Goal: Obtain resource: Download file/media

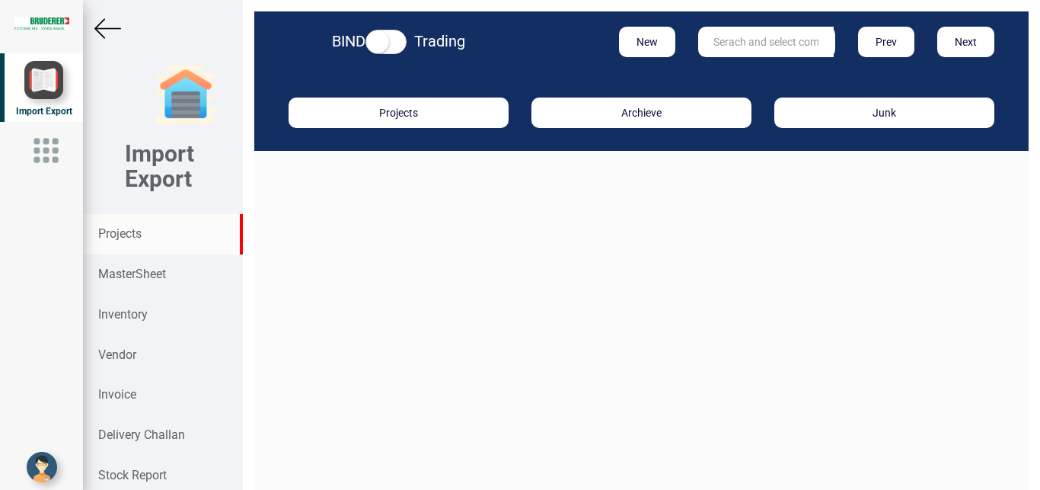
click at [124, 234] on strong "Projects" at bounding box center [119, 233] width 43 height 14
click at [745, 46] on input "text" at bounding box center [766, 42] width 136 height 30
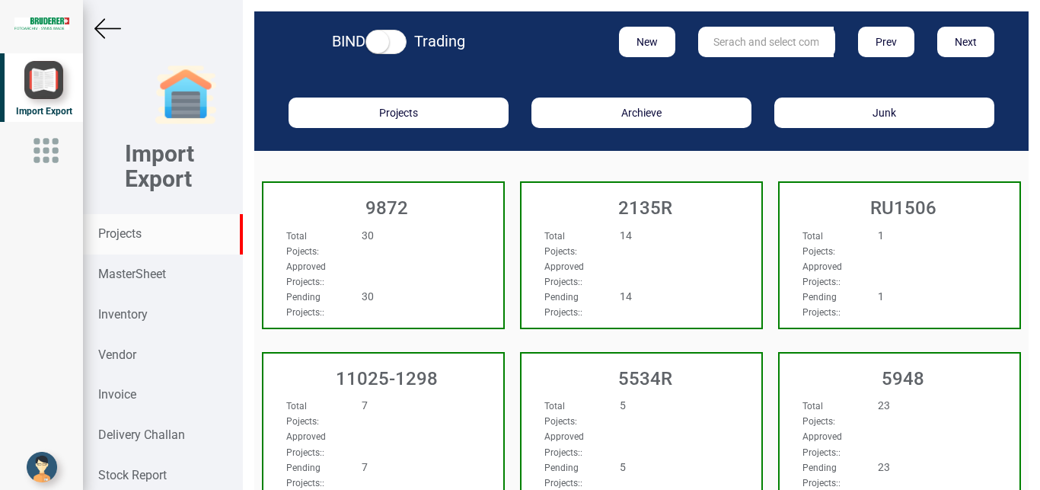
type input "r"
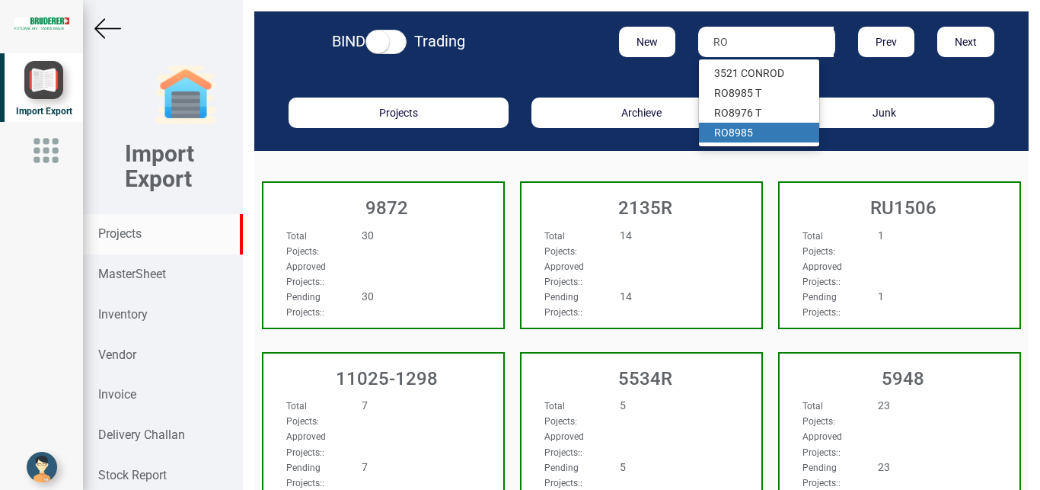
click at [730, 129] on link "RO 8985" at bounding box center [759, 133] width 120 height 20
type input "RO 8985"
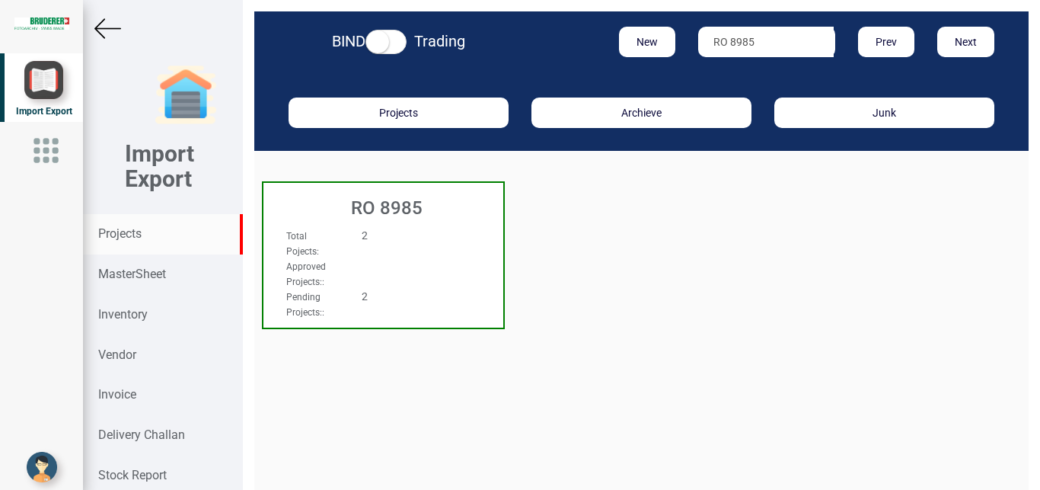
click at [385, 259] on div "Approved Projects: :" at bounding box center [365, 273] width 181 height 30
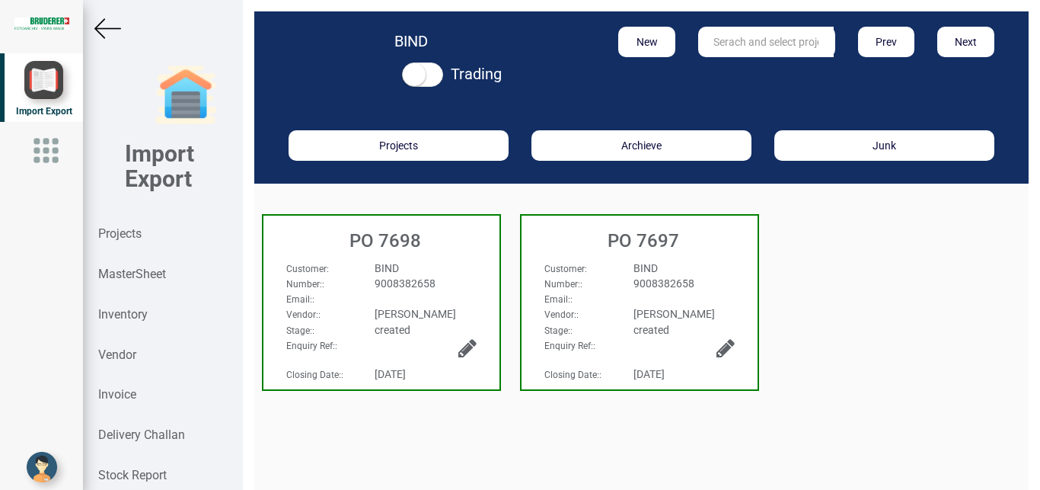
click at [699, 292] on div "Email: :" at bounding box center [639, 298] width 213 height 15
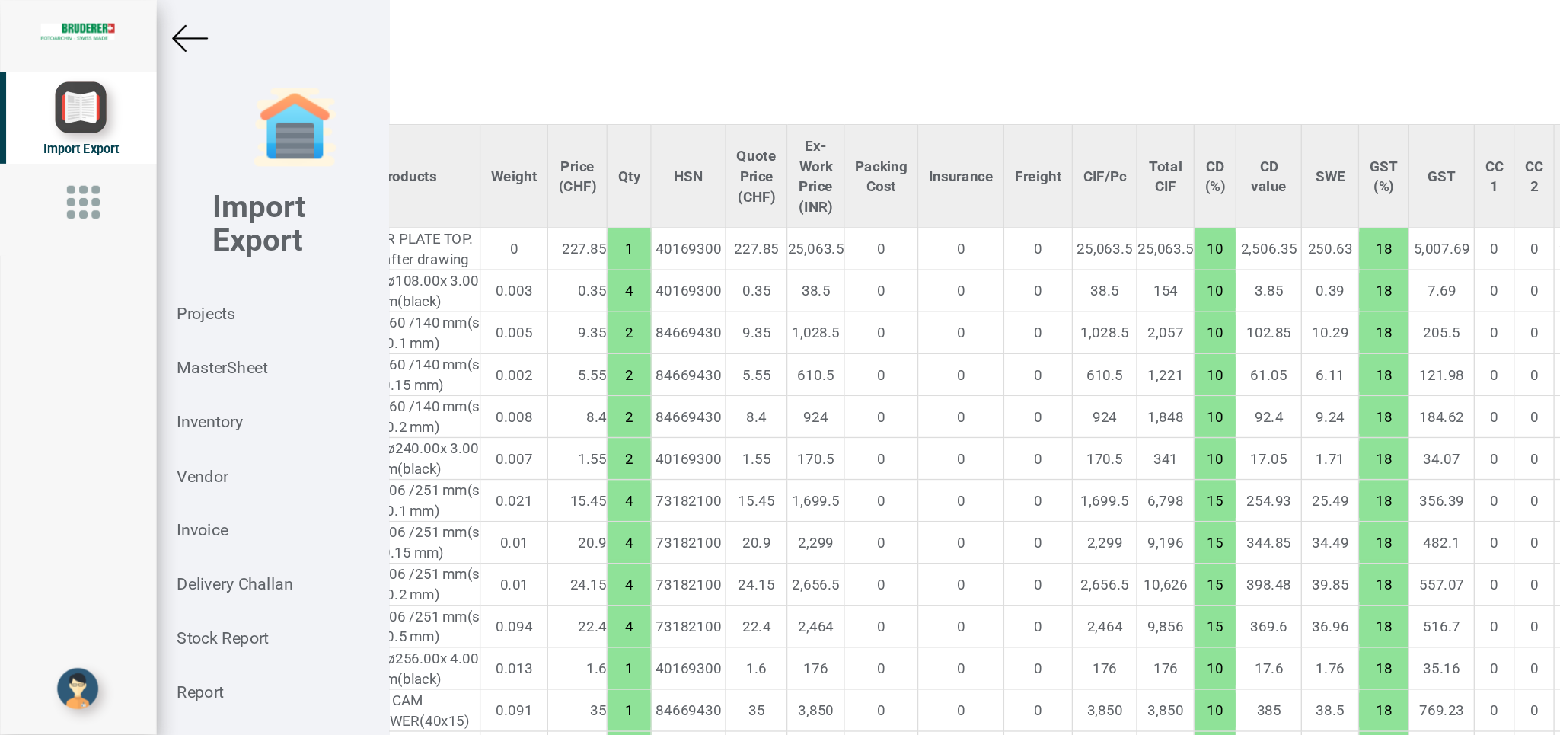
scroll to position [1163, 138]
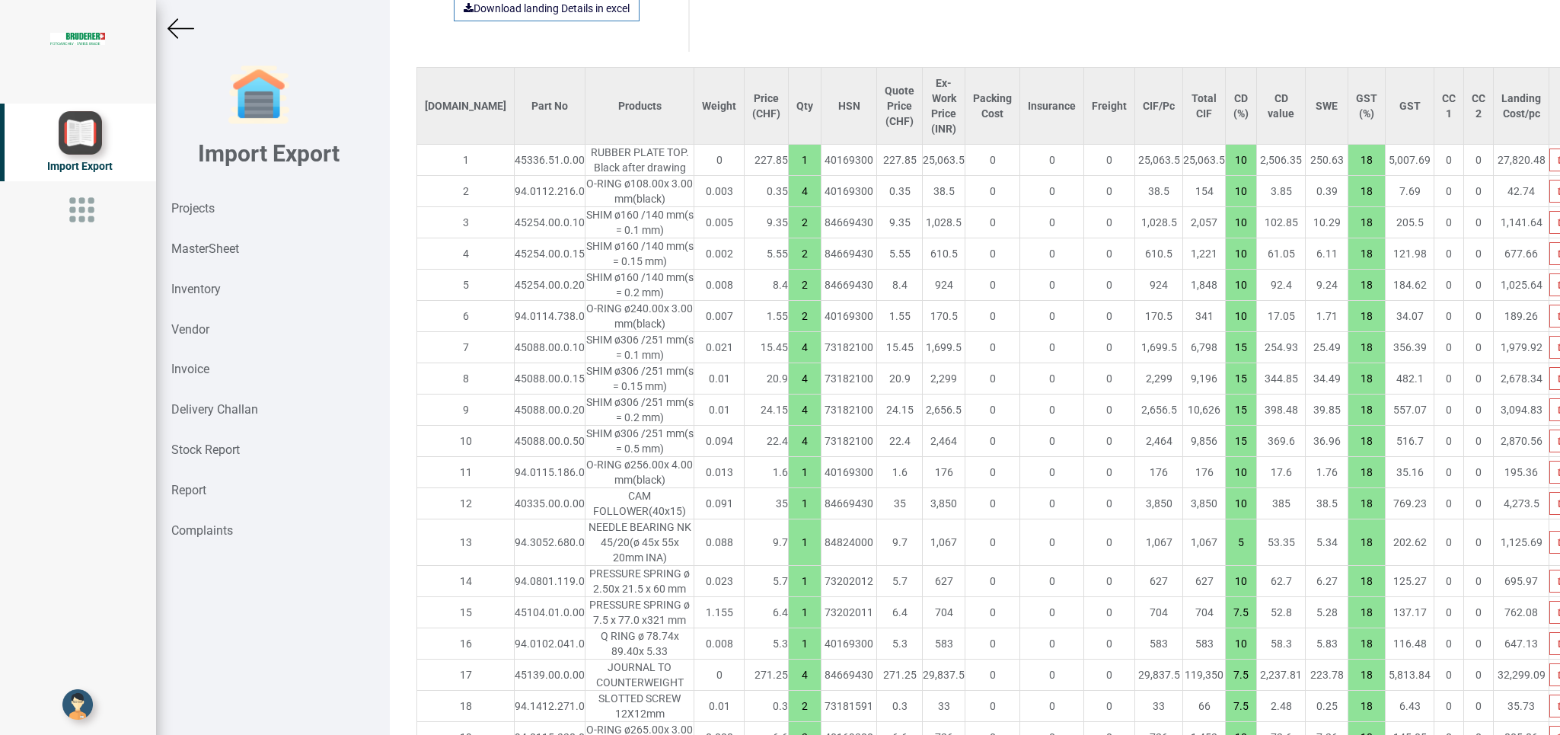
click at [1039, 218] on icon "button" at bounding box center [1561, 222] width 7 height 9
type input "36283.50000000001"
type input "4"
type input "15"
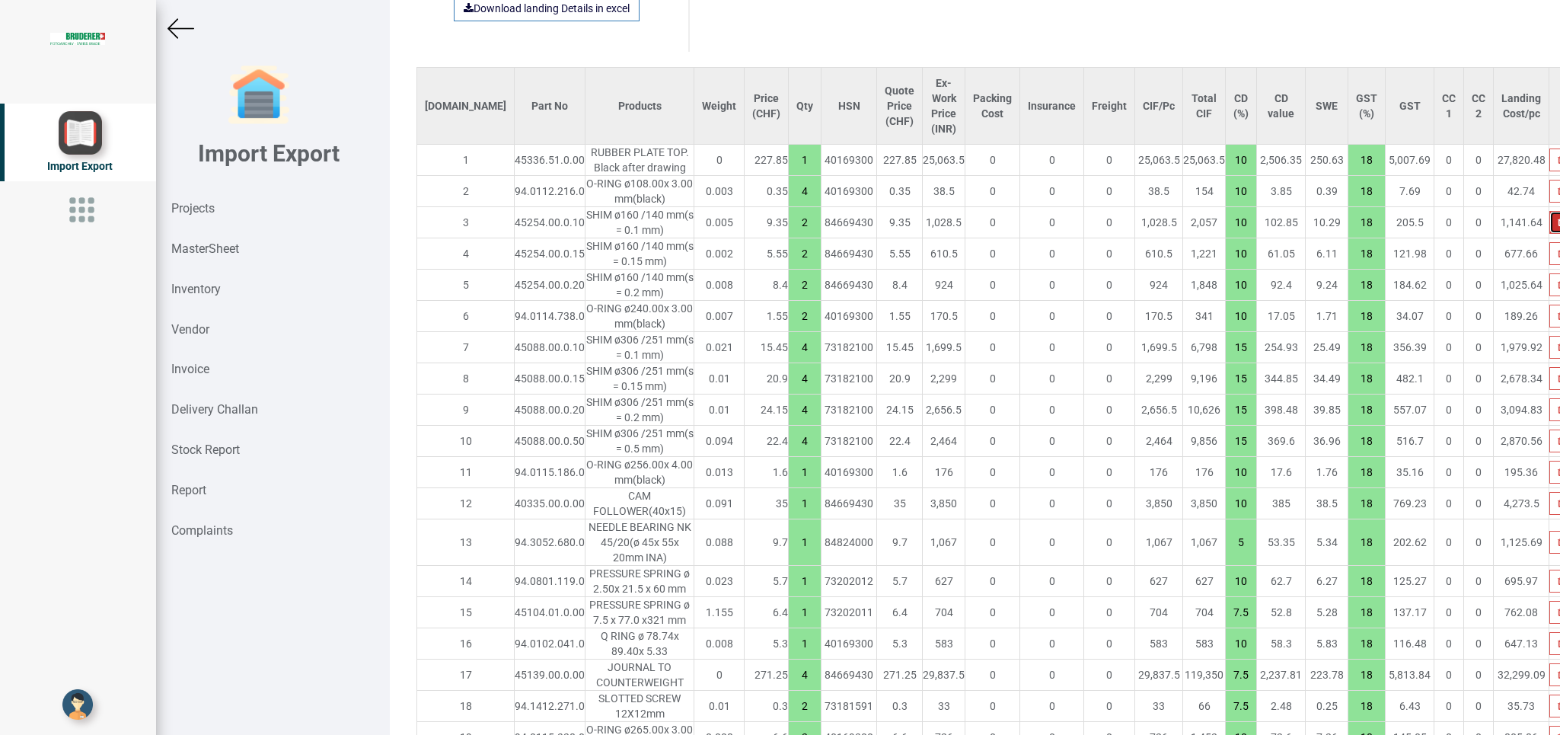
type input "1"
type input "10"
type input "5"
type input "10"
type input "7.5"
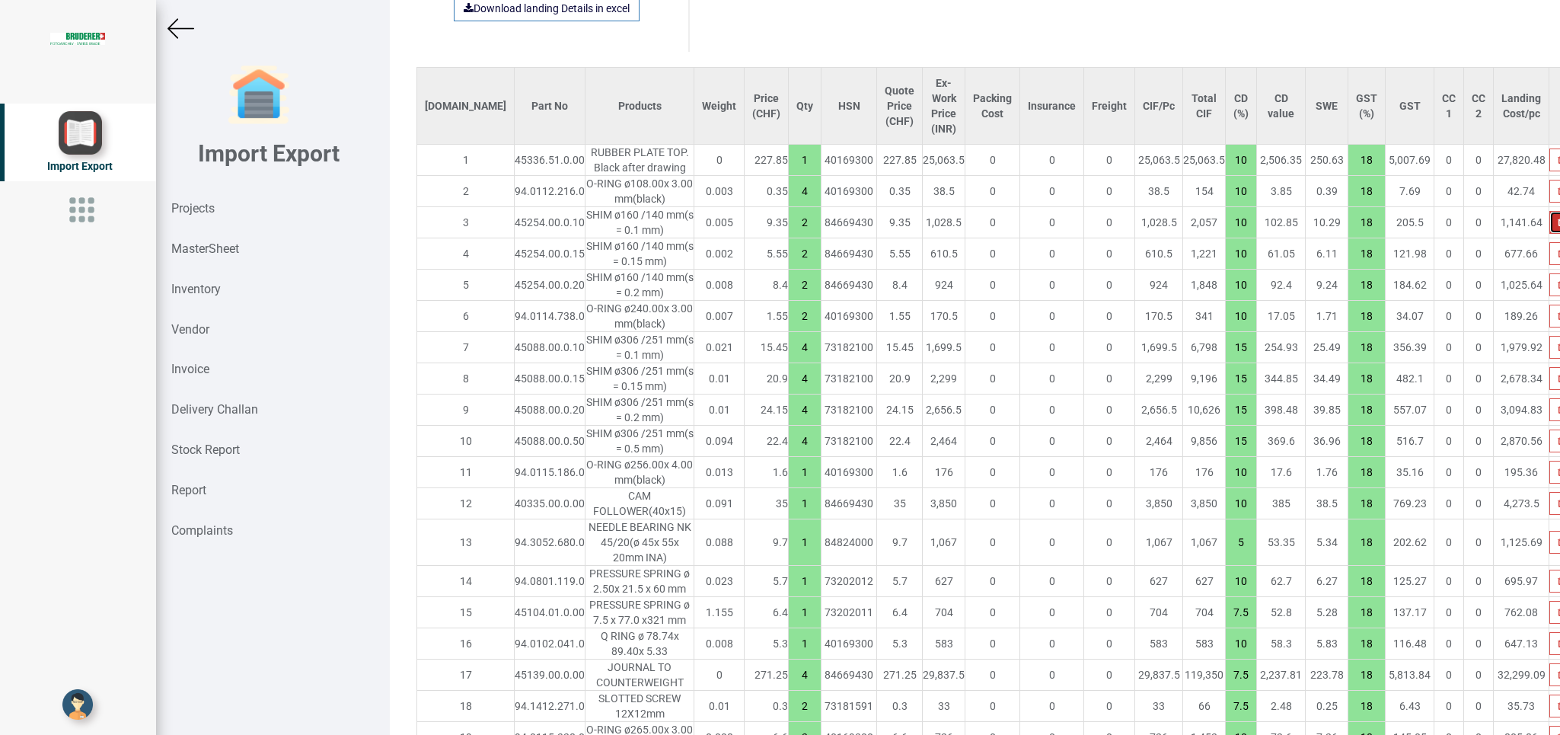
type input "10"
type input "4"
type input "7.5"
type input "2"
type input "10"
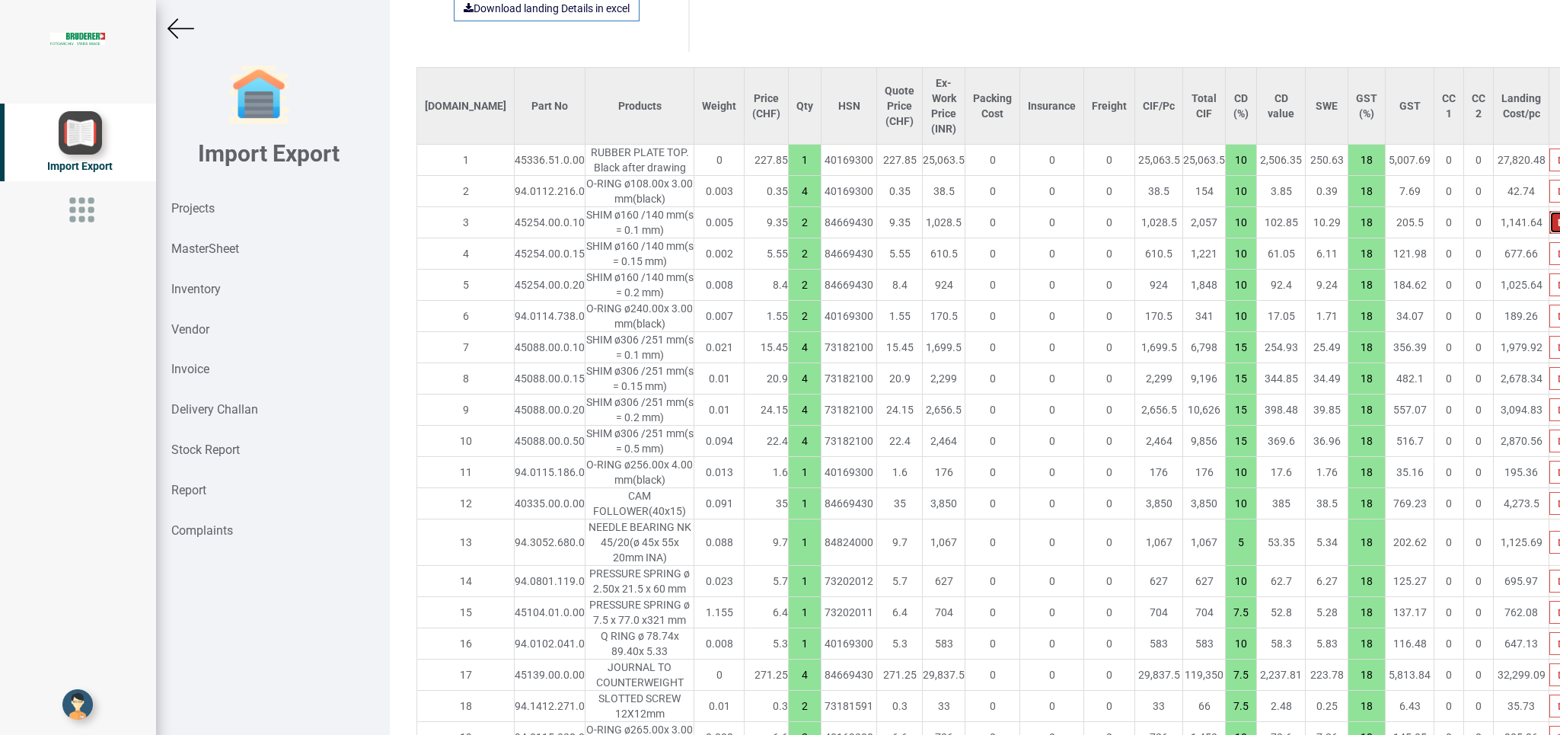
type input "7.5"
type input "4"
type input "10"
type input "2"
type input "4"
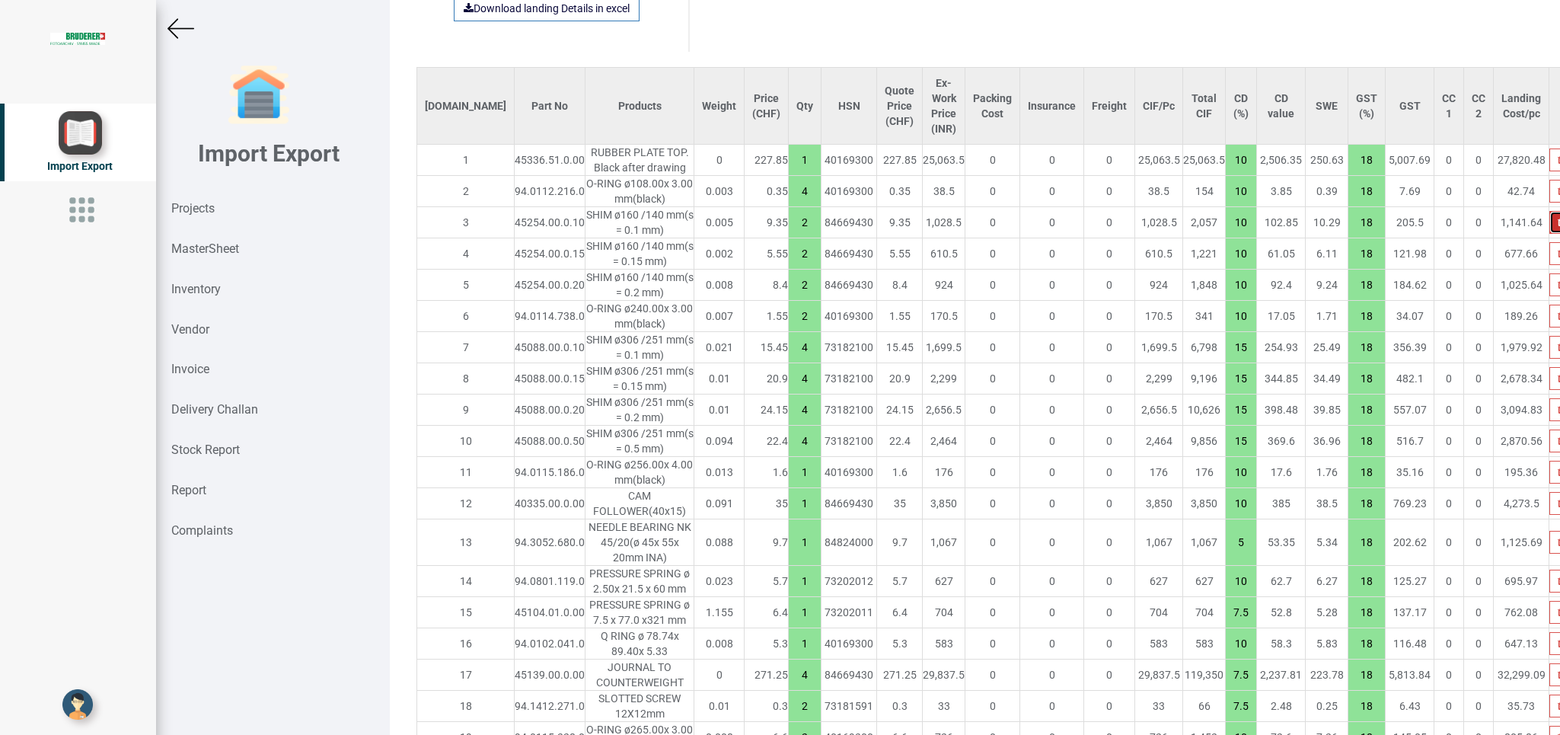
type input "7.5"
type input "2"
type input "6"
type input "10"
type input "2"
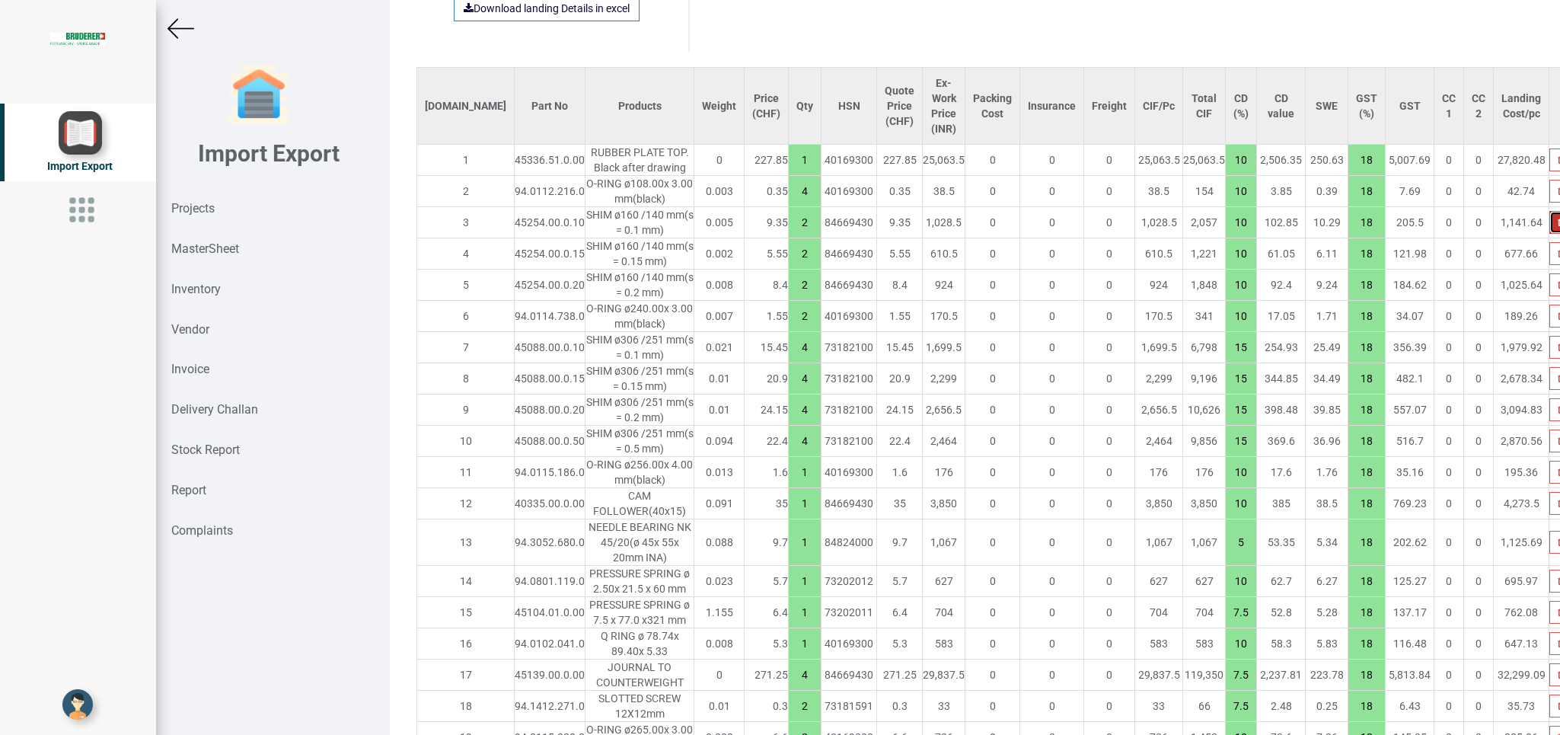
type input "7.5"
type input "4"
type input "10"
type input "2"
type input "3"
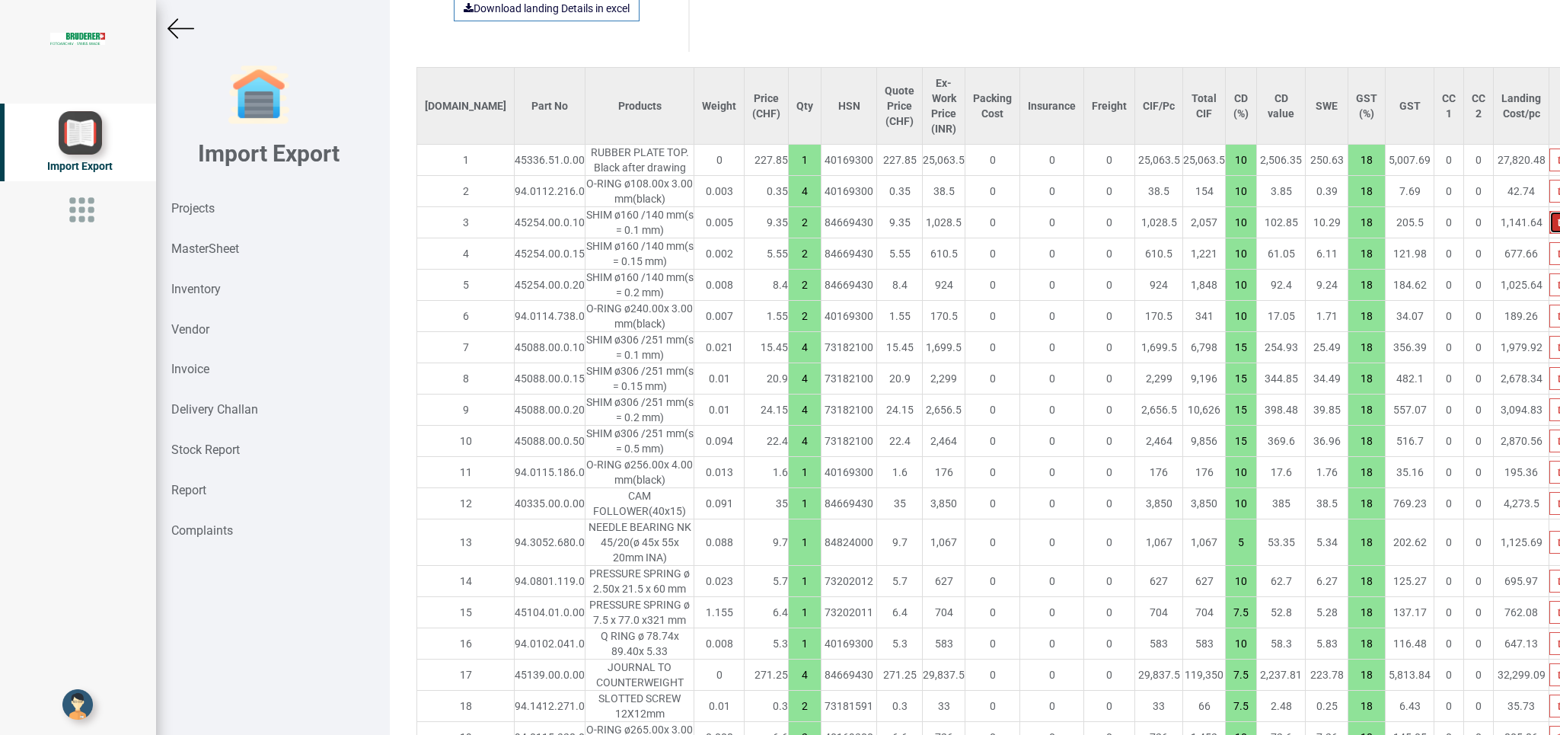
type input "15"
type input "10"
type input "6"
type input "2"
type input "1"
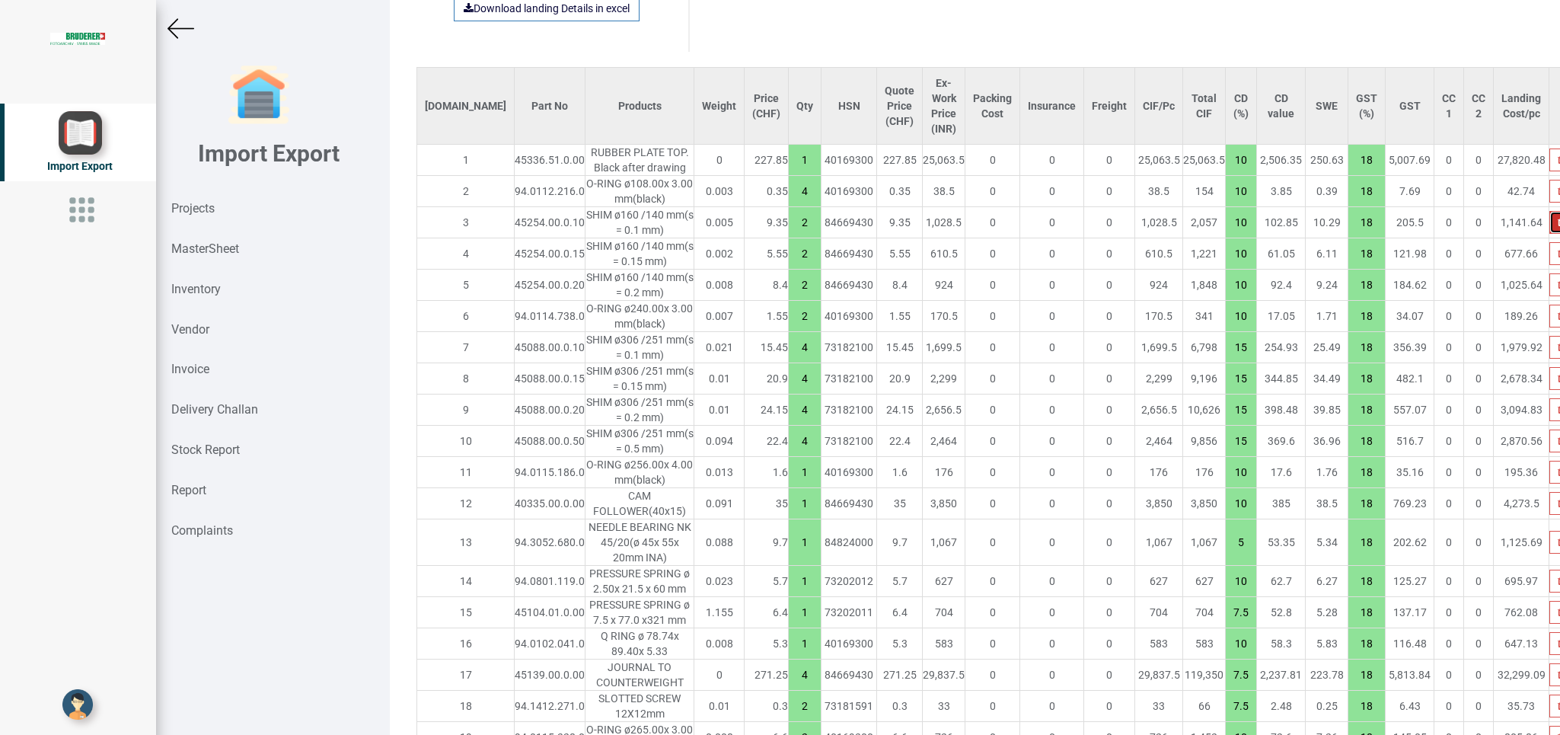
type input "7.5"
type input "10"
type input "20"
type input "10"
type input "15"
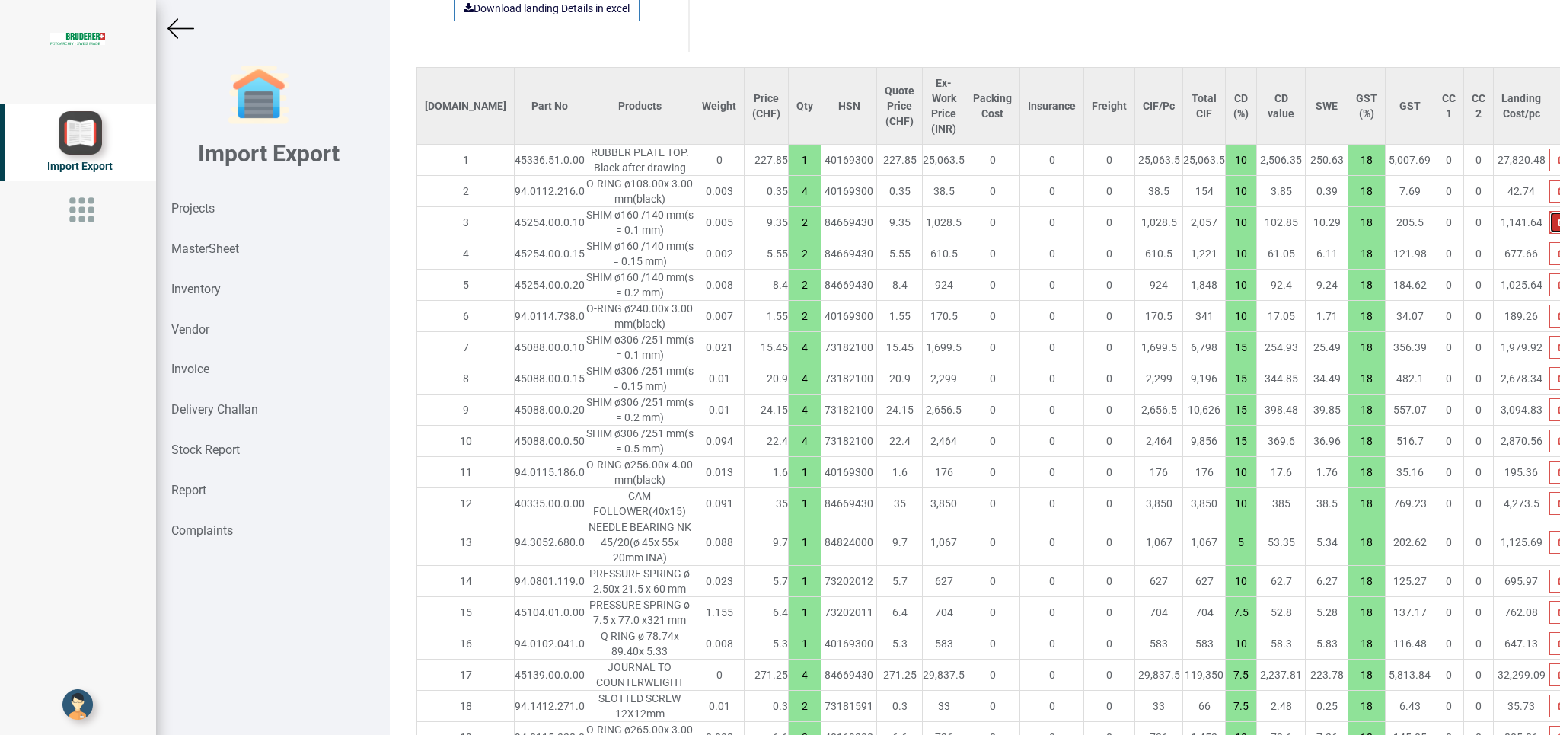
type input "1"
type input "20"
type input "7.5"
type input "4"
type input "12"
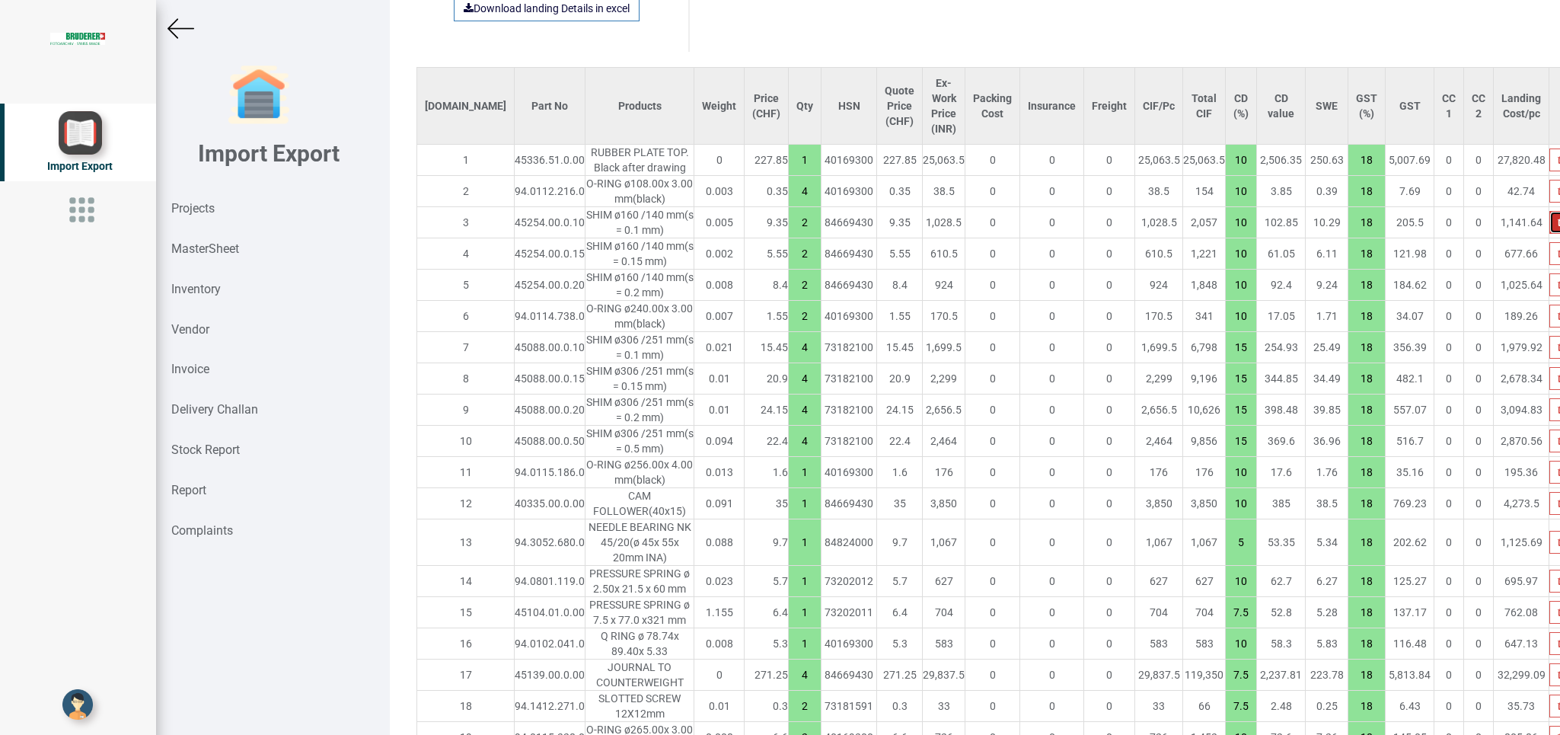
type input "10"
type input "1"
type input "4"
type input "2"
type input "16"
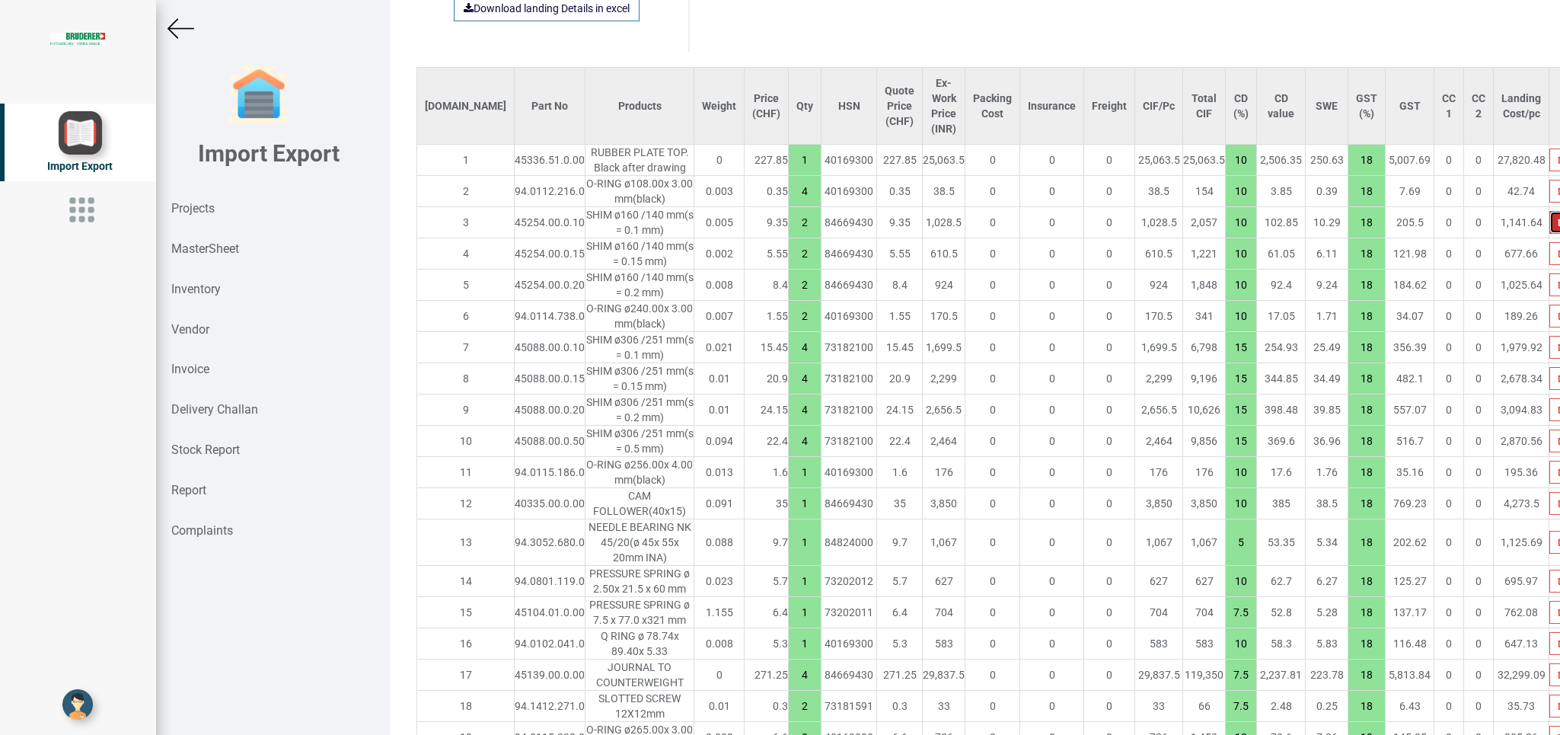
type input "6"
type input "1"
type input "7.5"
type input "2"
type input "10"
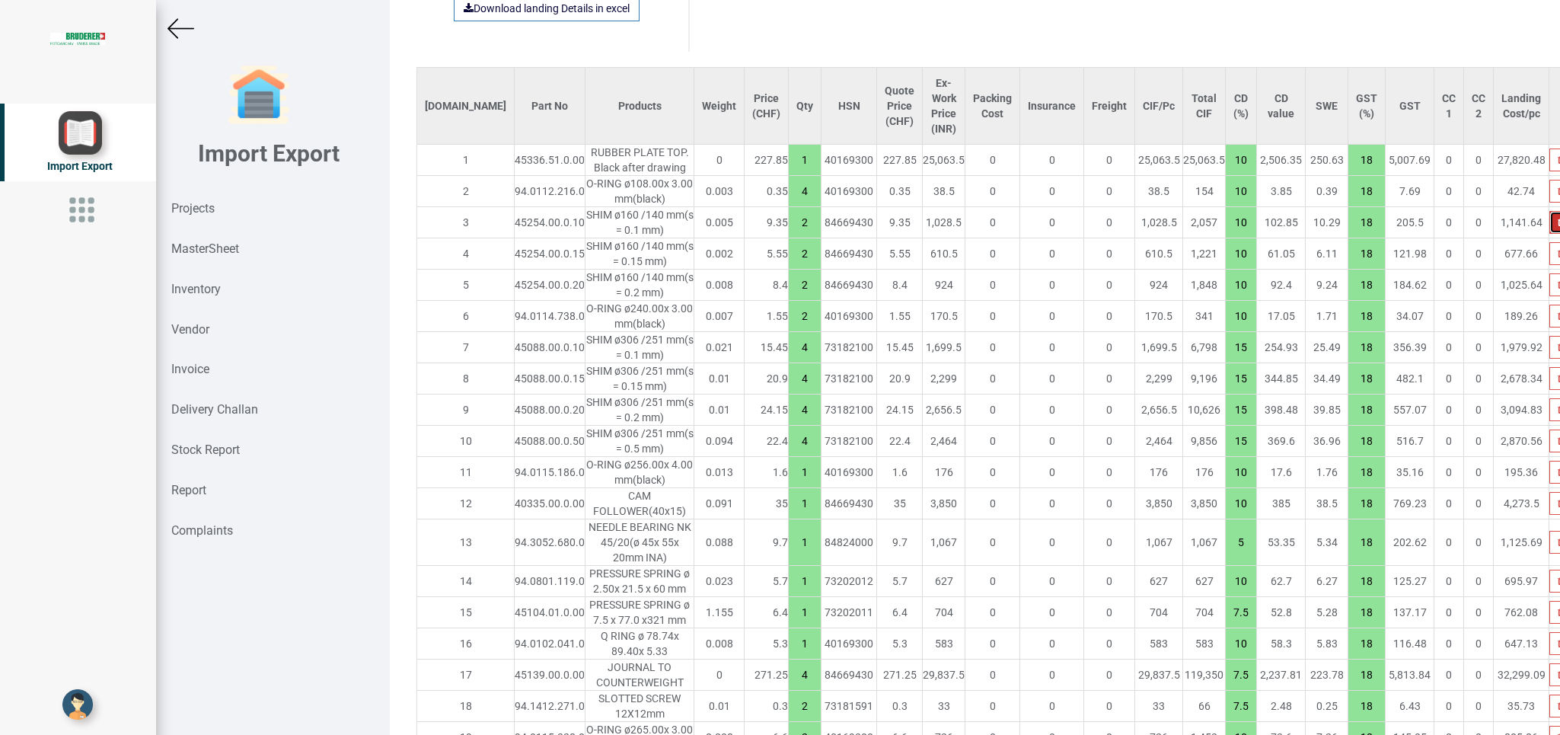
type input "7.5"
type input "6"
type input "10"
type input "1"
type input "7.5"
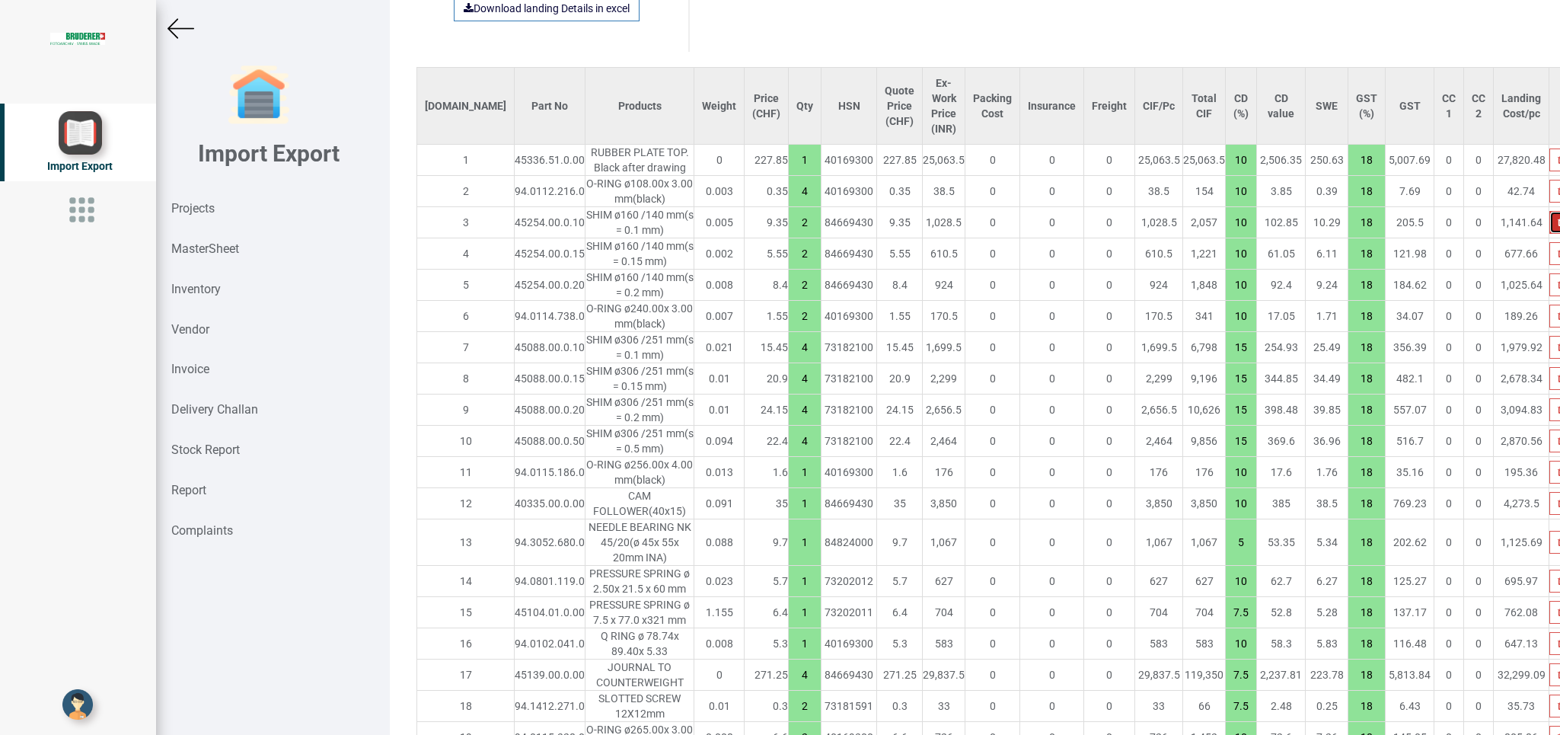
type input "2"
type input "1"
type input "10"
type input "2"
type input "1"
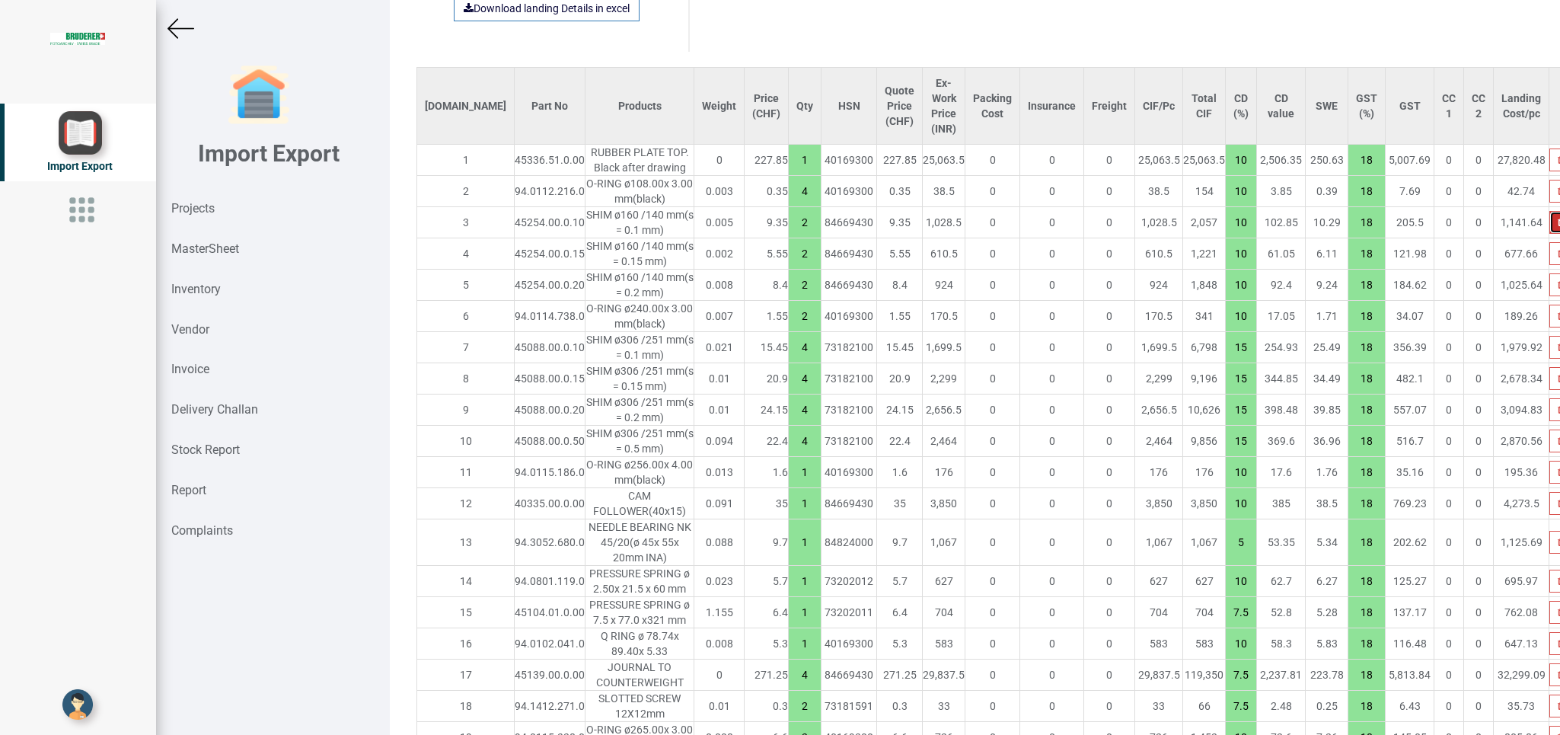
type input "15"
type input "7.5"
type input "2"
type input "15"
type input "7.5"
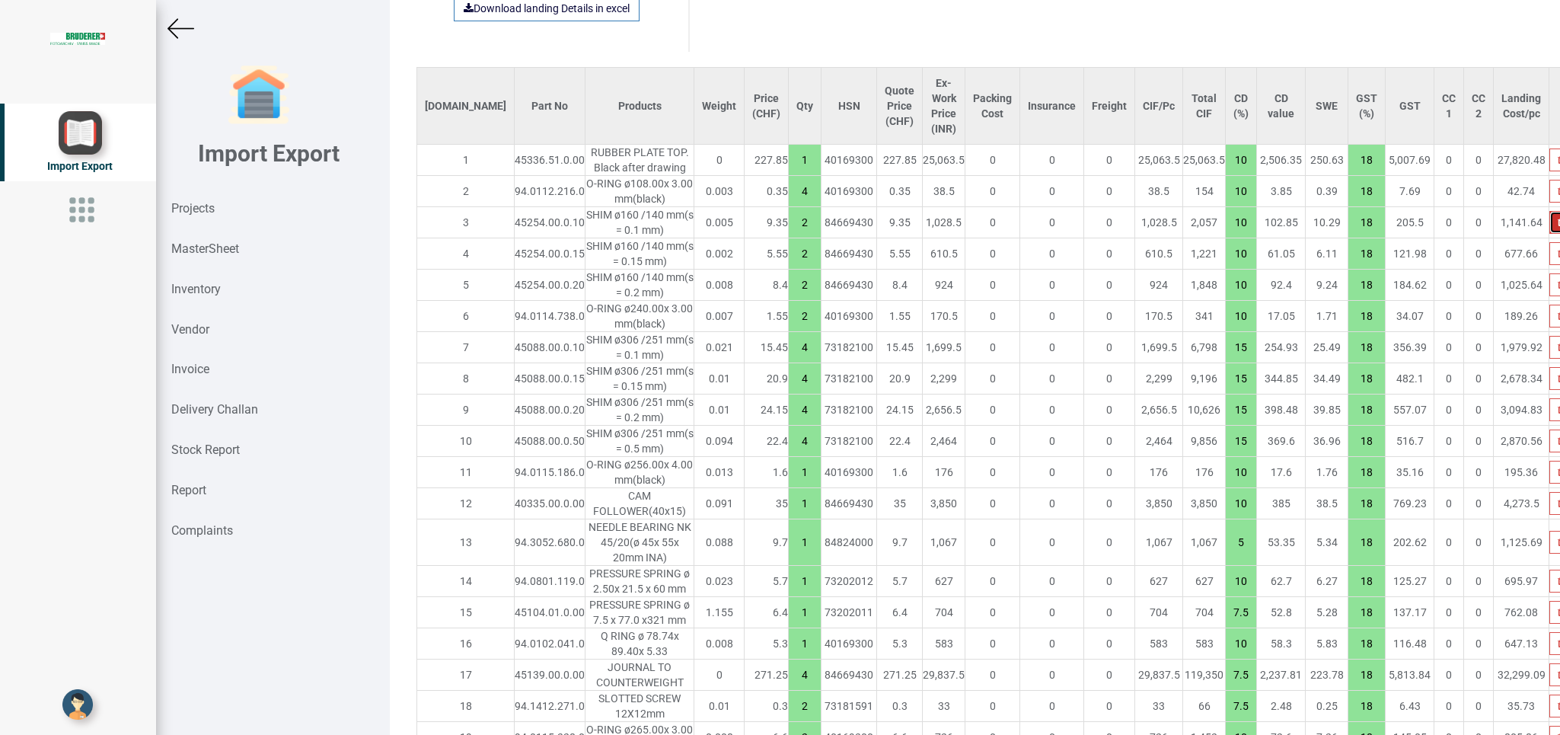
type input "15"
type input "1"
type input "7.5"
type input "4"
type input "10"
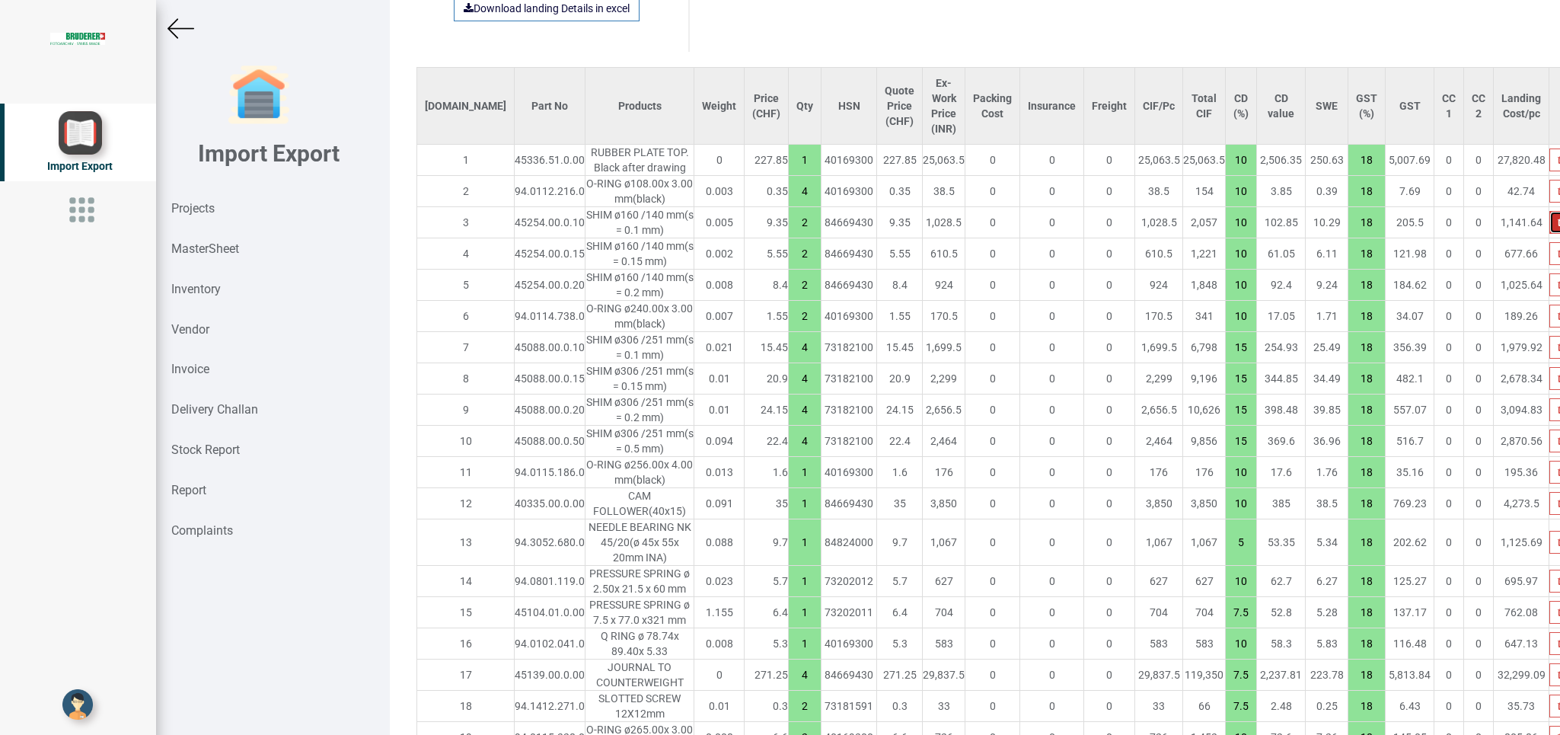
type input "2"
type input "7.5"
type input "10"
type input "12"
type input "7.5"
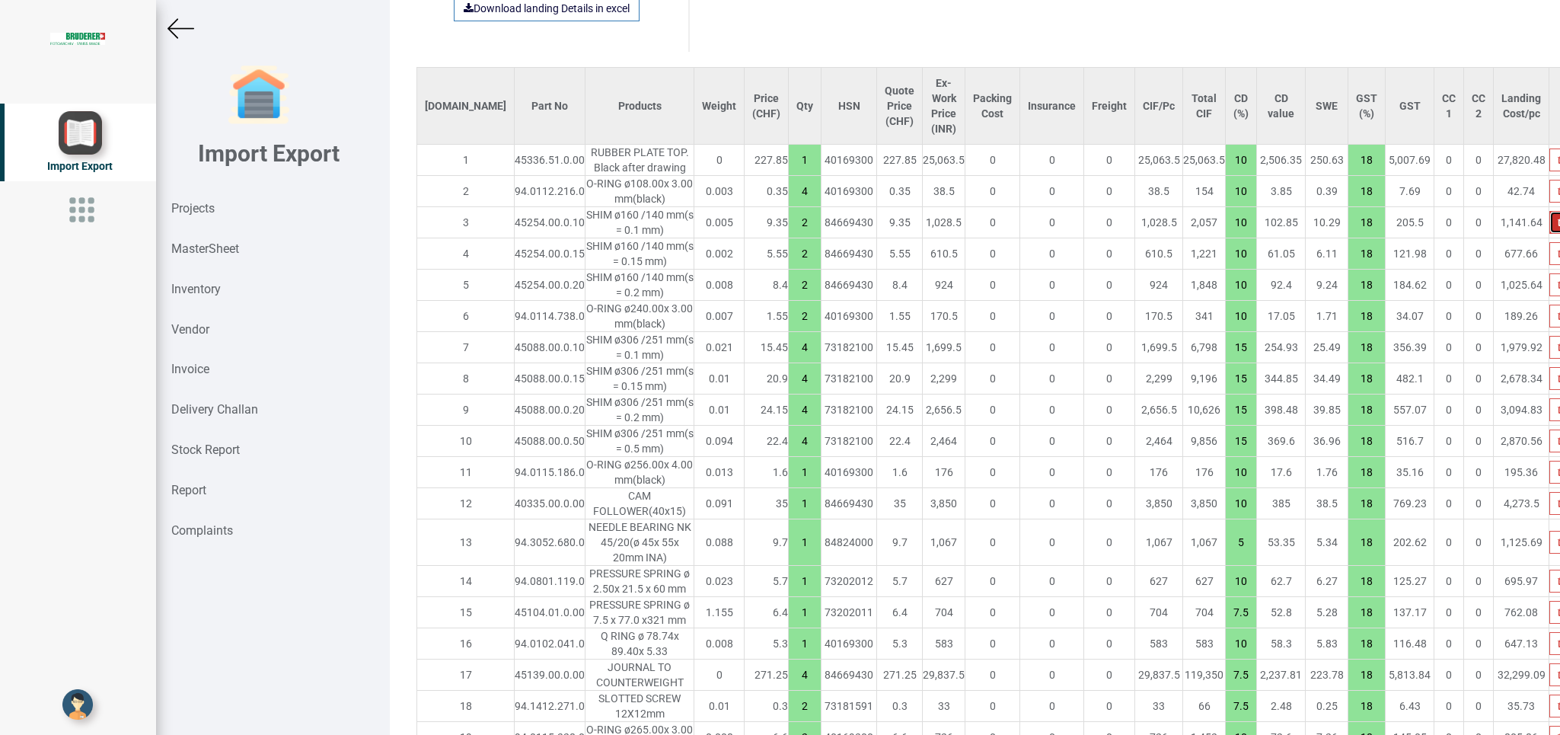
type input "4"
type input "10"
type input "7.5"
type input "10"
type input "16"
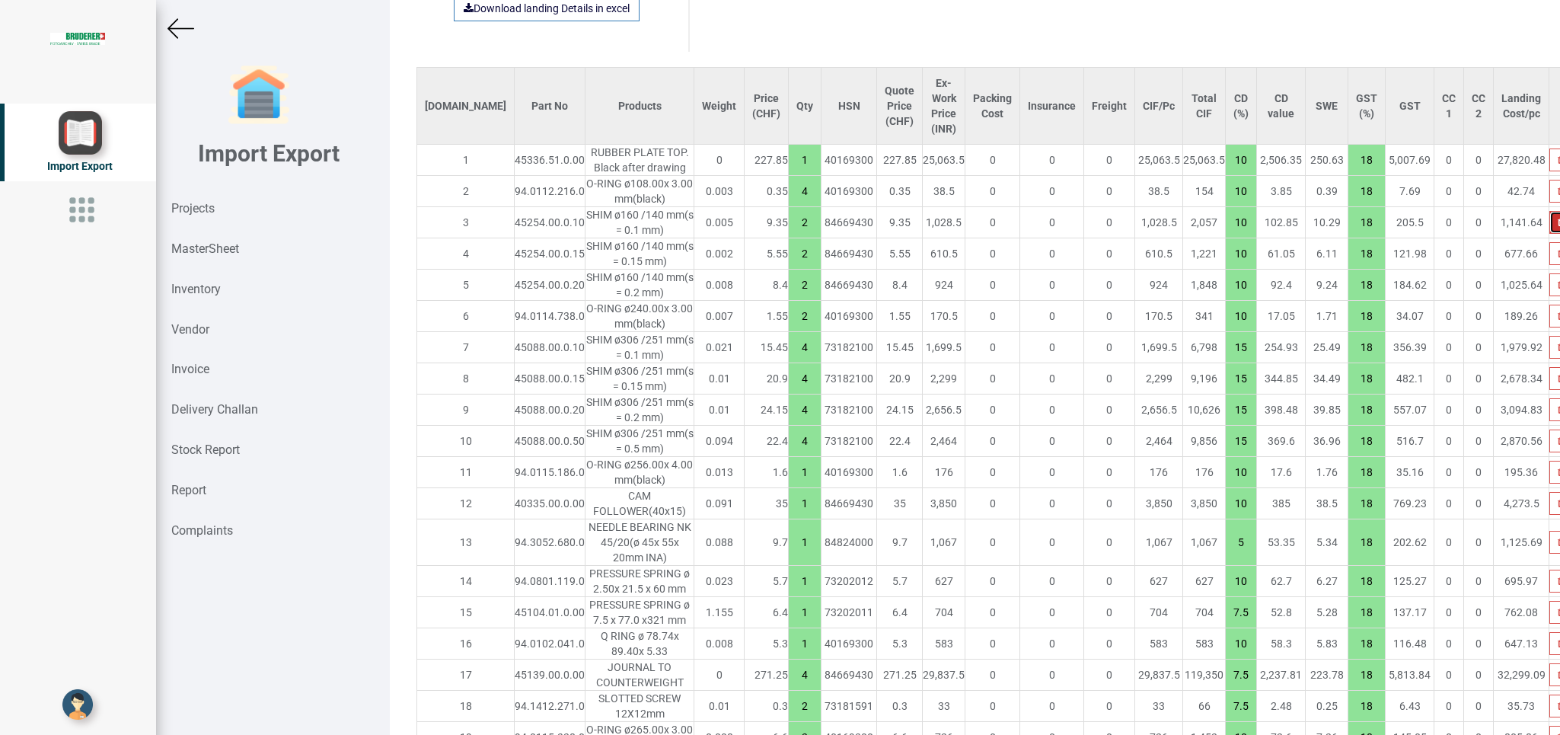
type input "8"
type input "4"
type input "25"
type input "7.5"
type input "30"
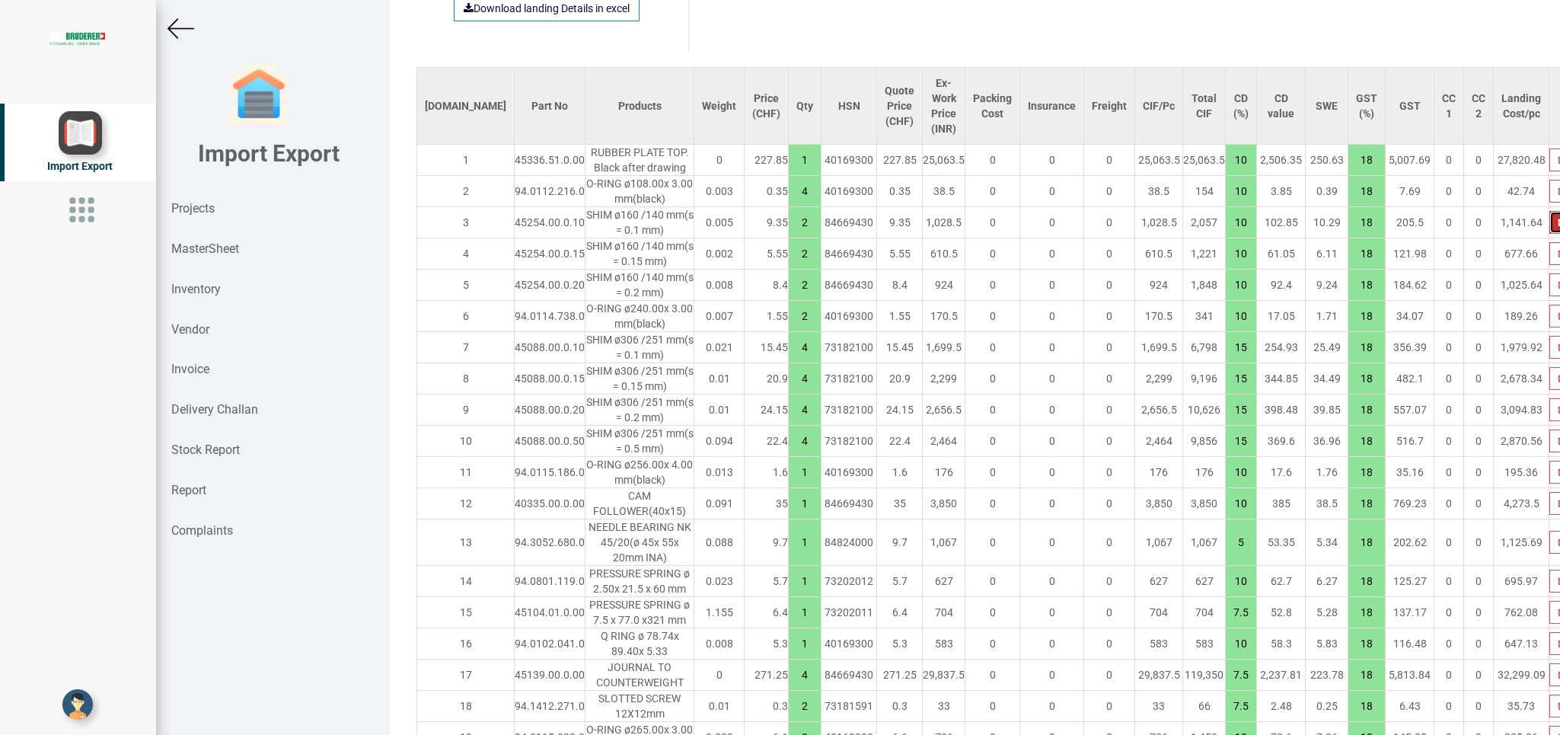
type input "10"
type input "4"
type input "8"
type input "1"
type input "15"
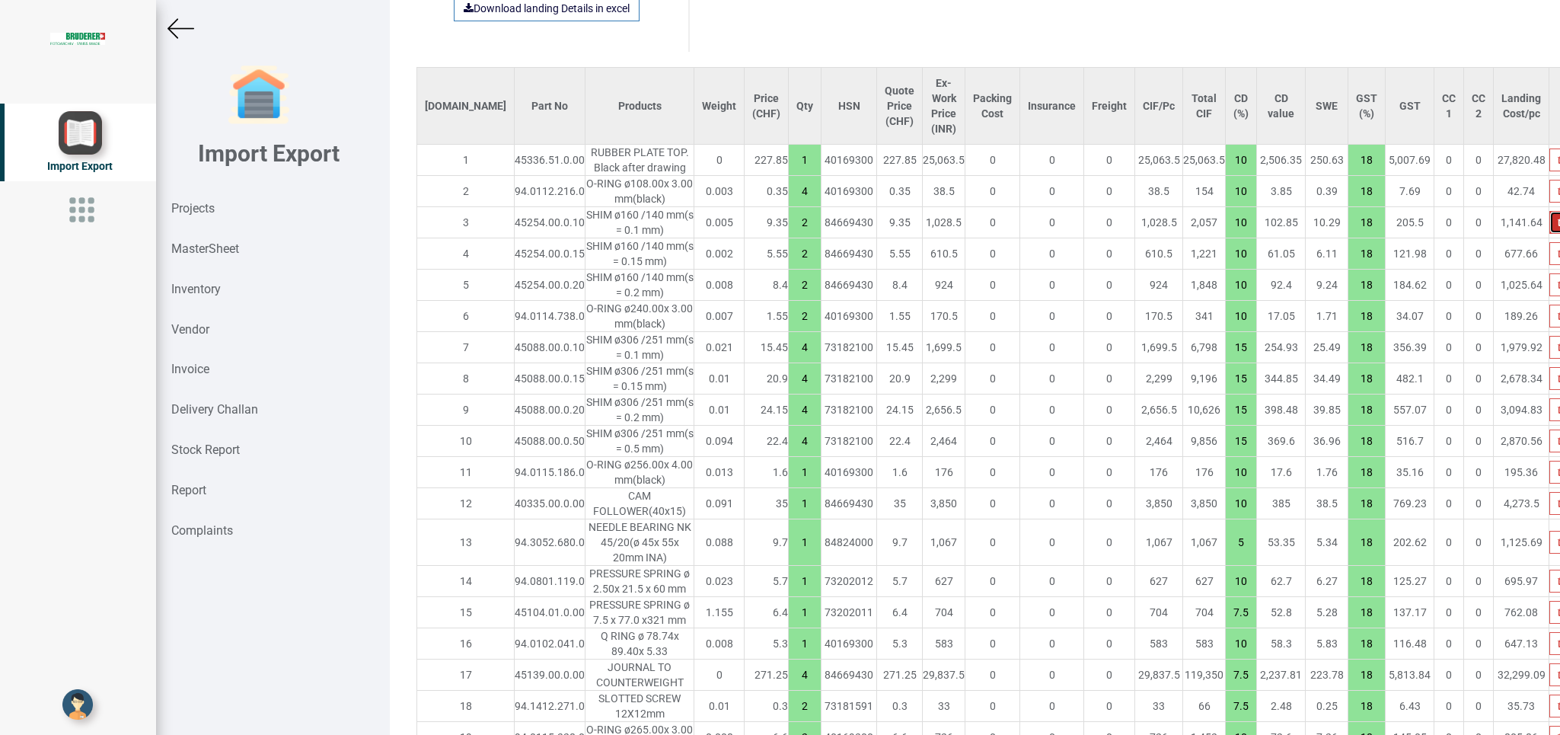
type input "10"
type input "4"
type input "2"
type input "1"
type input "2"
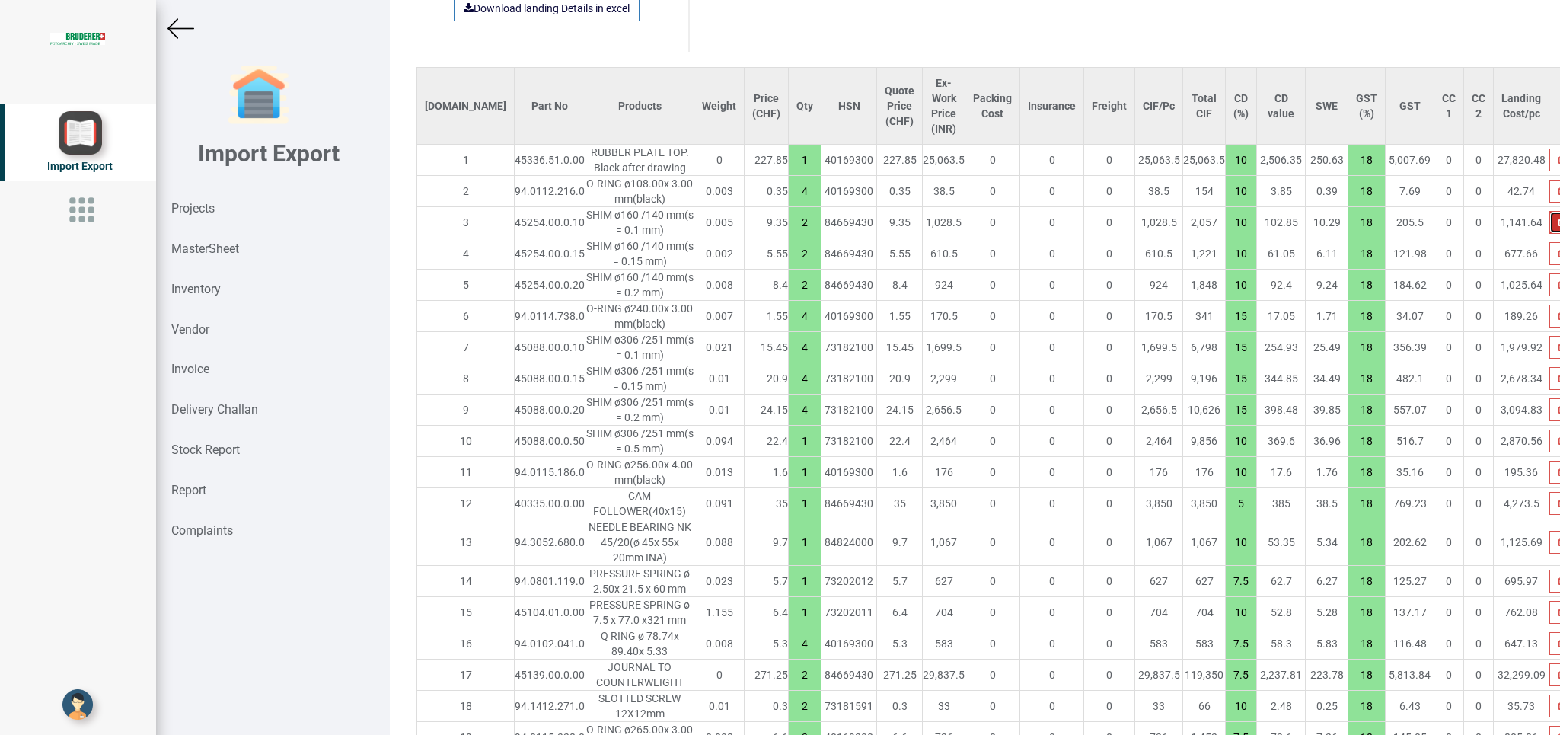
type input "1"
type input "7.5"
type input "24"
type input "4"
type input "1"
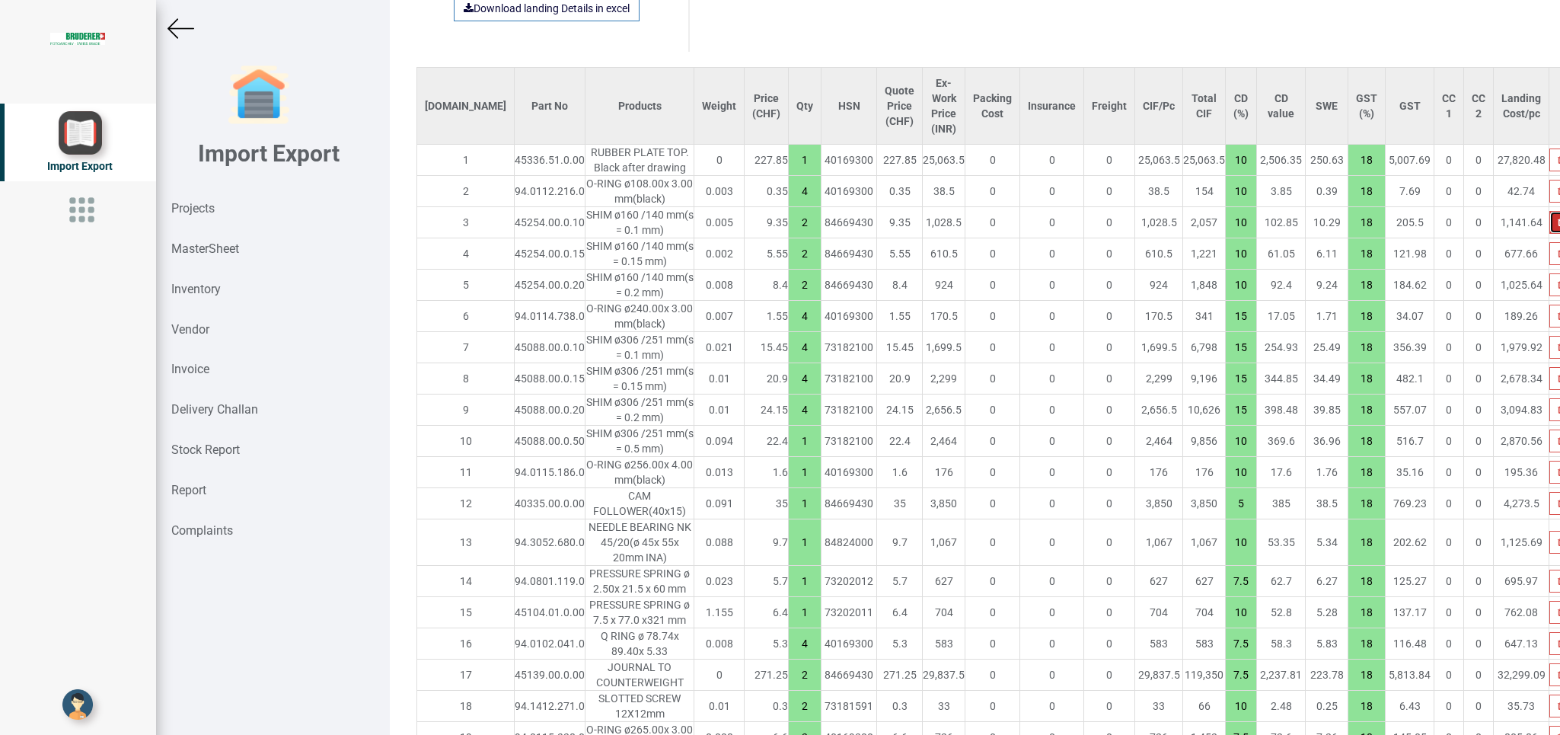
type input "2"
type input "4"
type input "6"
type input "10"
type input "7.5"
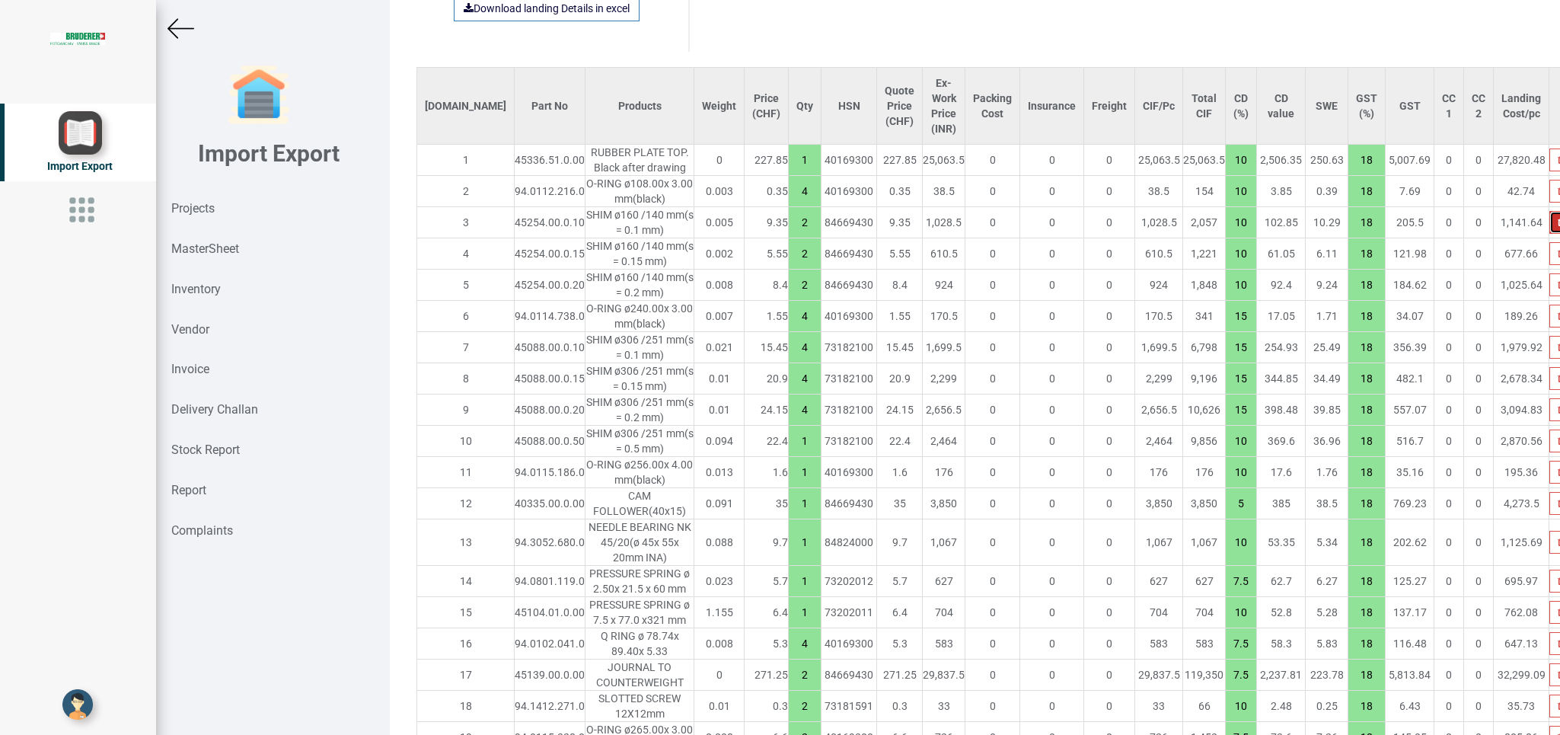
type input "1"
type input "2"
type input "10"
type input "4"
type input "7.5"
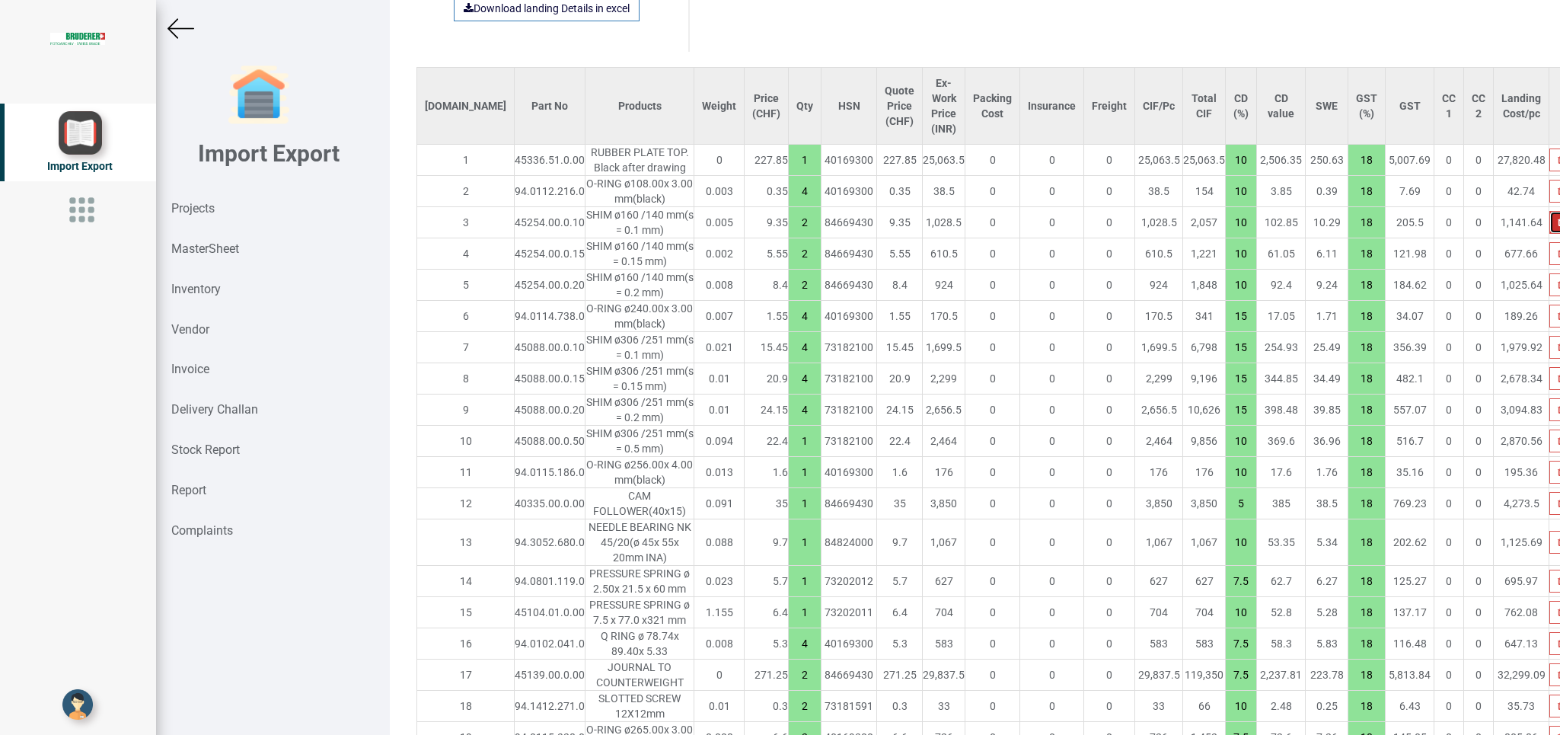
type input "6"
type input "10"
type input "2"
type input "7.5"
type input "10"
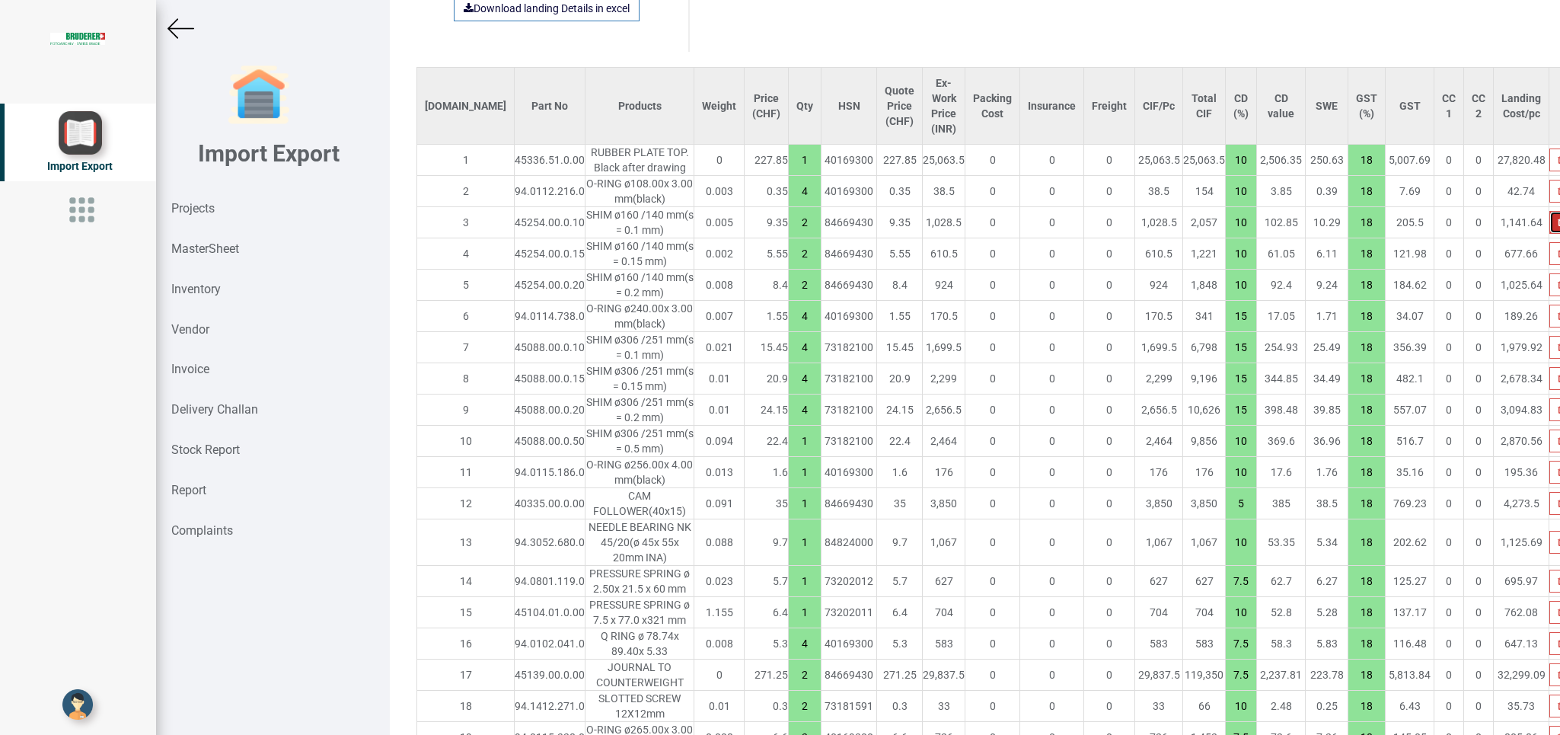
type input "7.5"
type input "1"
type input "10"
type input "7.5"
type input "2"
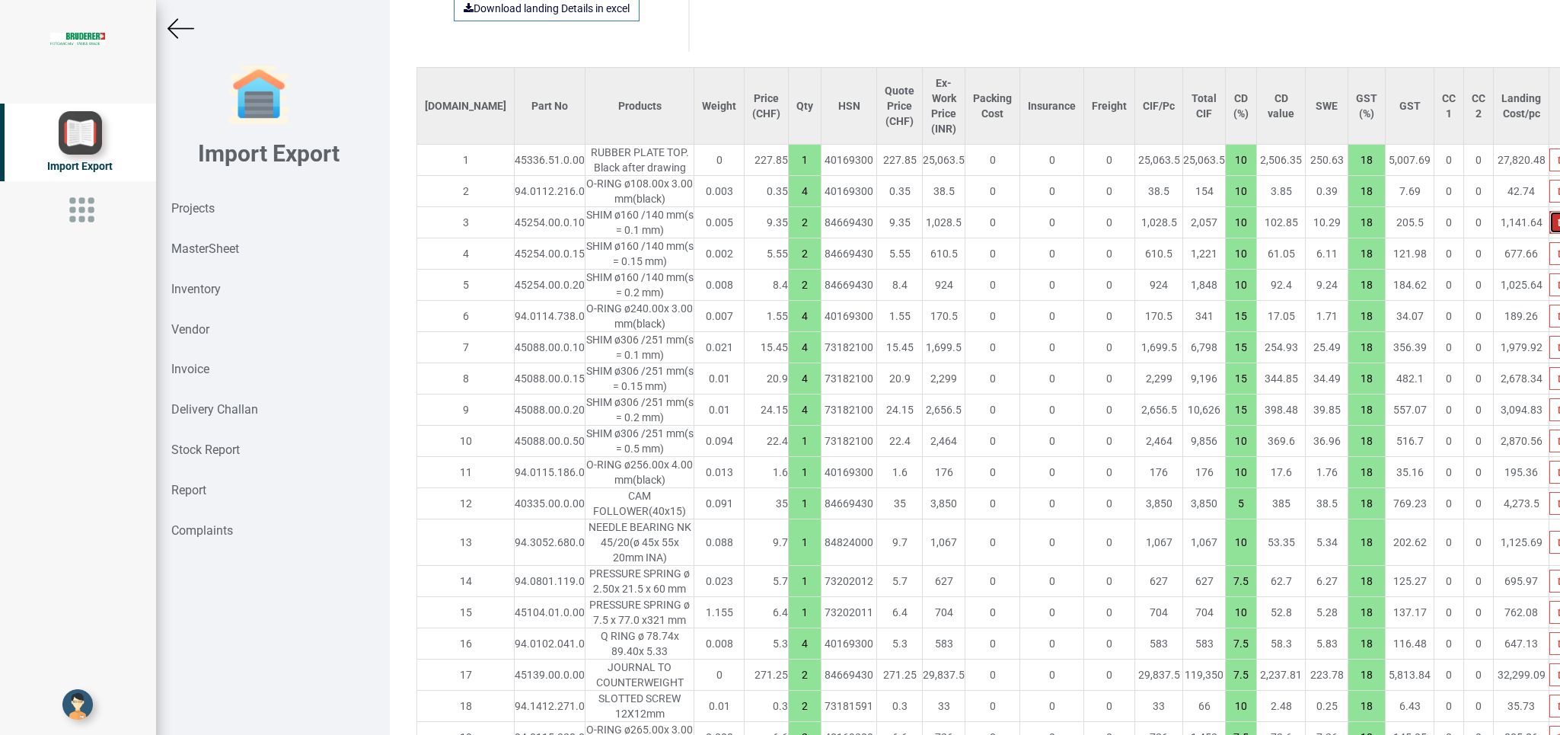
type input "1"
type input "15"
type input "10"
type input "7.5"
type input "2"
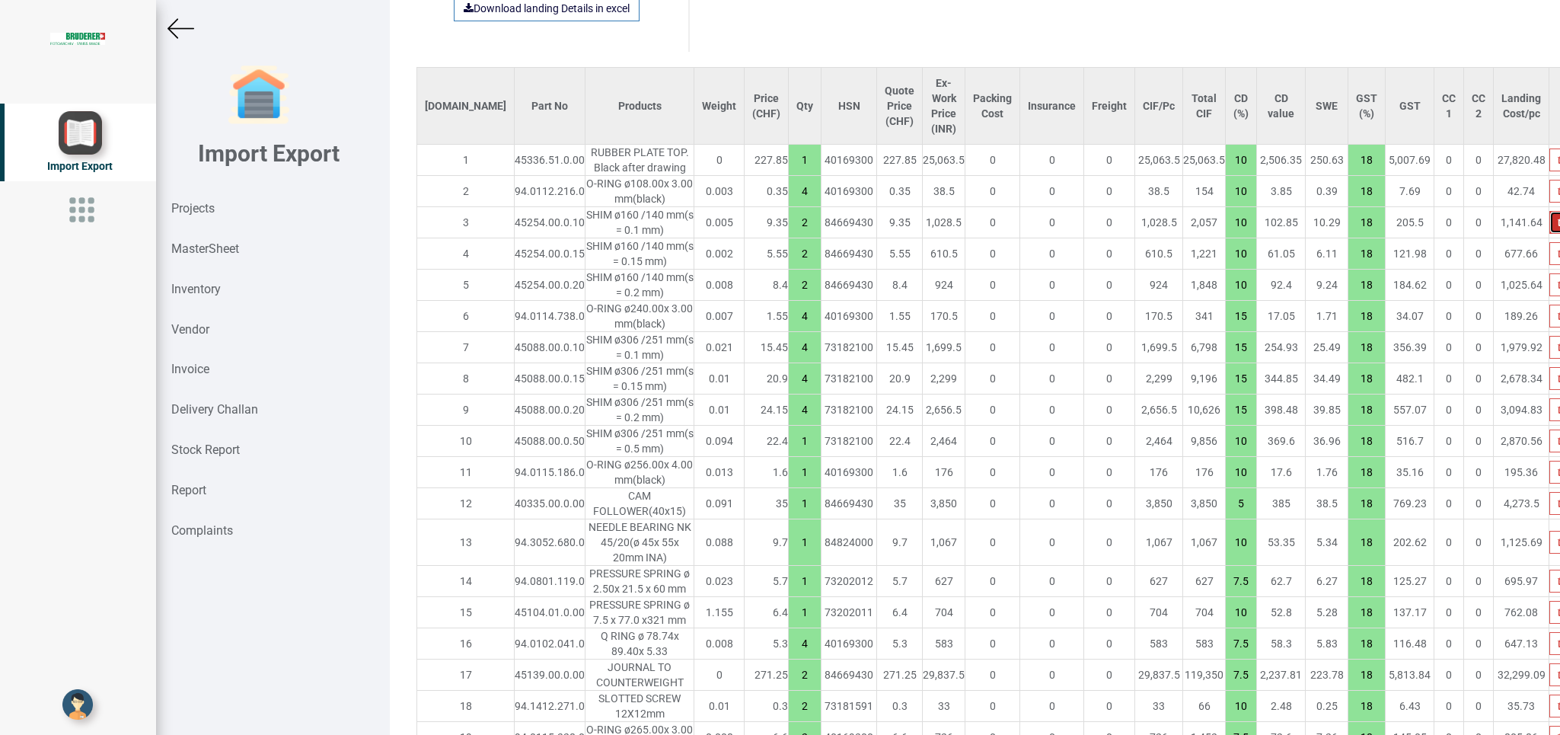
type input "10"
type input "3"
type input "7.5"
type input "6"
type input "16"
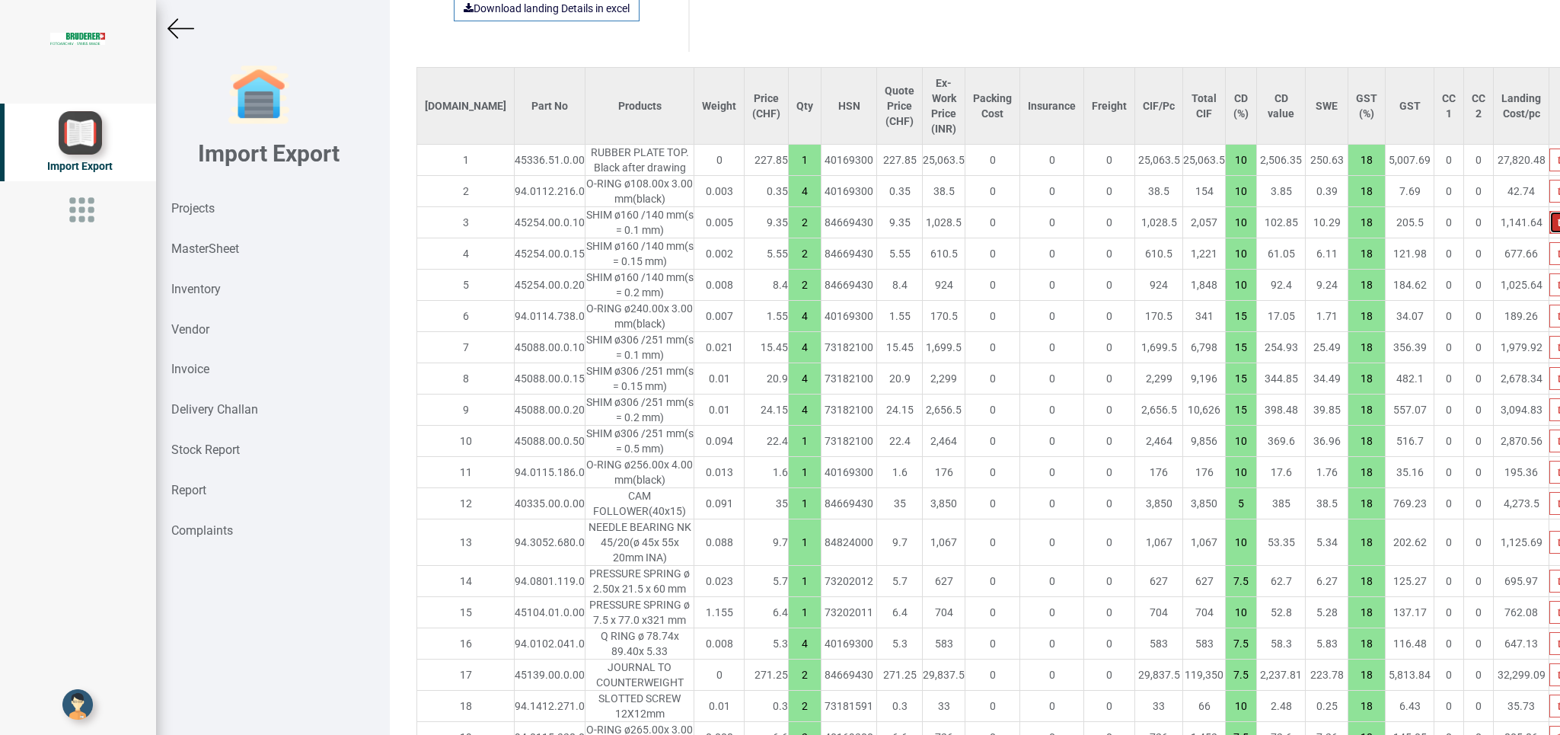
type input "10"
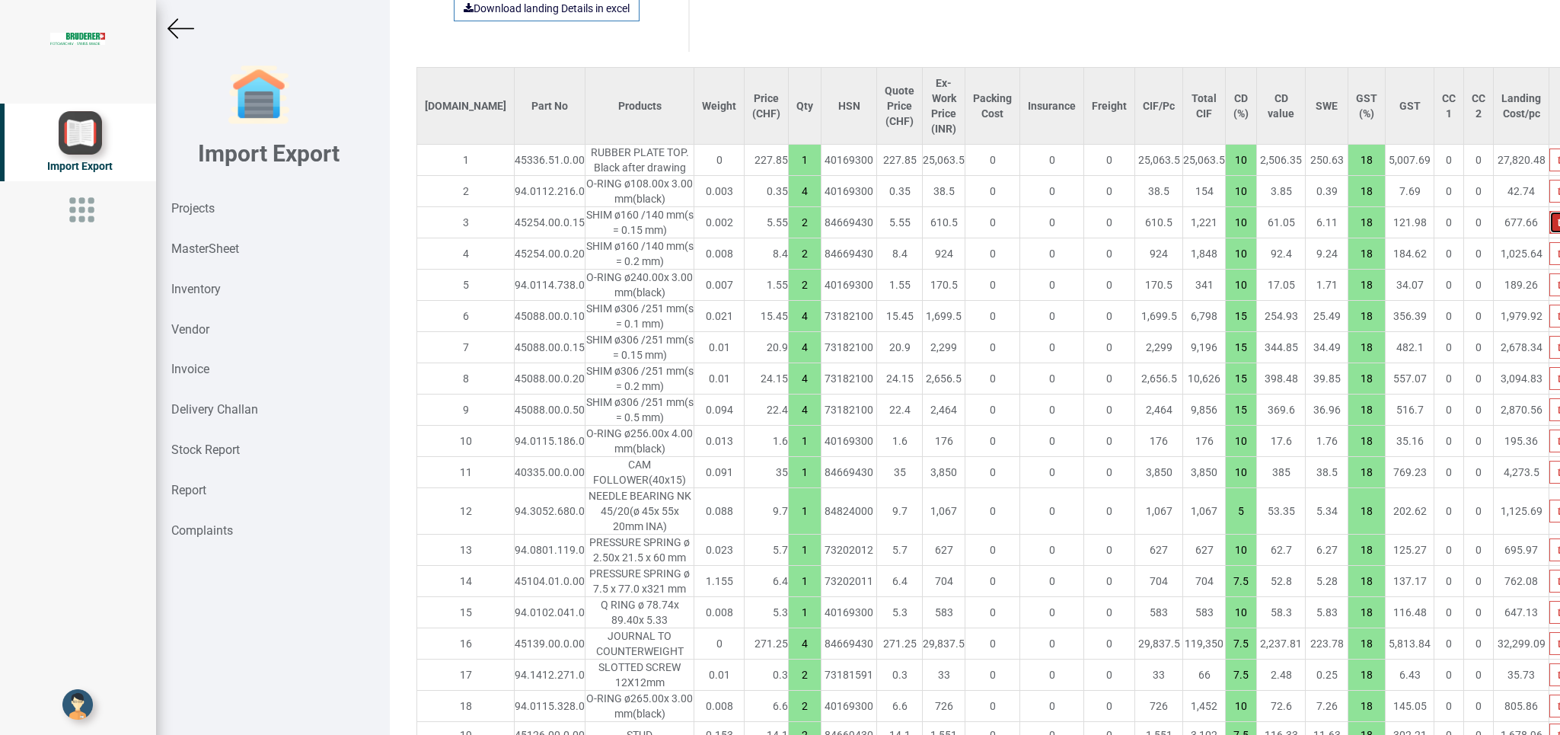
click at [1039, 218] on icon "button" at bounding box center [1561, 222] width 7 height 9
type input "36272.40000000001"
type input "4"
type input "15"
type input "1"
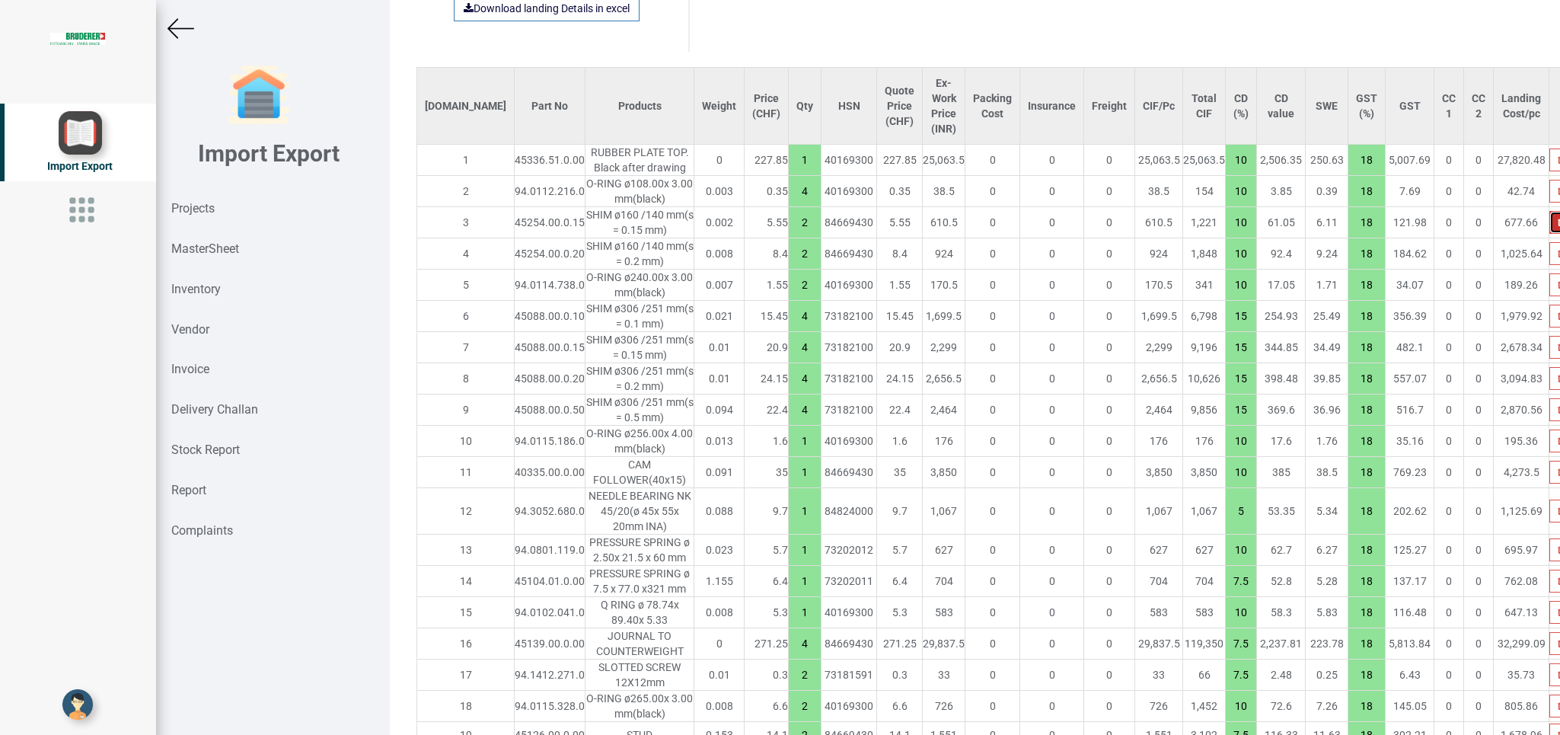
type input "10"
type input "5"
type input "10"
type input "7.5"
type input "10"
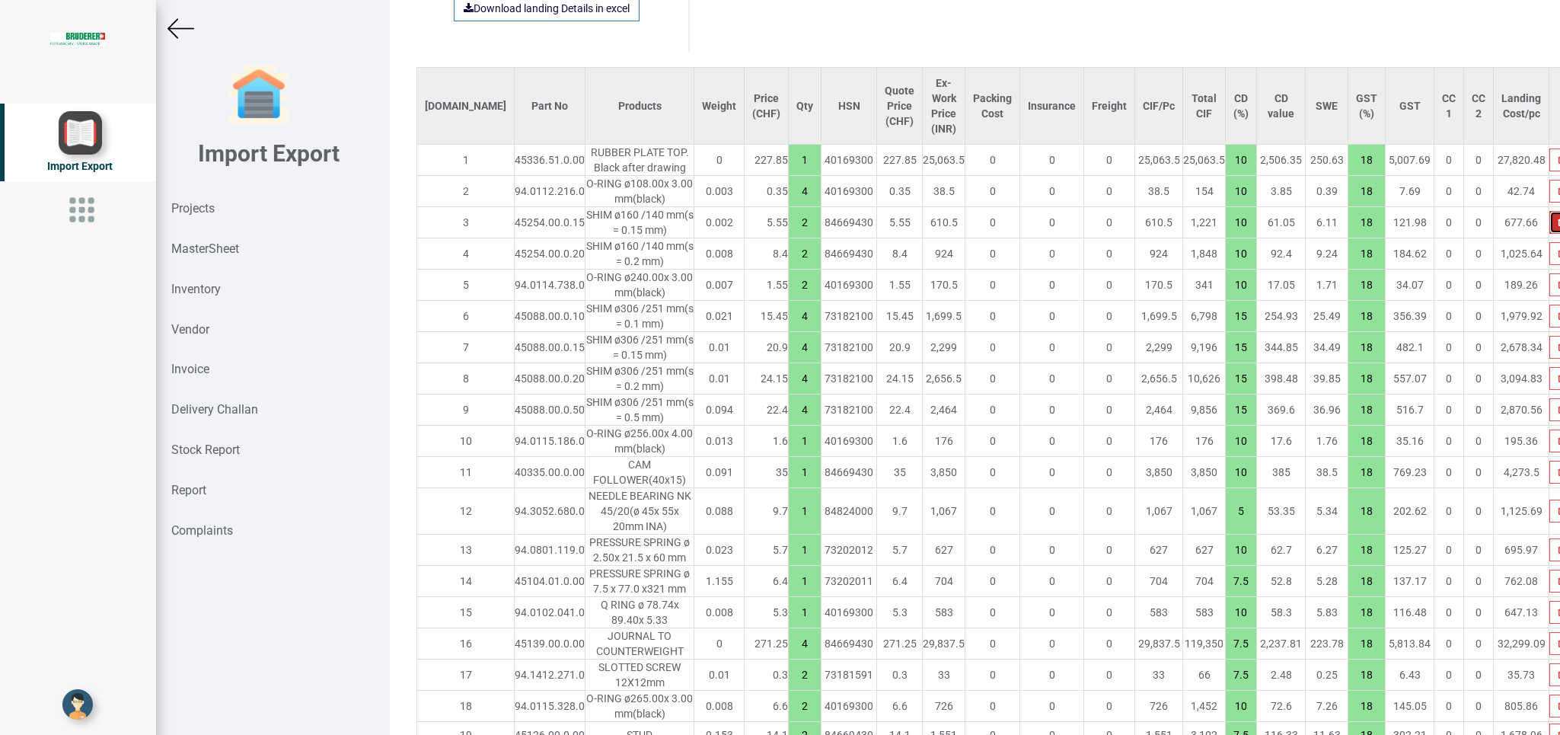
type input "4"
type input "7.5"
type input "2"
type input "10"
type input "7.5"
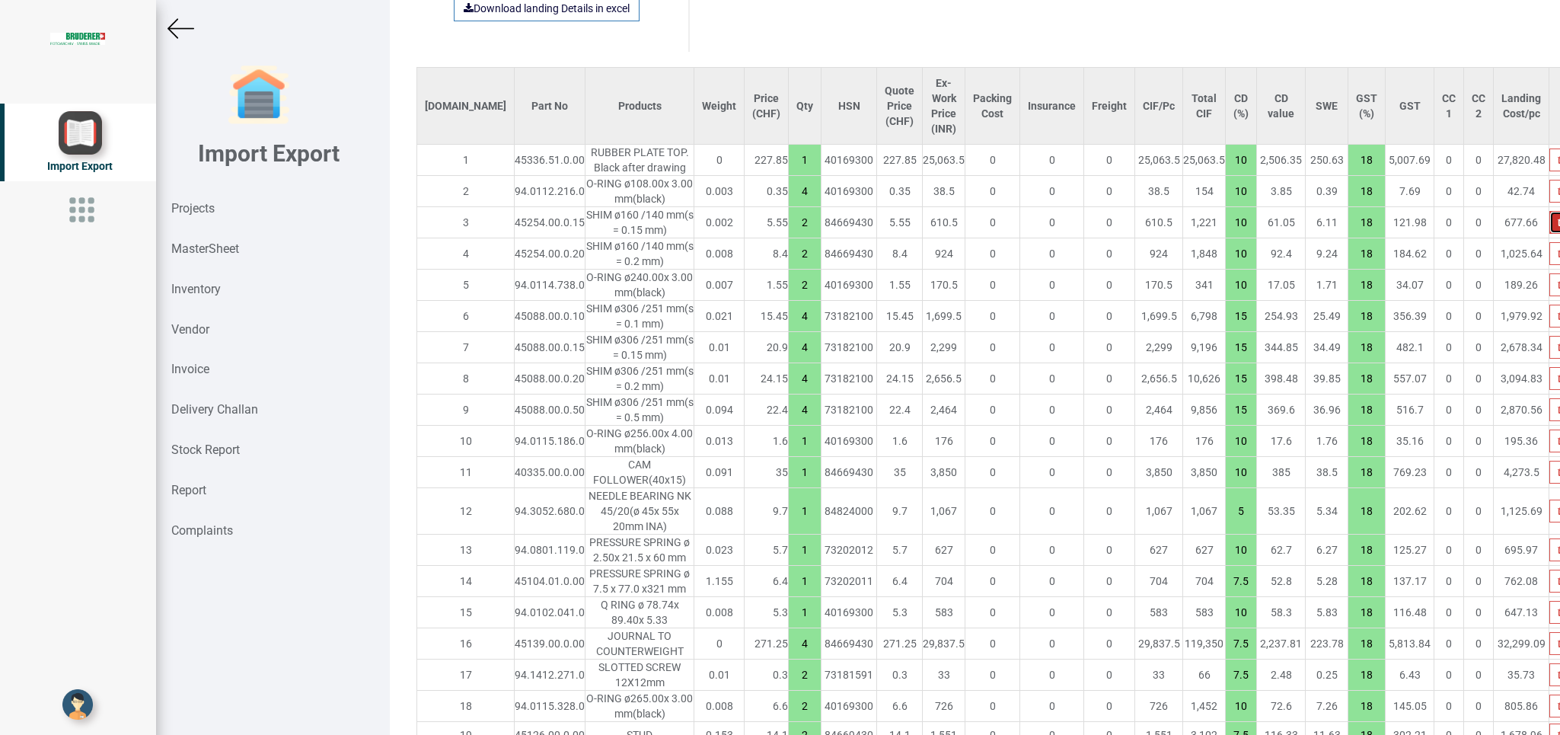
type input "4"
type input "10"
type input "2"
type input "4"
type input "7.5"
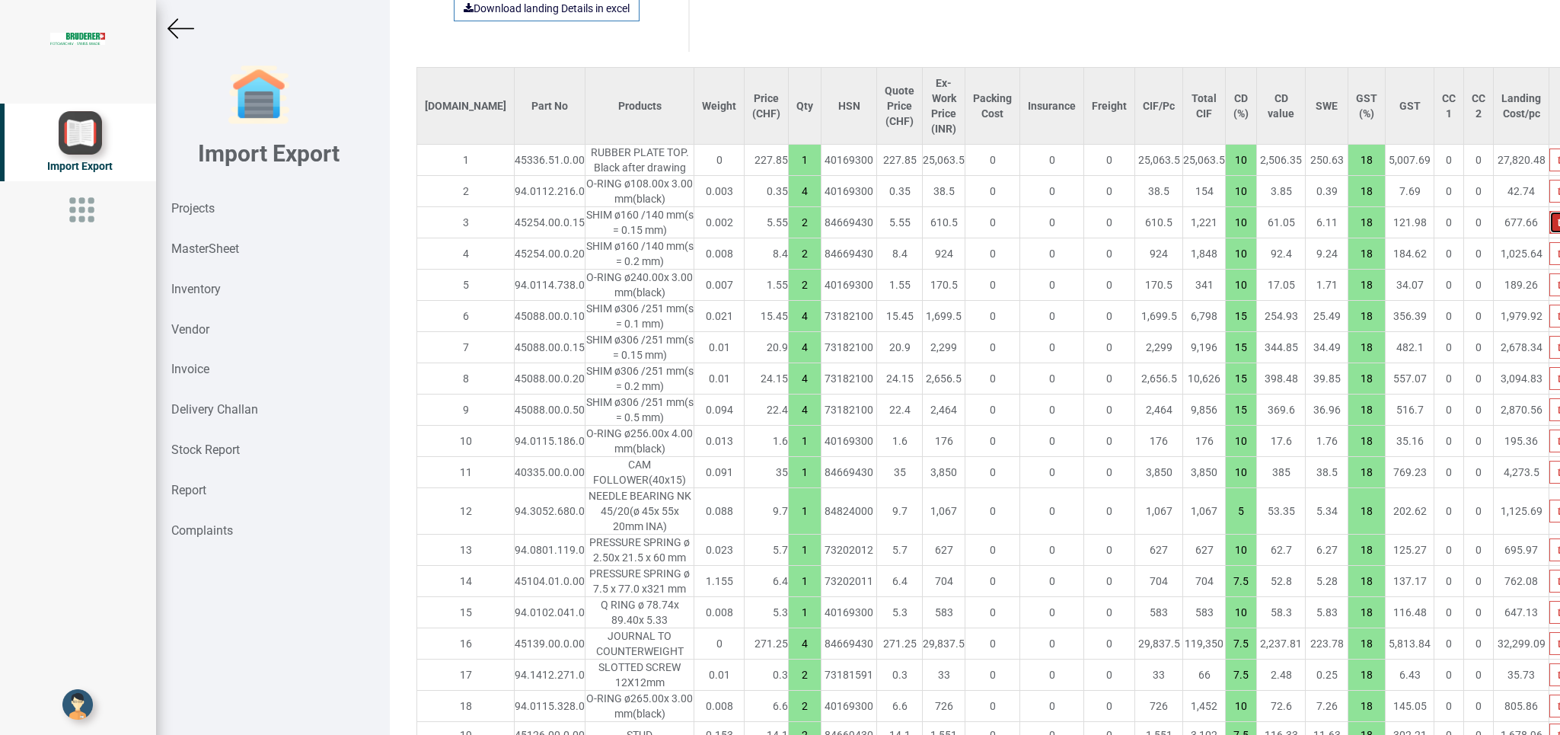
type input "2"
type input "6"
type input "10"
type input "2"
type input "7.5"
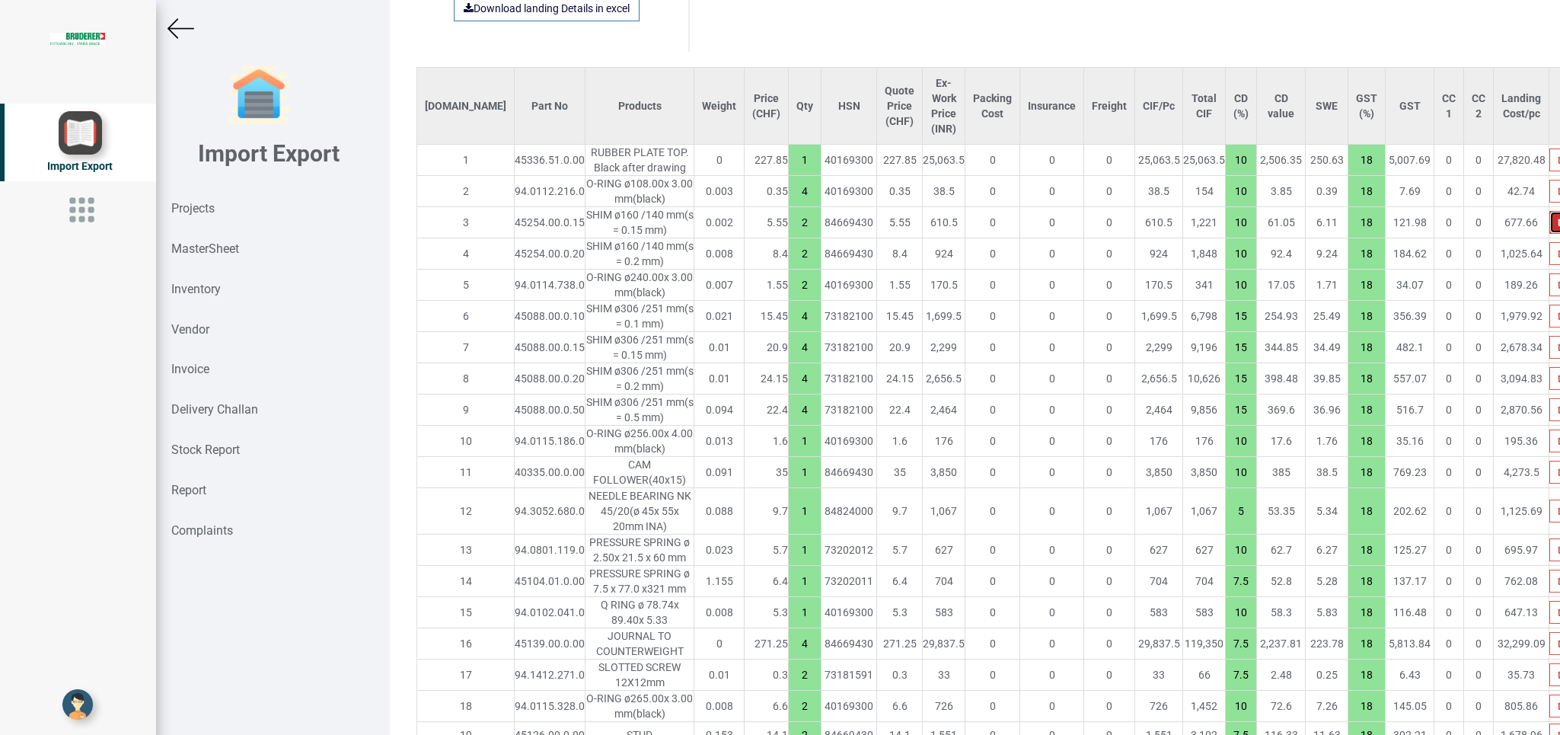
type input "4"
type input "10"
type input "2"
type input "3"
type input "15"
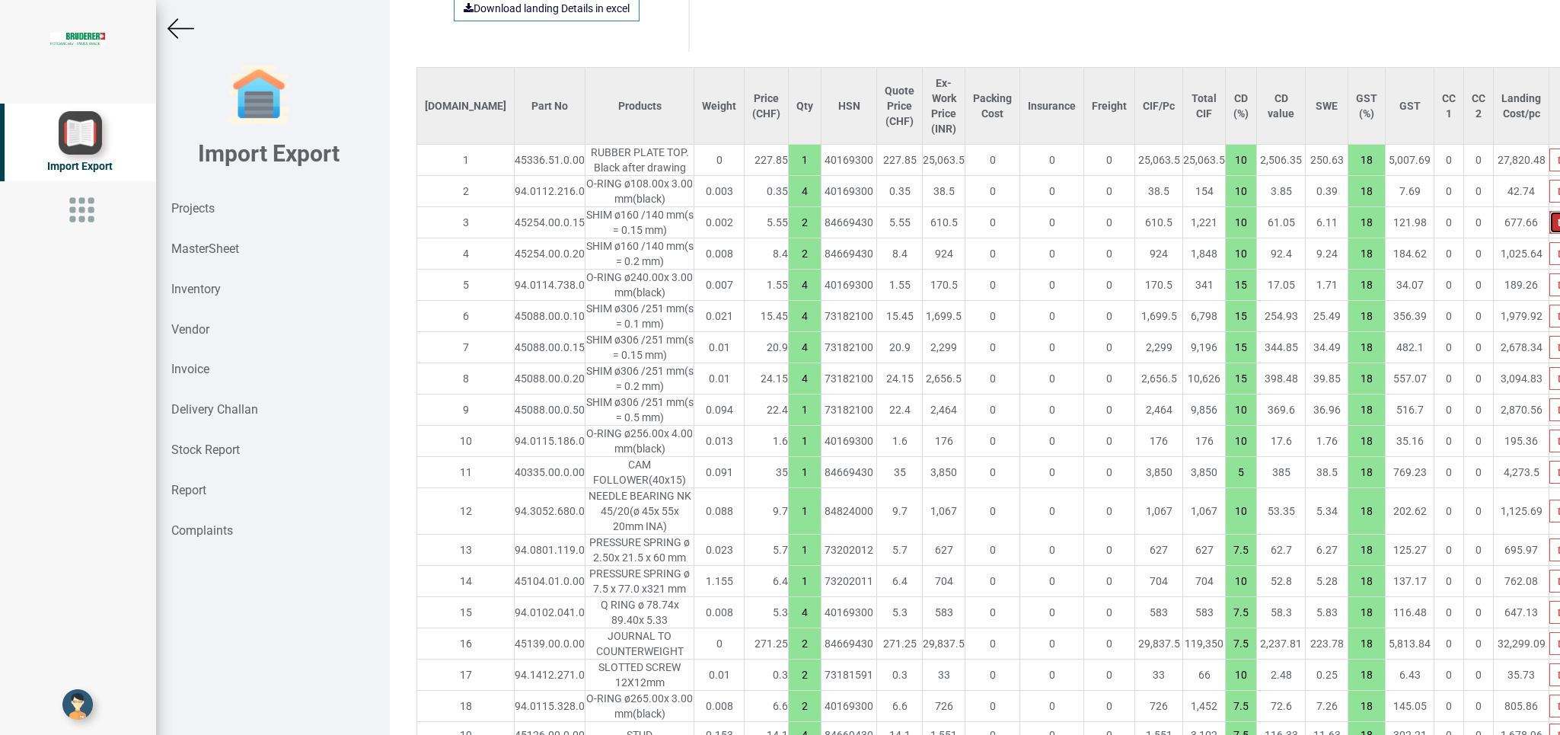
type input "10"
type input "6"
type input "2"
type input "1"
type input "7.5"
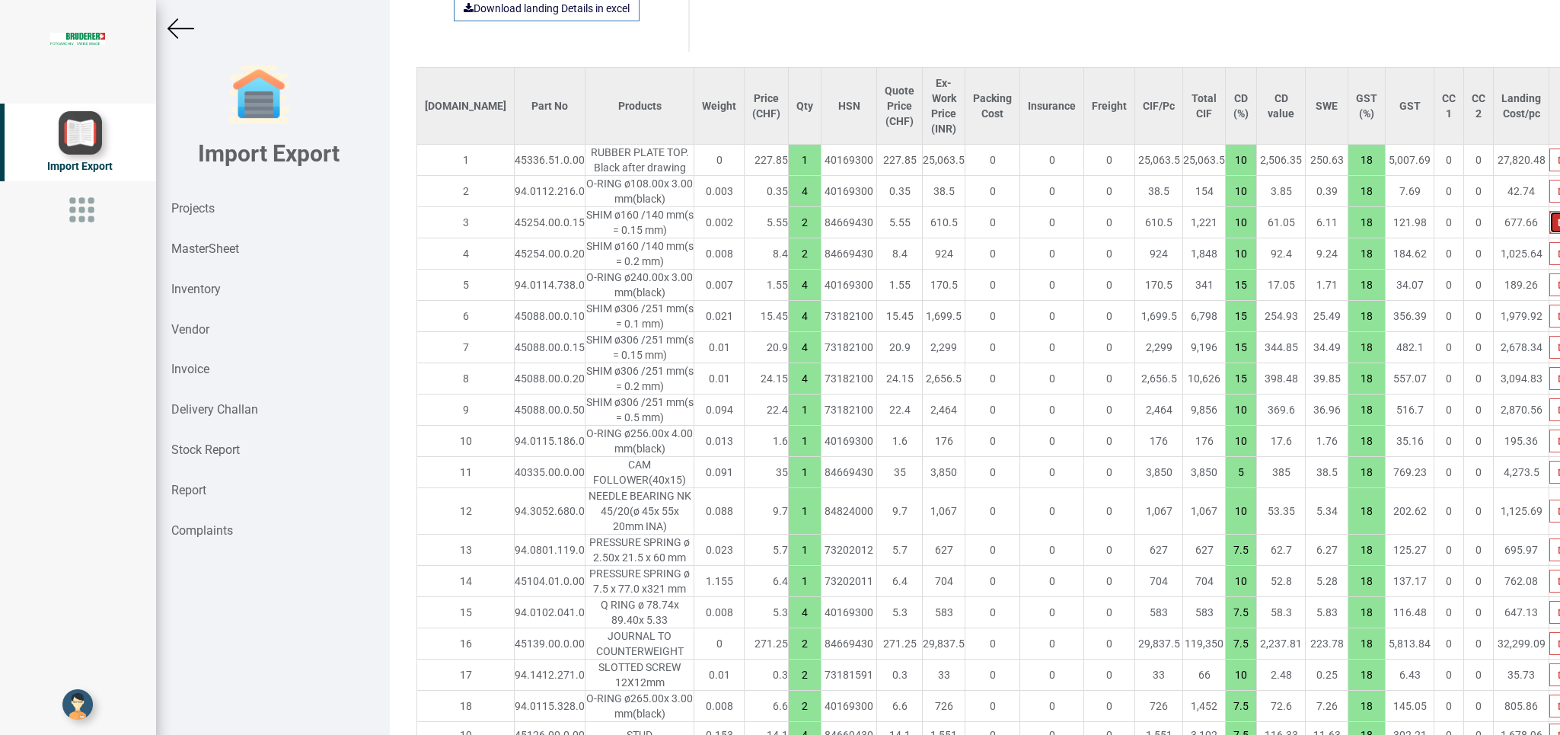
type input "10"
type input "20"
type input "10"
type input "15"
type input "1"
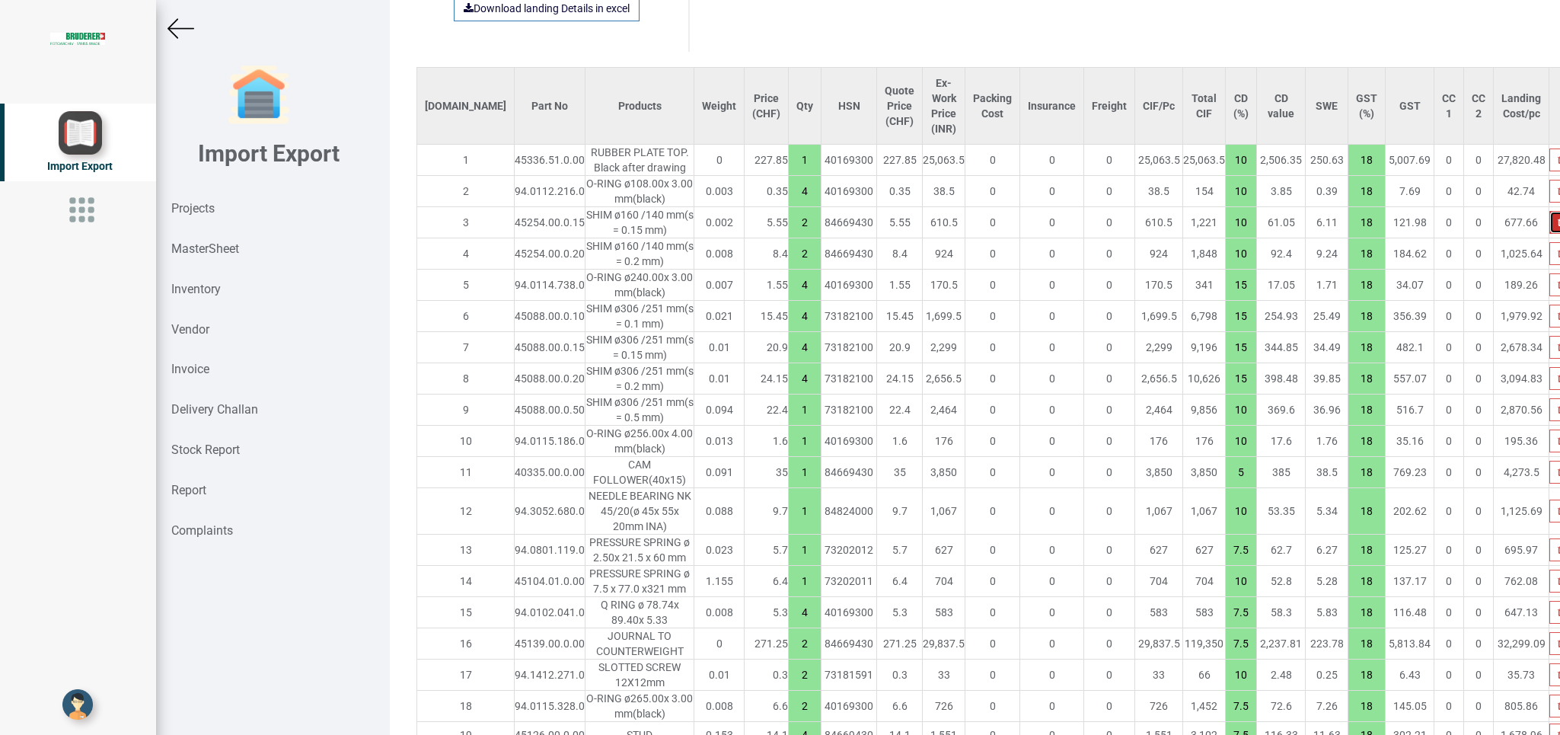
type input "20"
type input "7.5"
type input "4"
type input "12"
type input "10"
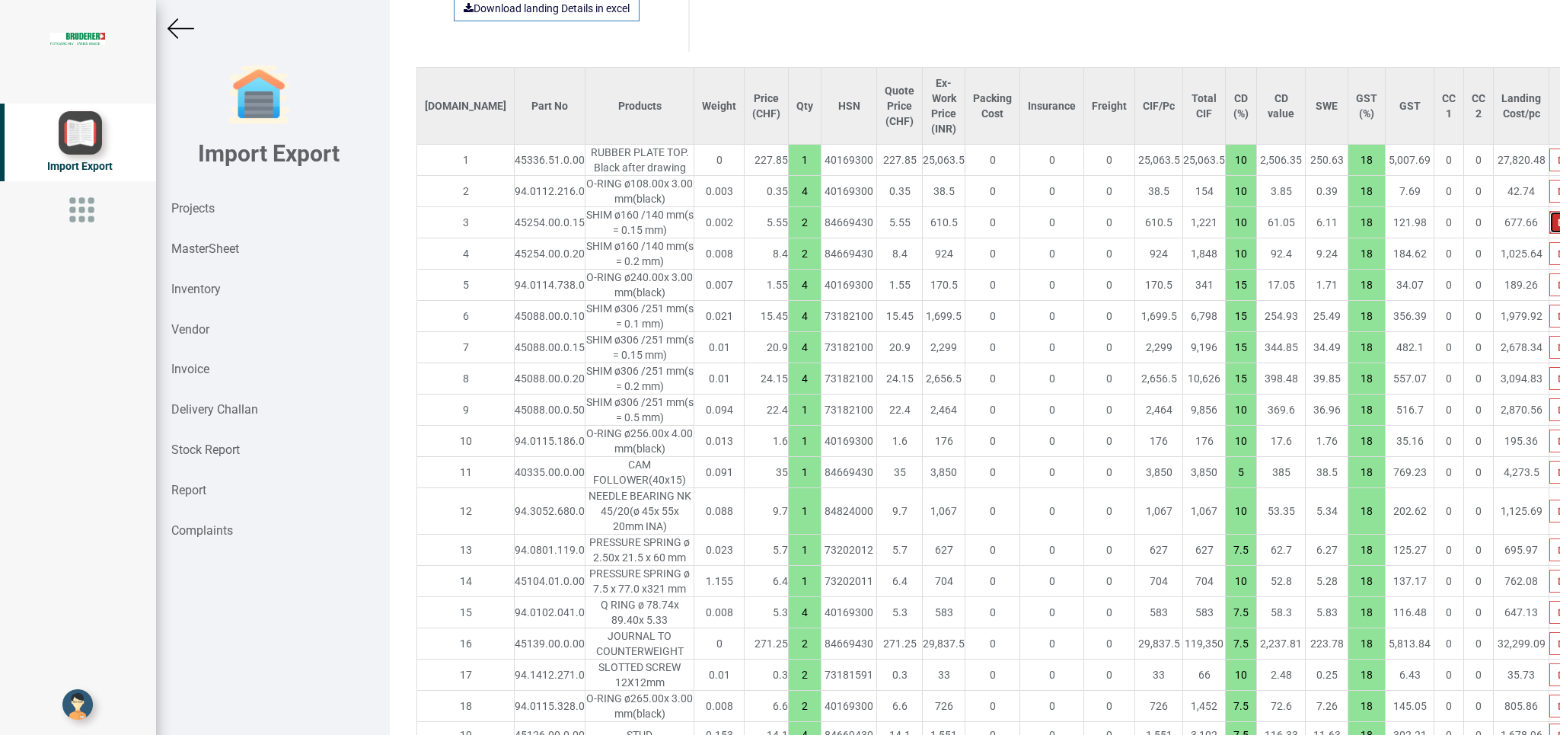
type input "1"
type input "4"
type input "2"
type input "16"
type input "6"
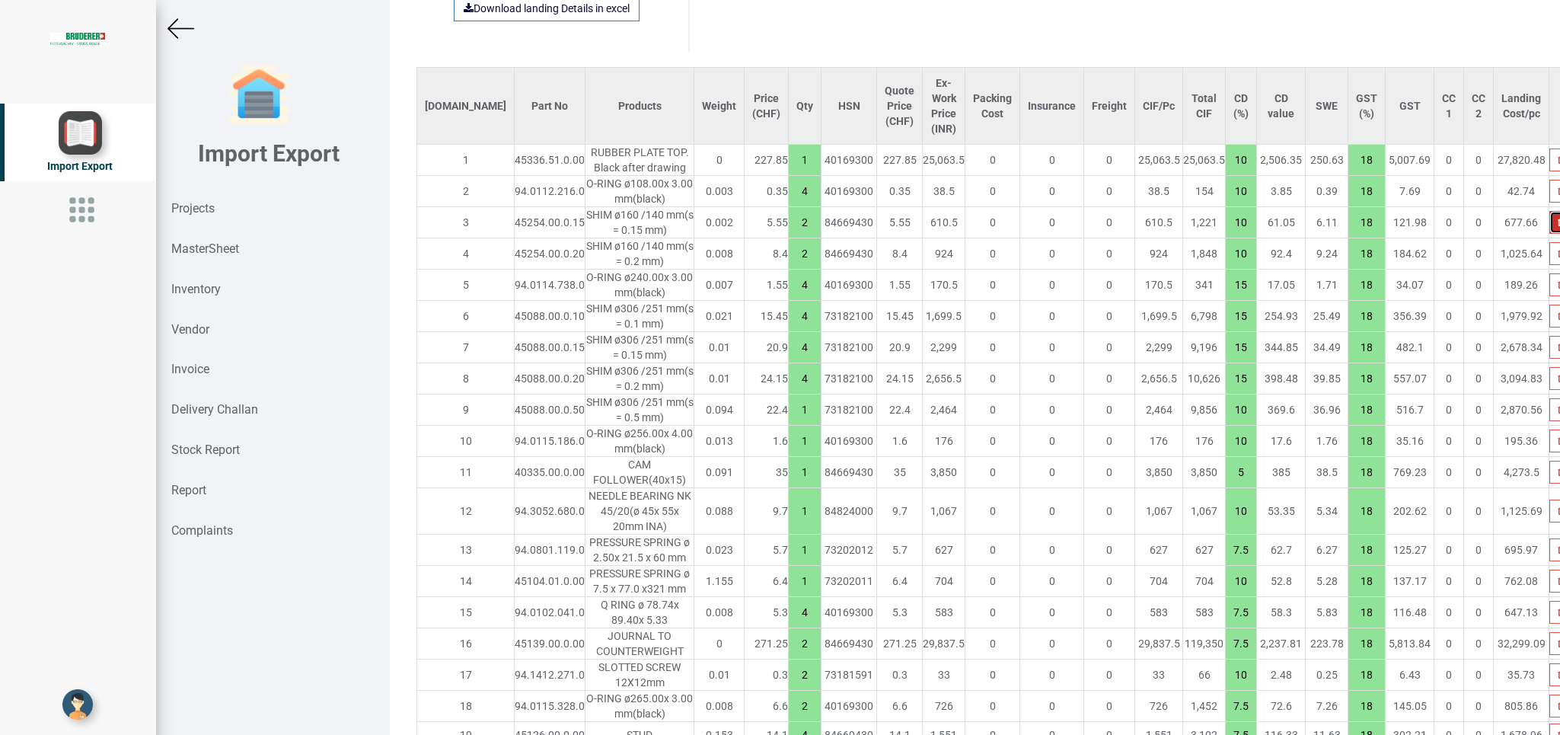
type input "1"
type input "7.5"
type input "2"
type input "10"
type input "7.5"
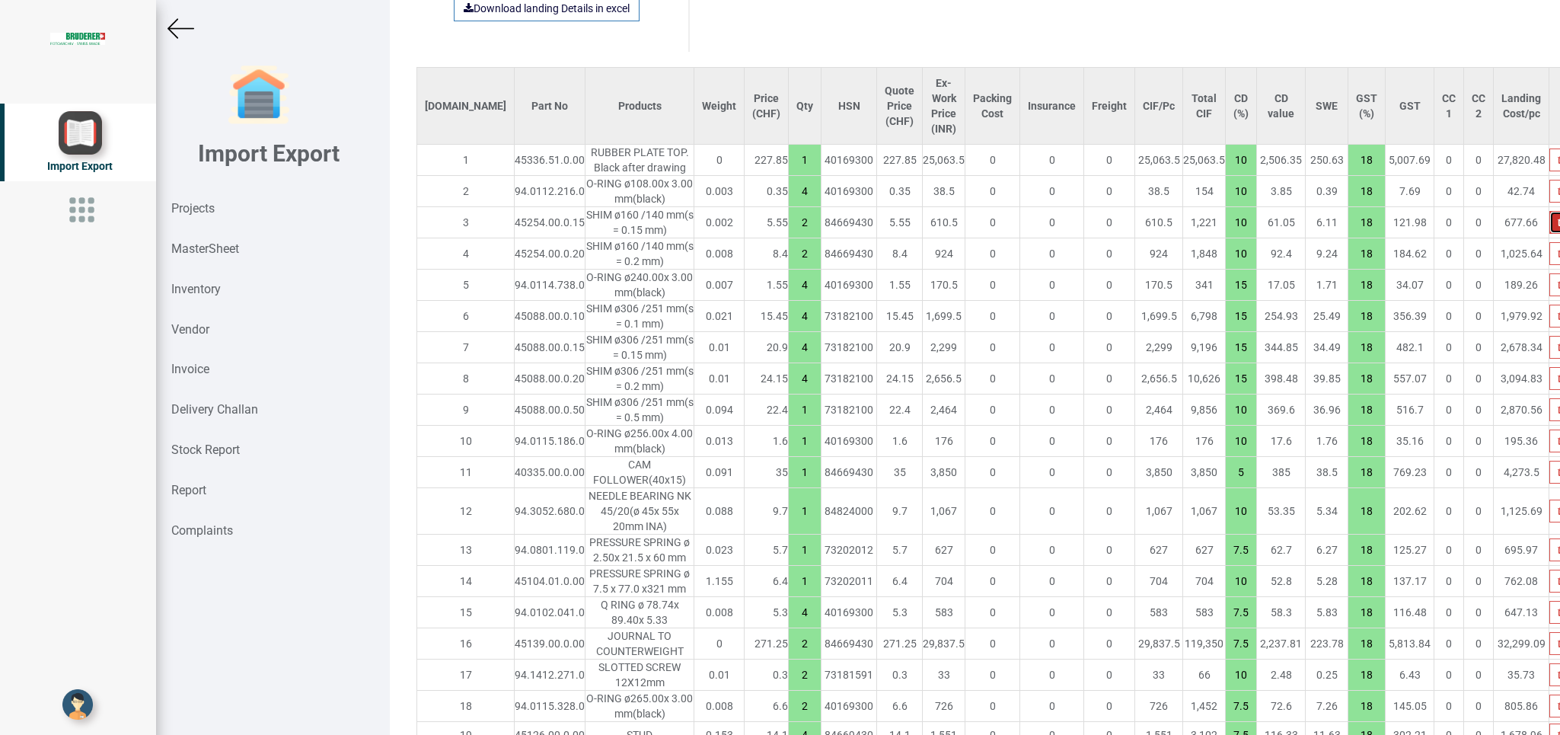
type input "6"
type input "10"
type input "1"
type input "7.5"
type input "2"
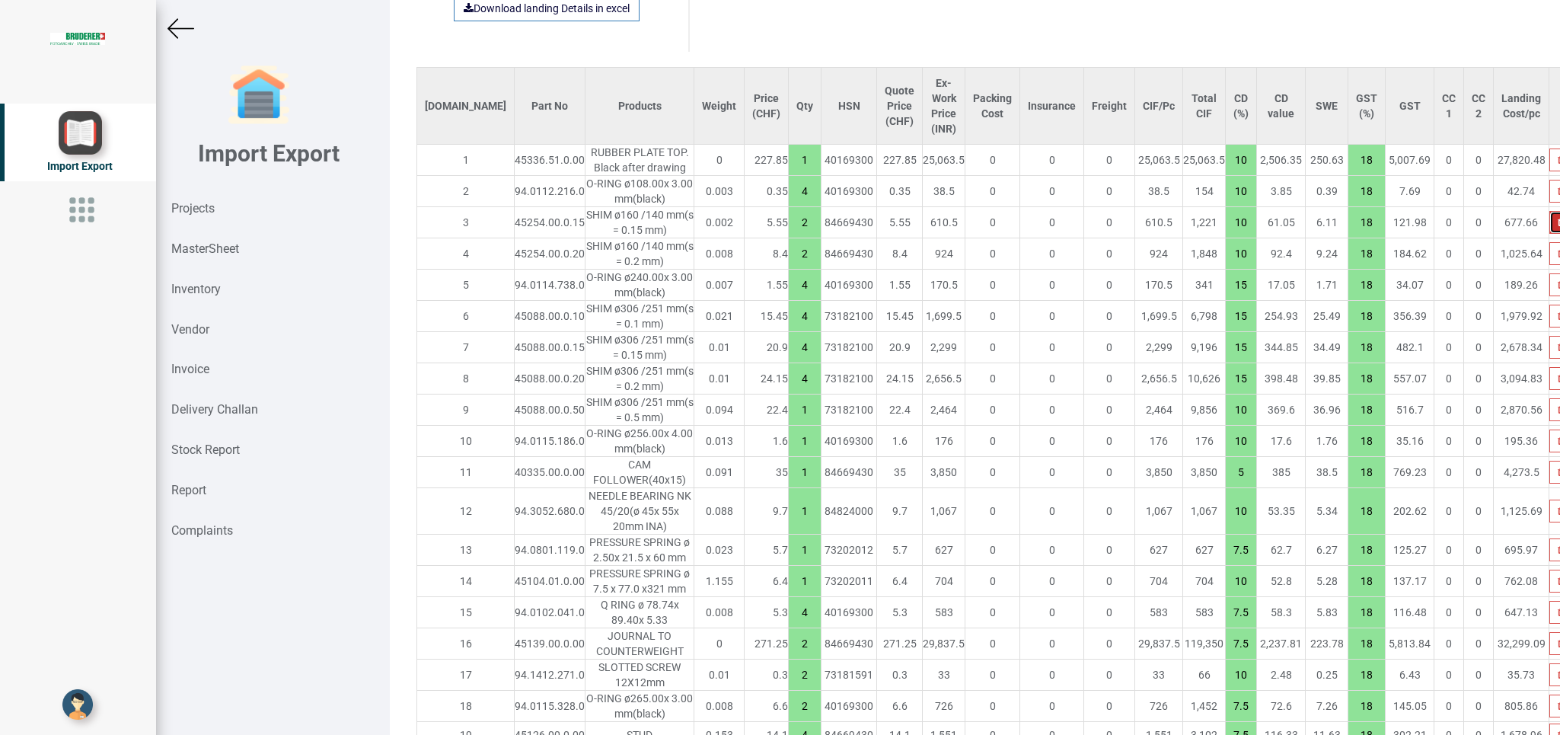
type input "1"
type input "10"
type input "2"
type input "1"
type input "15"
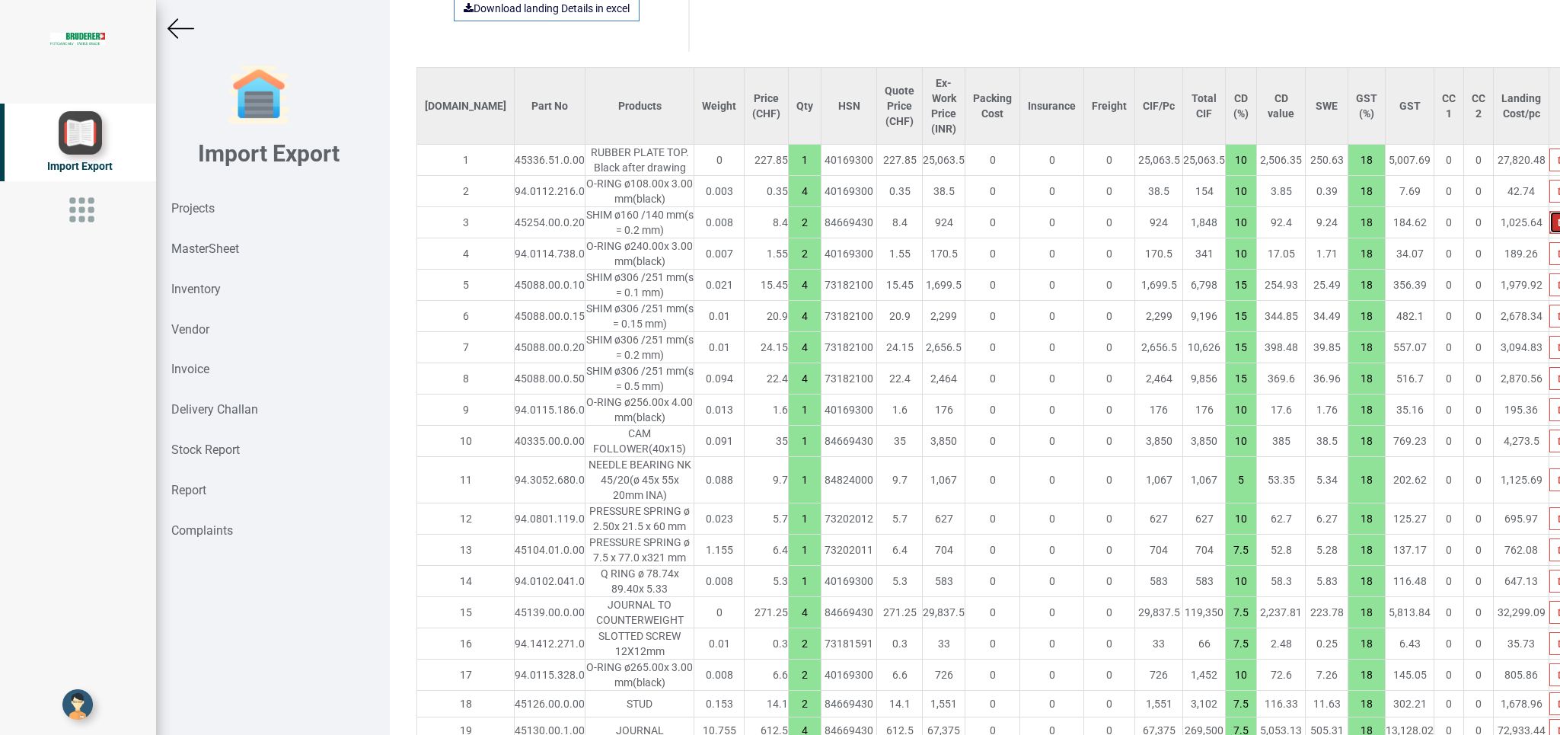
click at [1039, 218] on icon "button" at bounding box center [1561, 222] width 7 height 9
click at [1039, 273] on button "button" at bounding box center [1562, 284] width 24 height 23
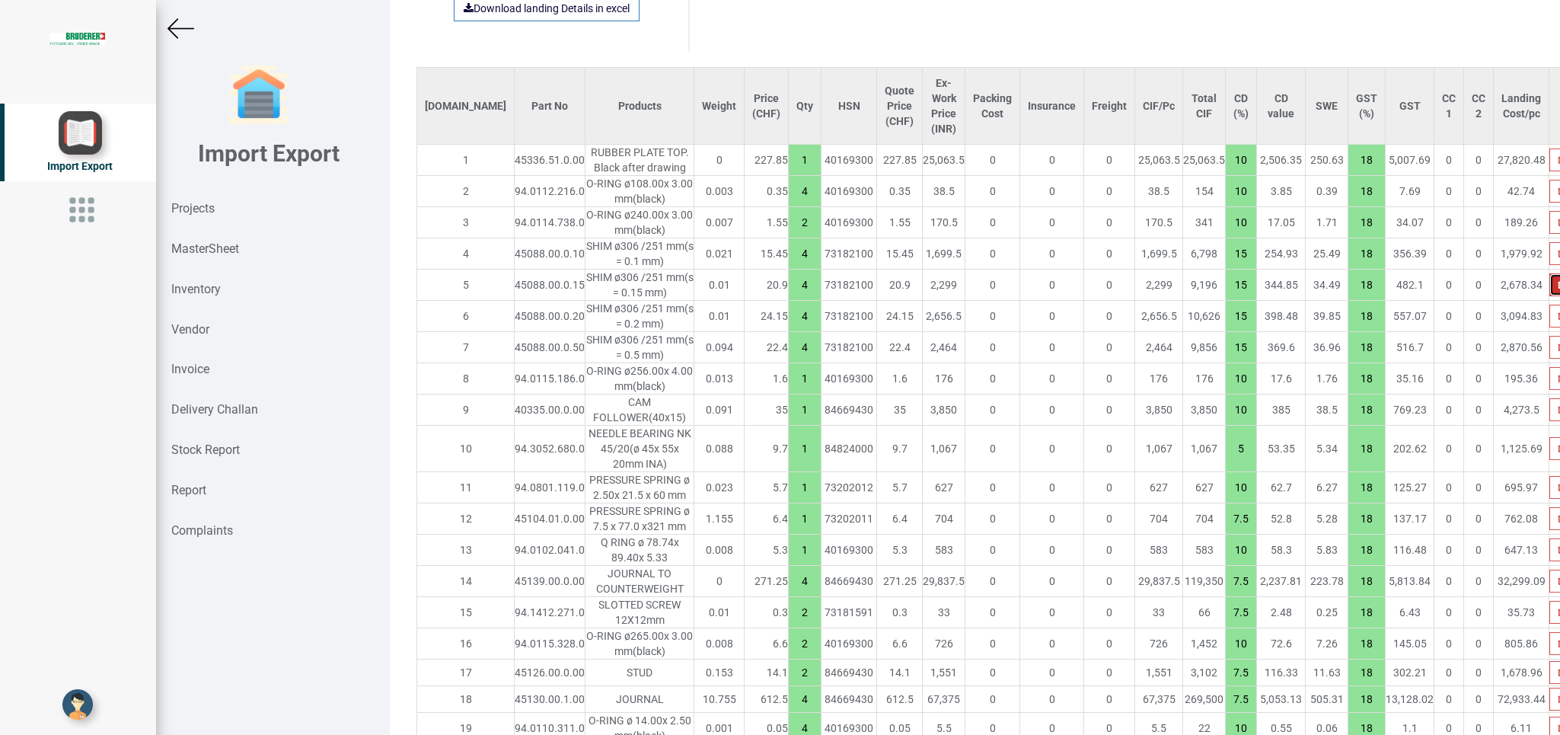
click at [1039, 280] on icon "button" at bounding box center [1561, 284] width 7 height 9
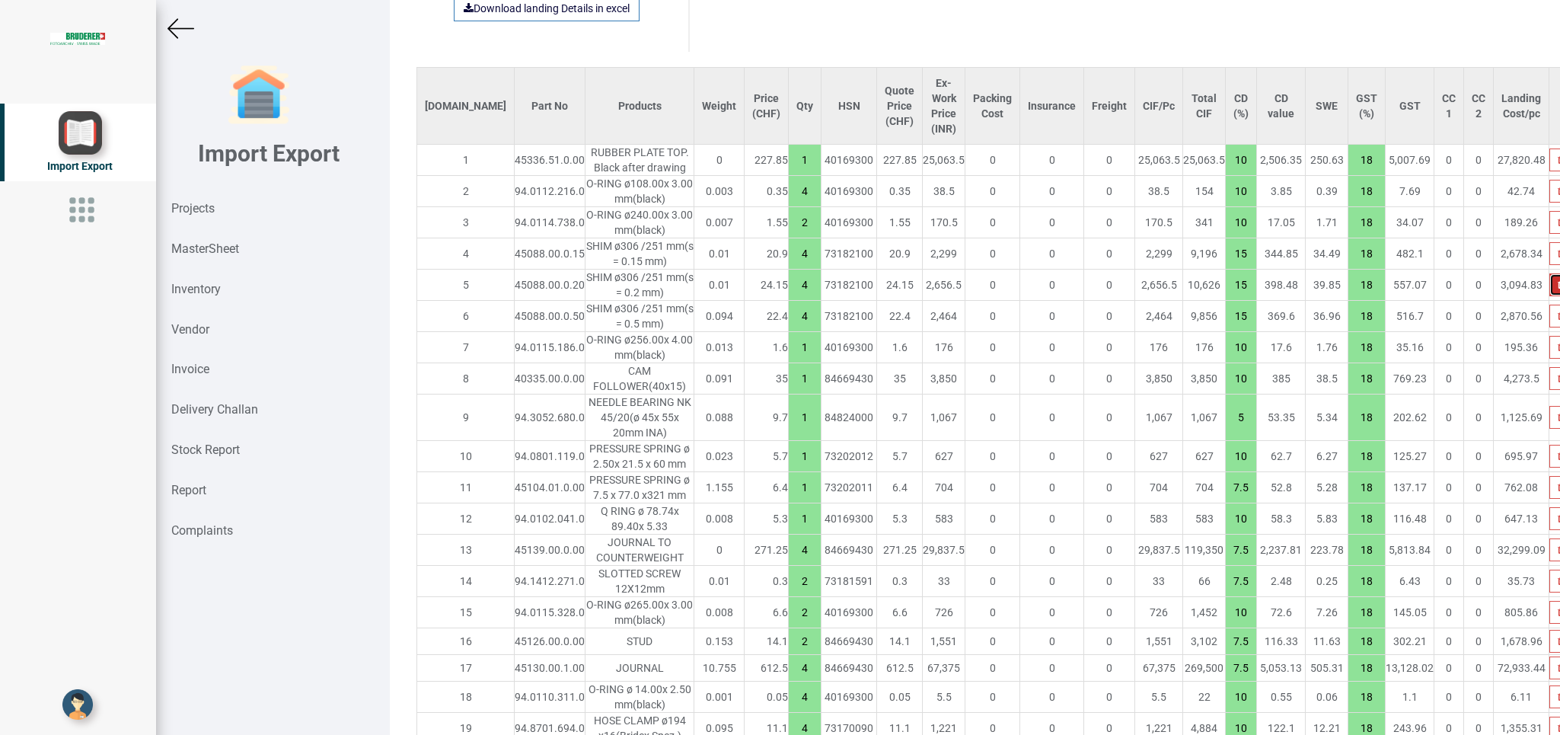
click at [1039, 280] on icon "button" at bounding box center [1561, 284] width 7 height 9
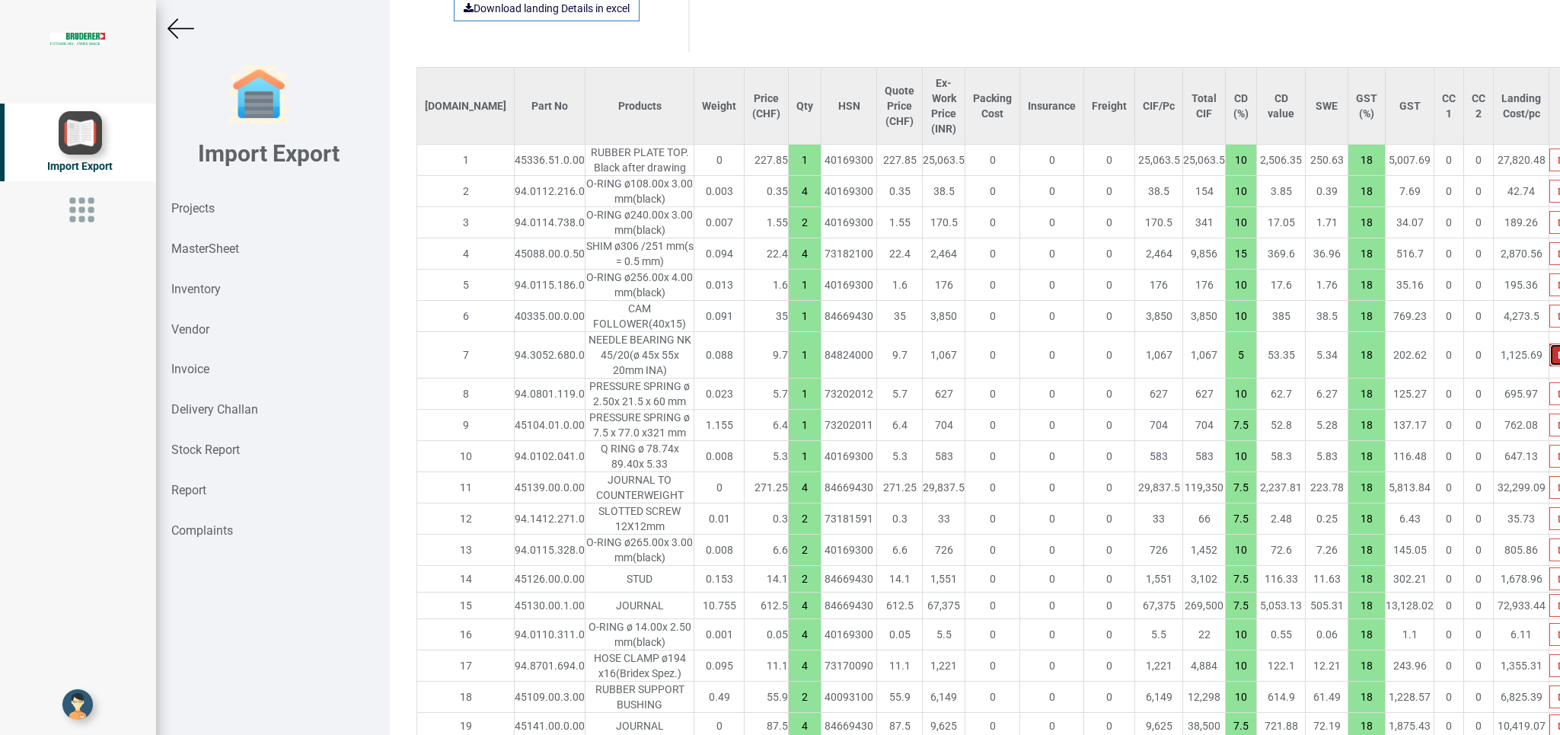
click at [1039, 350] on icon "button" at bounding box center [1561, 354] width 7 height 9
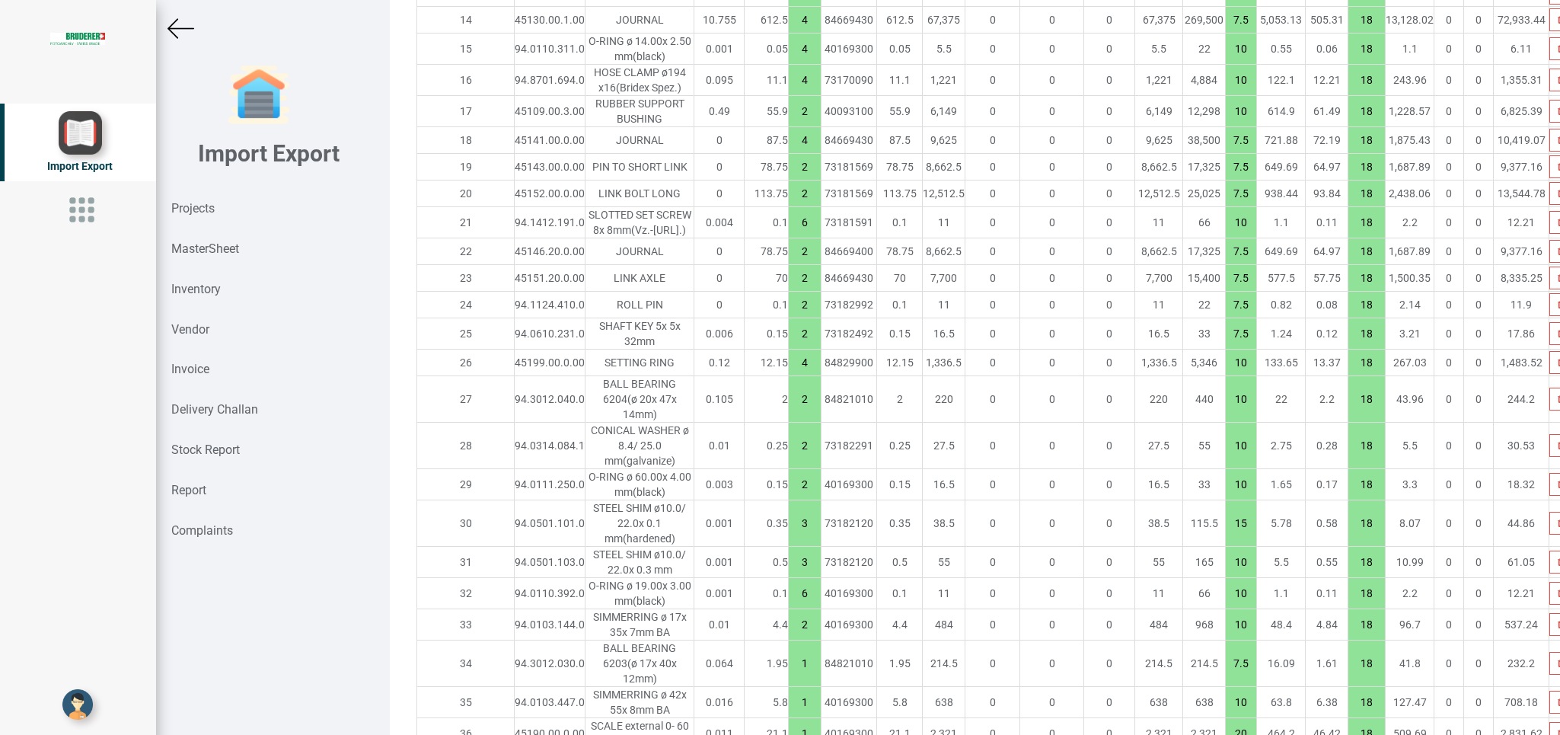
scroll to position [1662, 0]
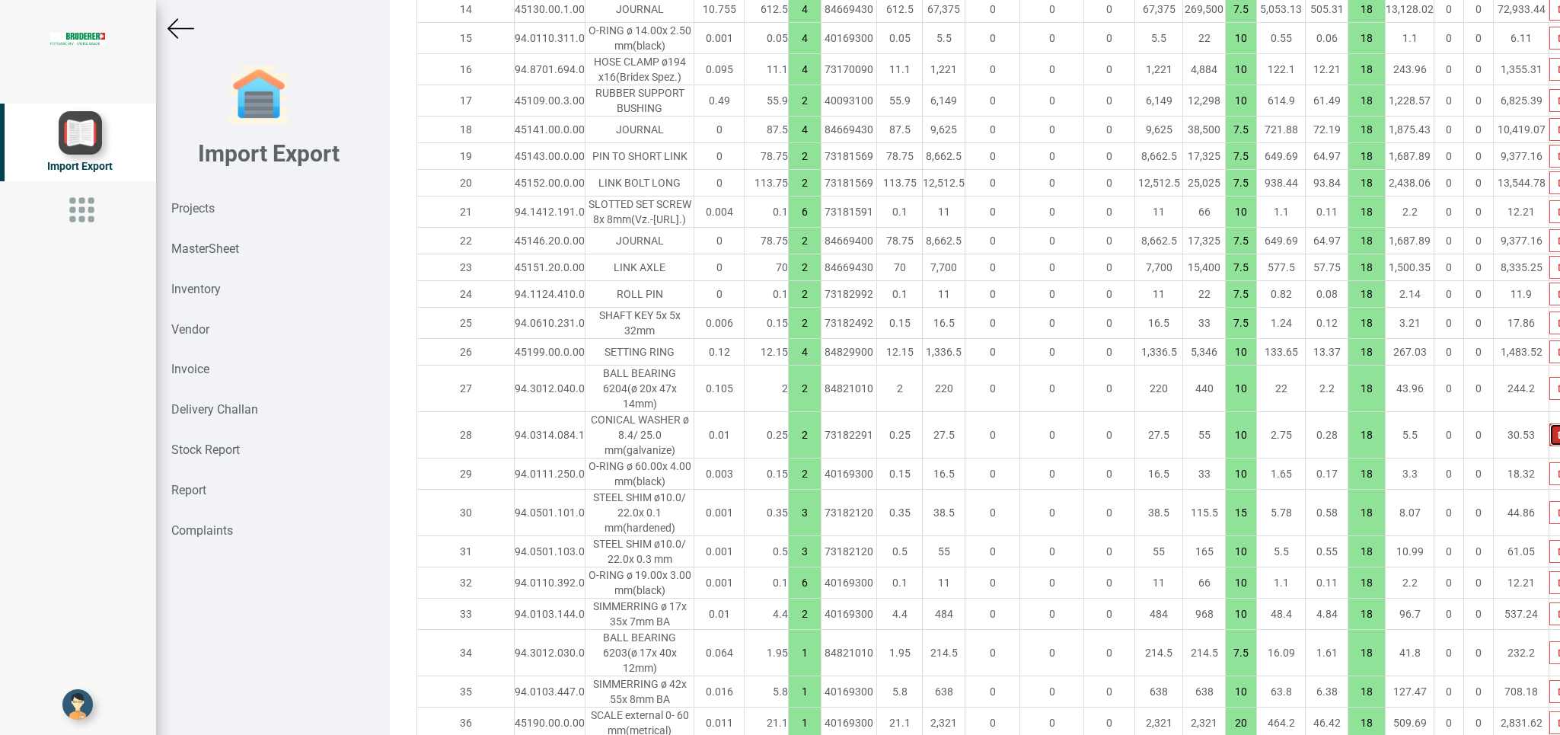
click at [1039, 430] on icon "button" at bounding box center [1561, 434] width 7 height 9
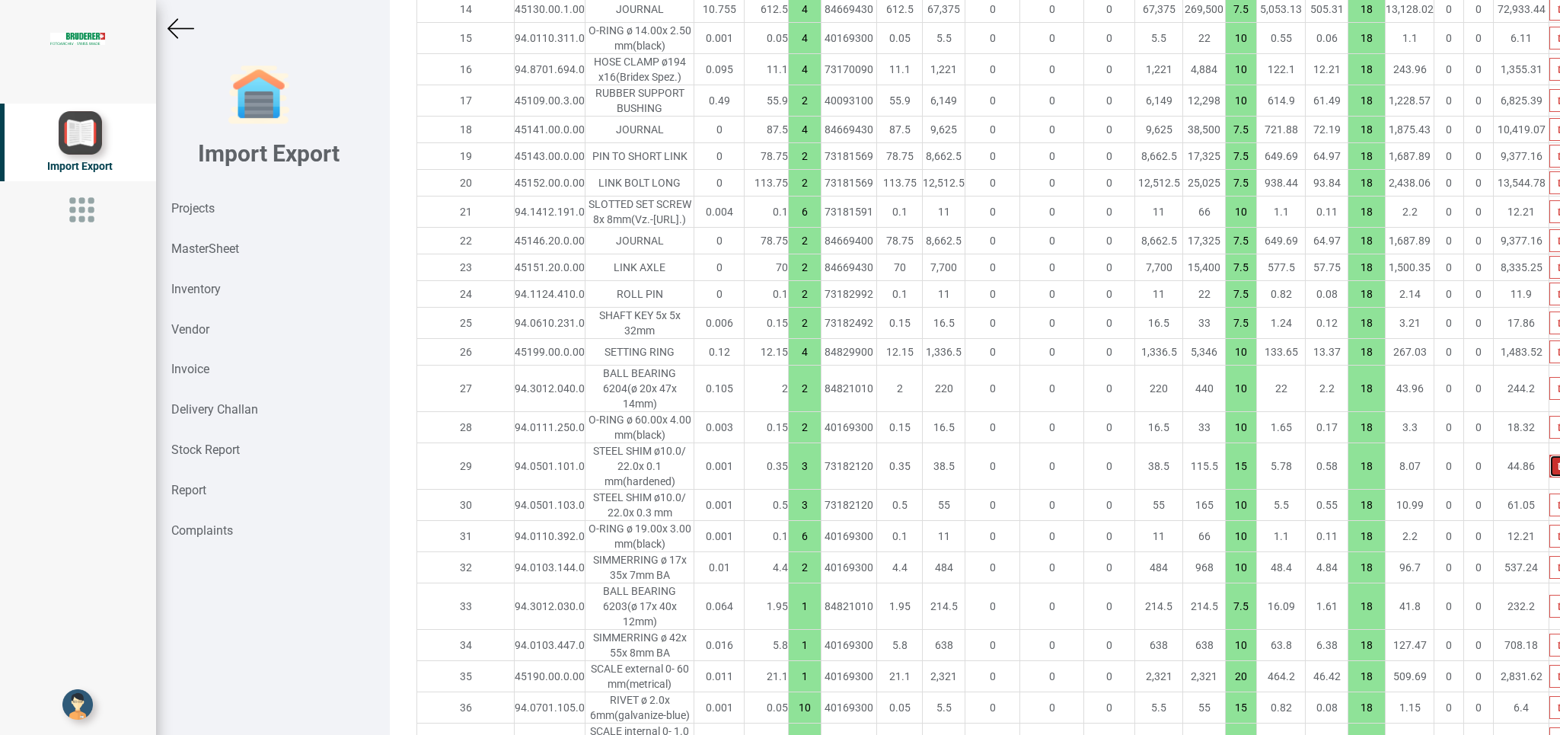
click at [1039, 461] on icon "button" at bounding box center [1561, 465] width 7 height 9
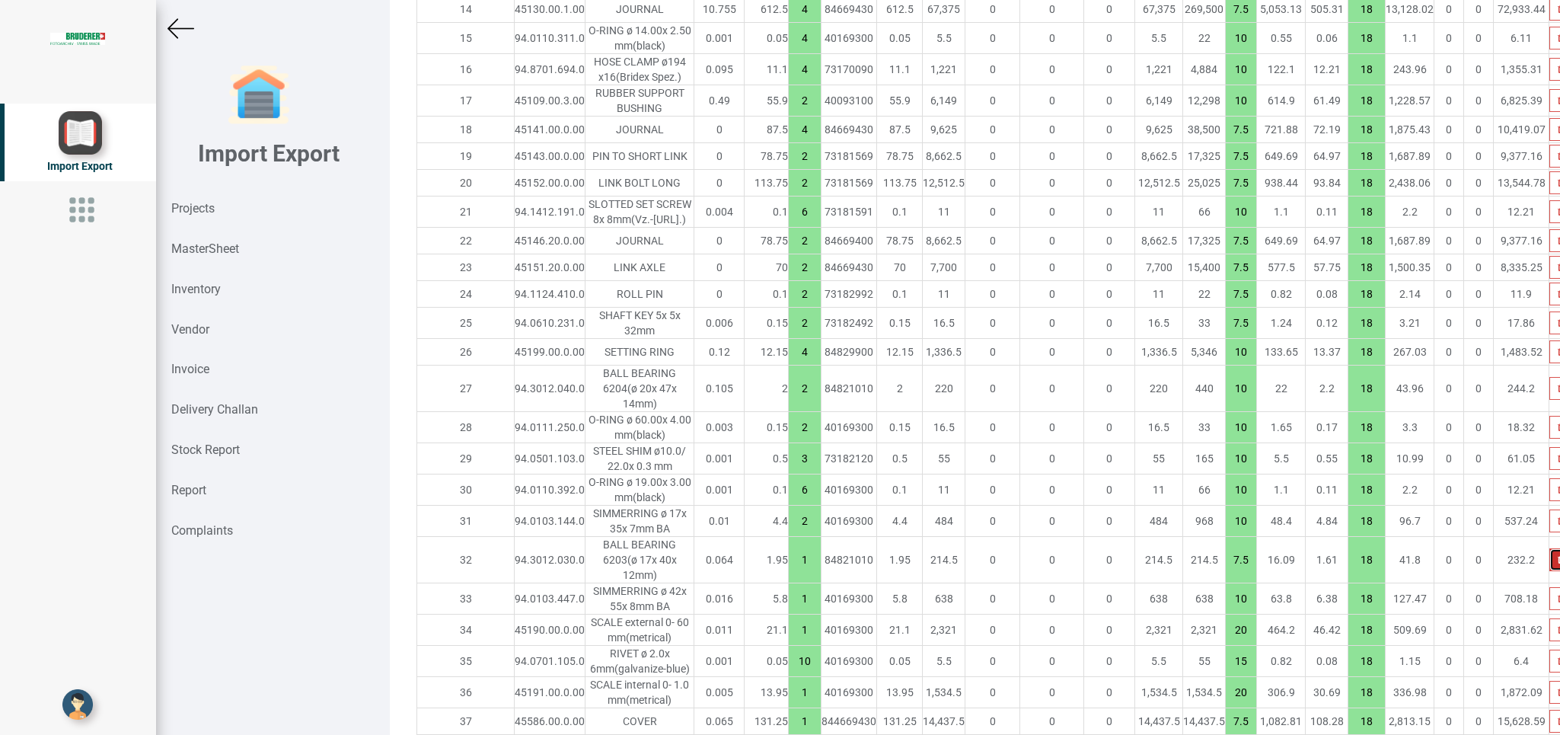
click at [1039, 489] on icon "button" at bounding box center [1561, 559] width 7 height 9
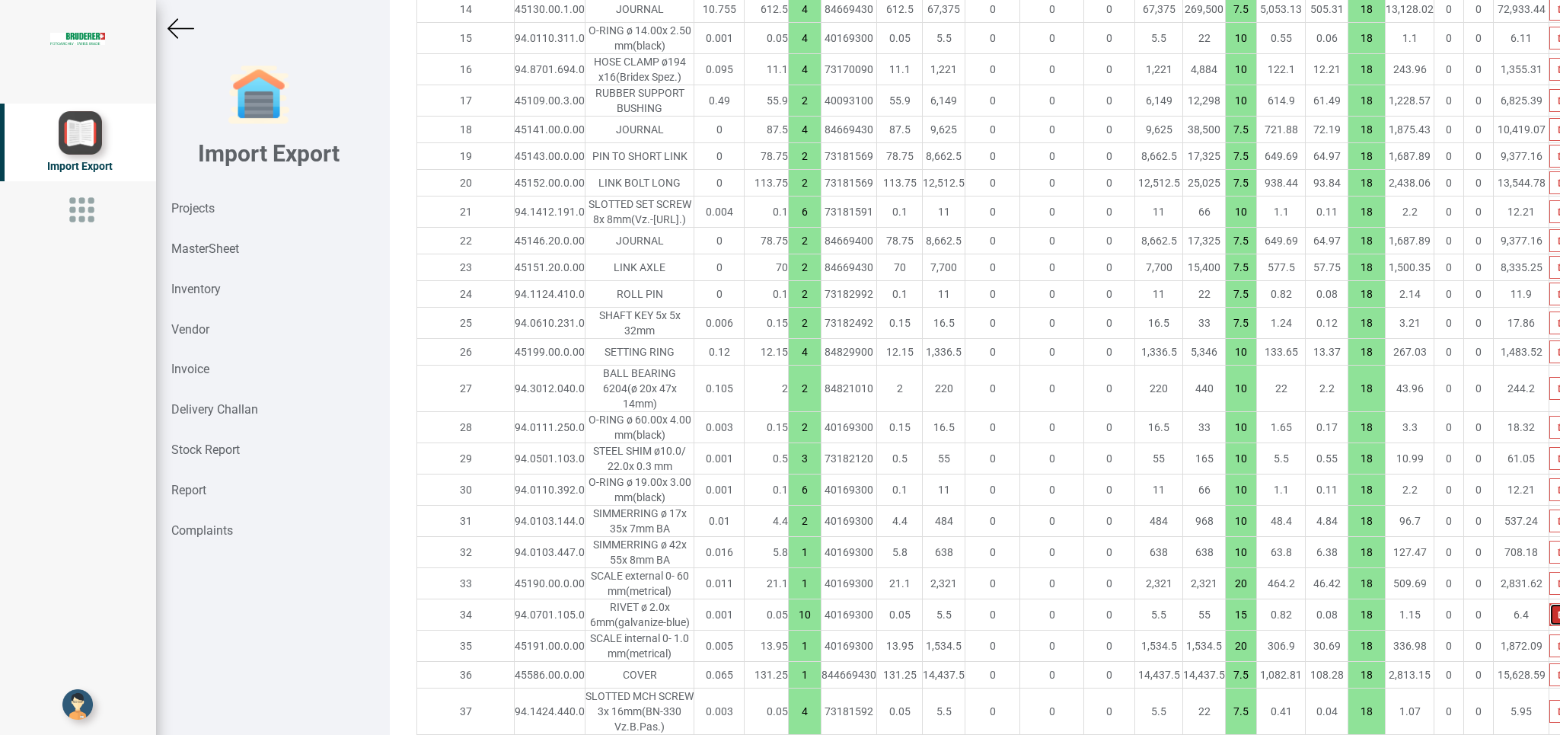
click at [1039, 489] on icon "button" at bounding box center [1561, 614] width 7 height 9
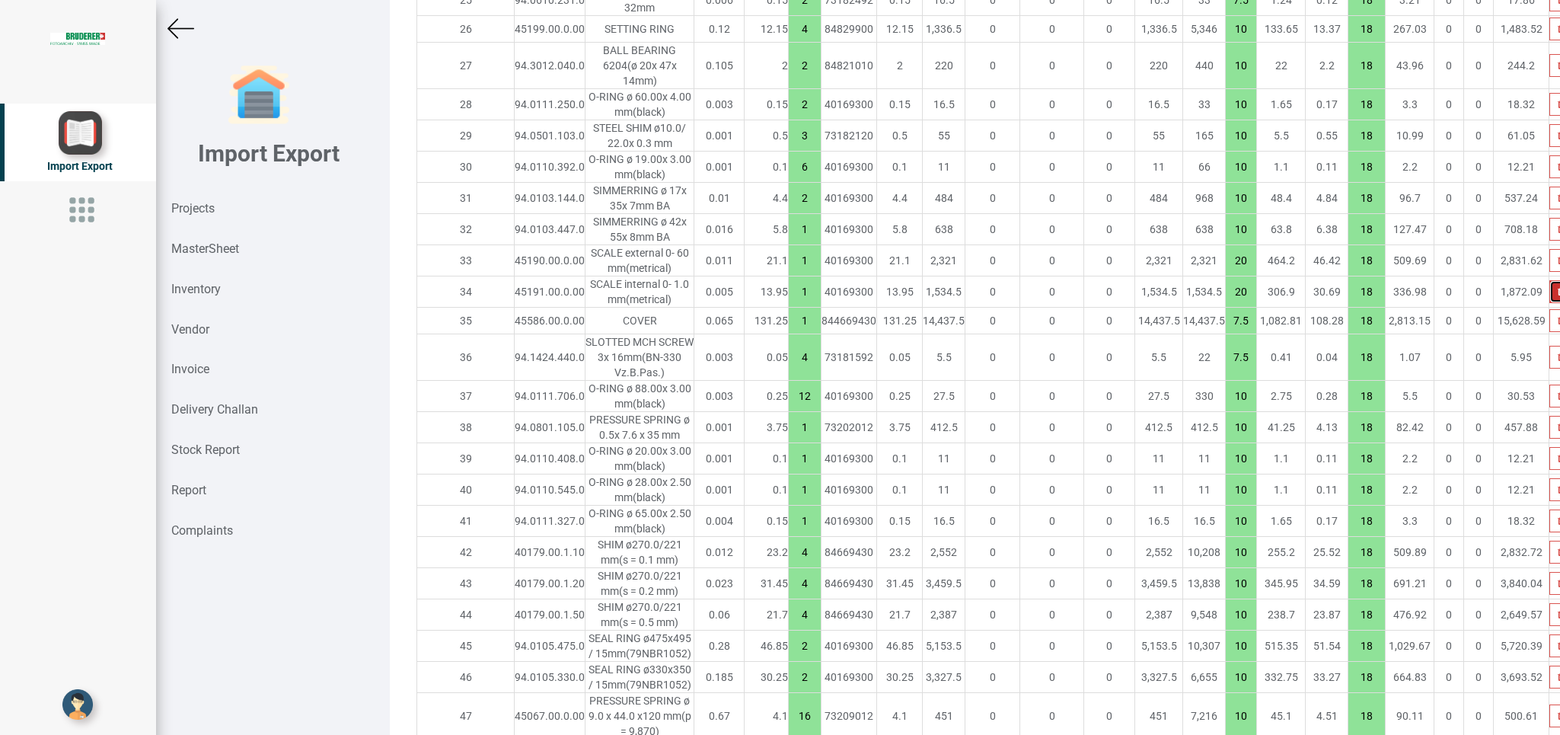
scroll to position [1995, 0]
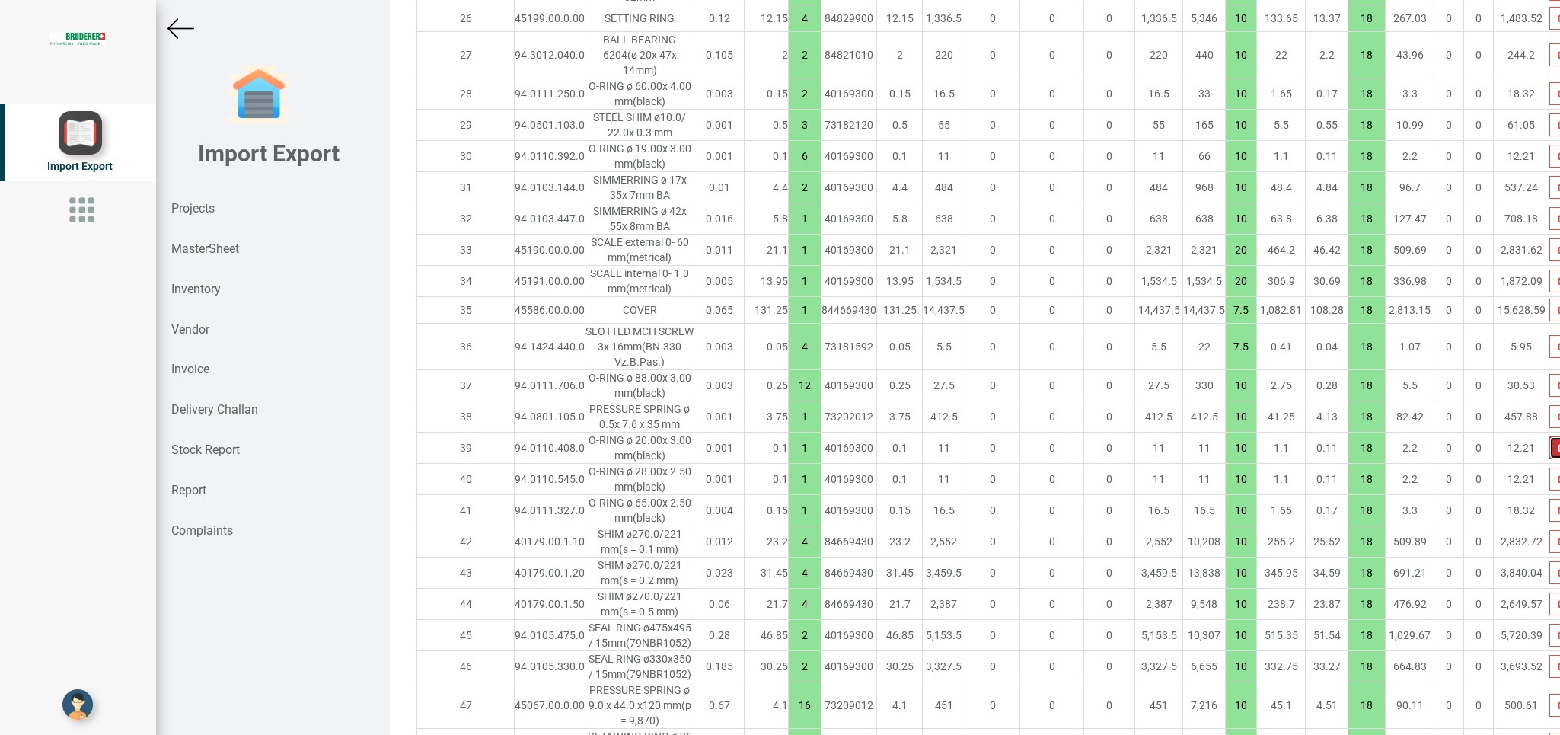
click at [1039, 447] on icon "button" at bounding box center [1561, 447] width 7 height 9
click at [1039, 443] on icon "button" at bounding box center [1561, 447] width 7 height 9
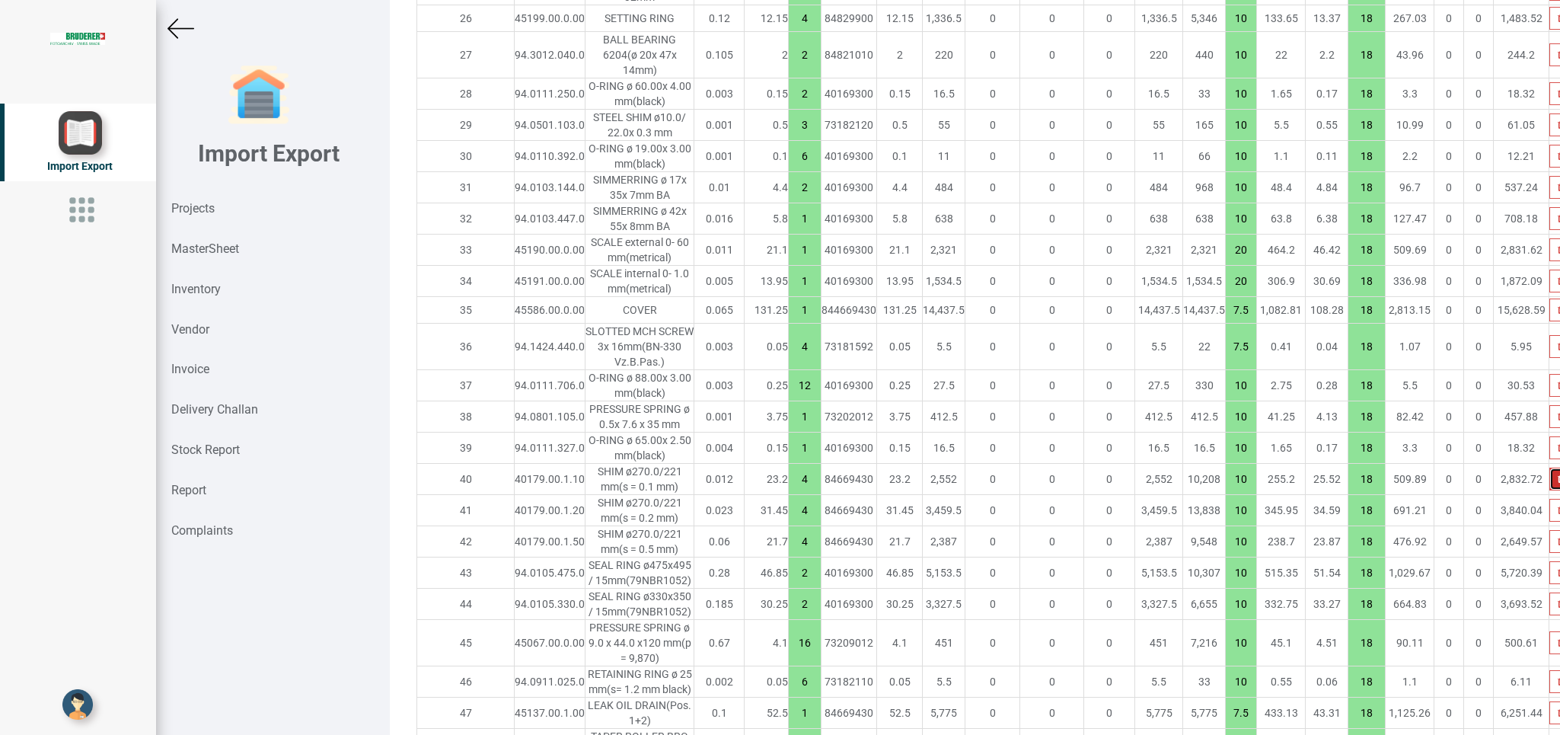
click at [1039, 481] on button "button" at bounding box center [1562, 479] width 24 height 23
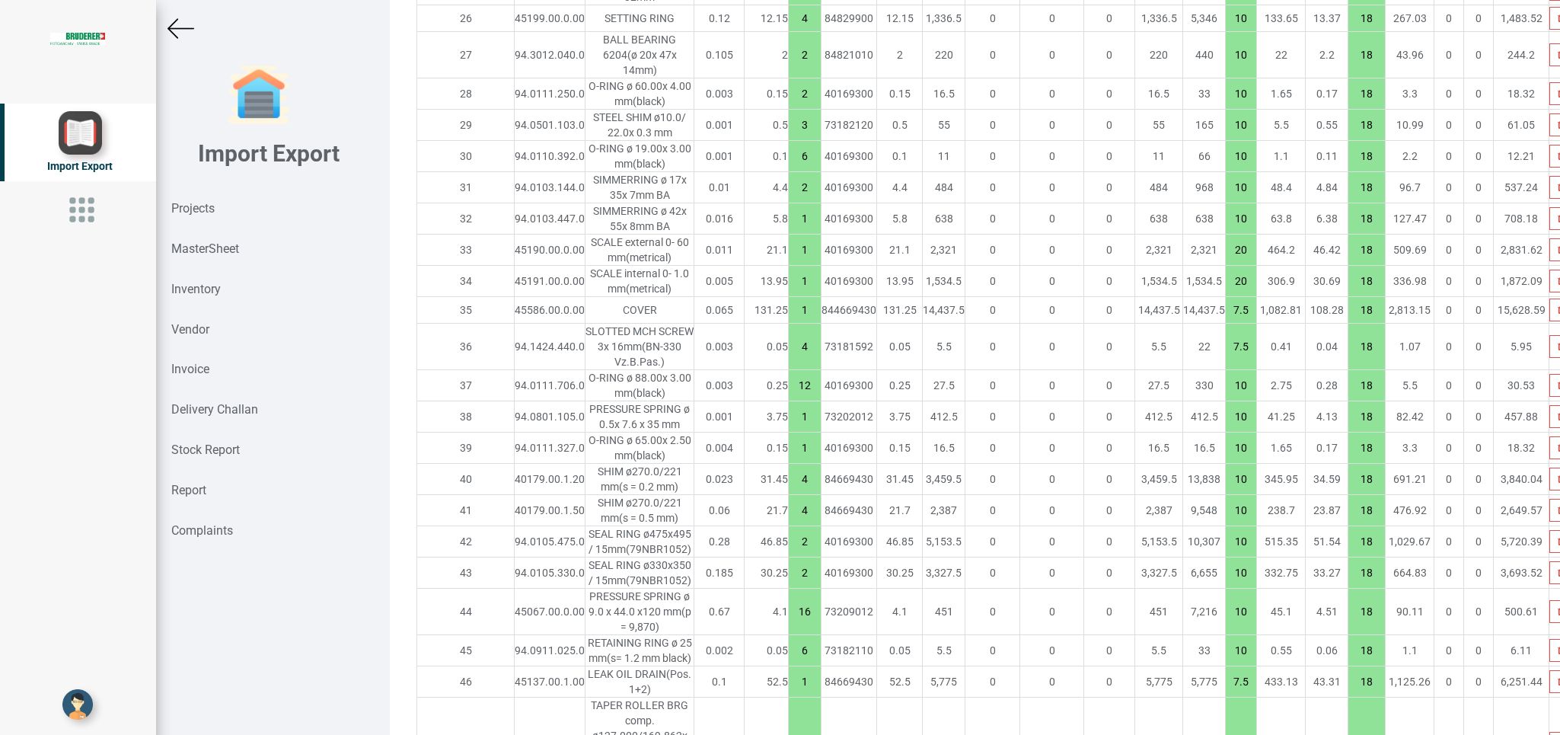
drag, startPoint x: 736, startPoint y: 484, endPoint x: 746, endPoint y: 484, distance: 10.7
click at [789, 483] on input "4" at bounding box center [805, 479] width 32 height 26
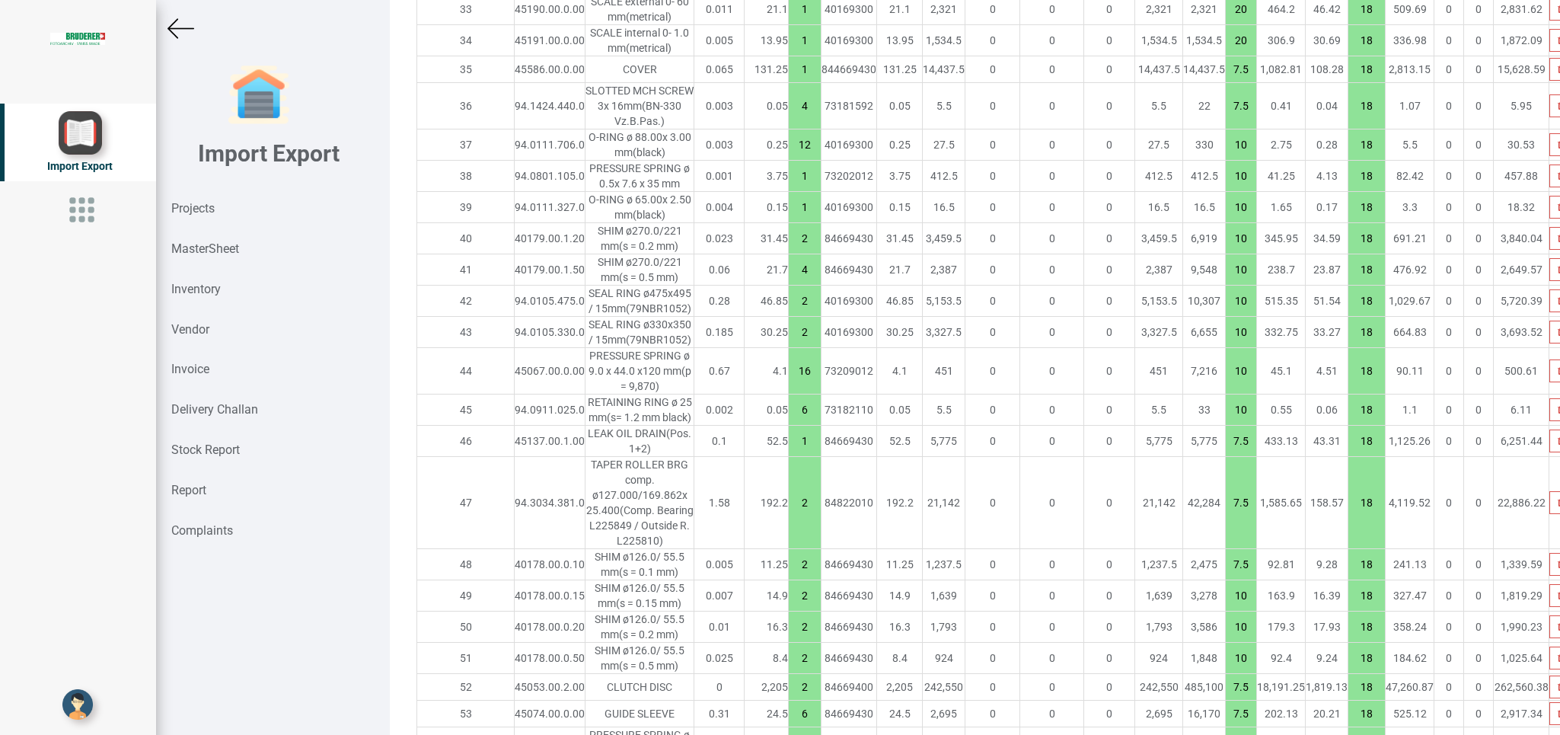
scroll to position [2265, 0]
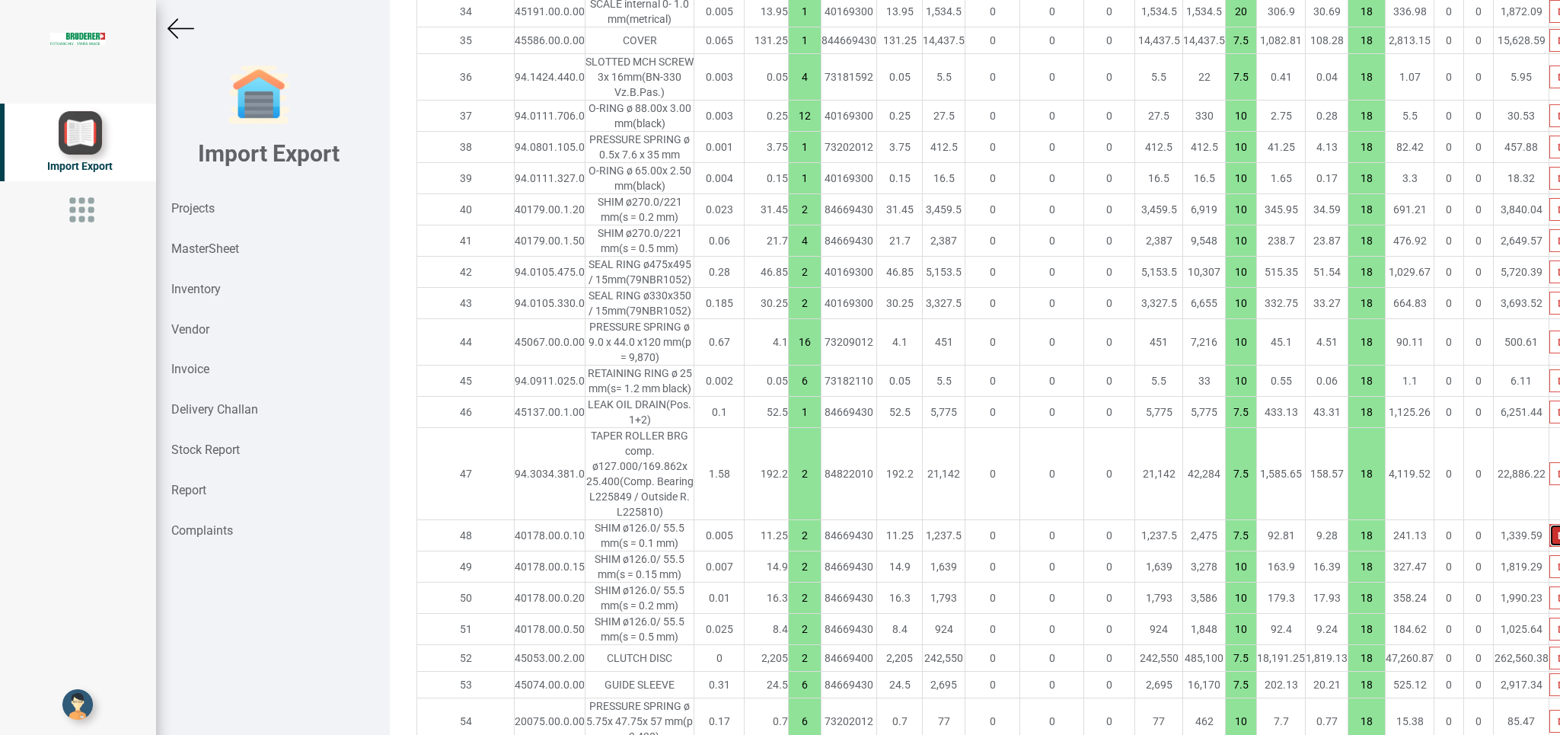
click at [1039, 489] on button "button" at bounding box center [1562, 535] width 24 height 23
click at [1039, 489] on icon "button" at bounding box center [1561, 566] width 7 height 9
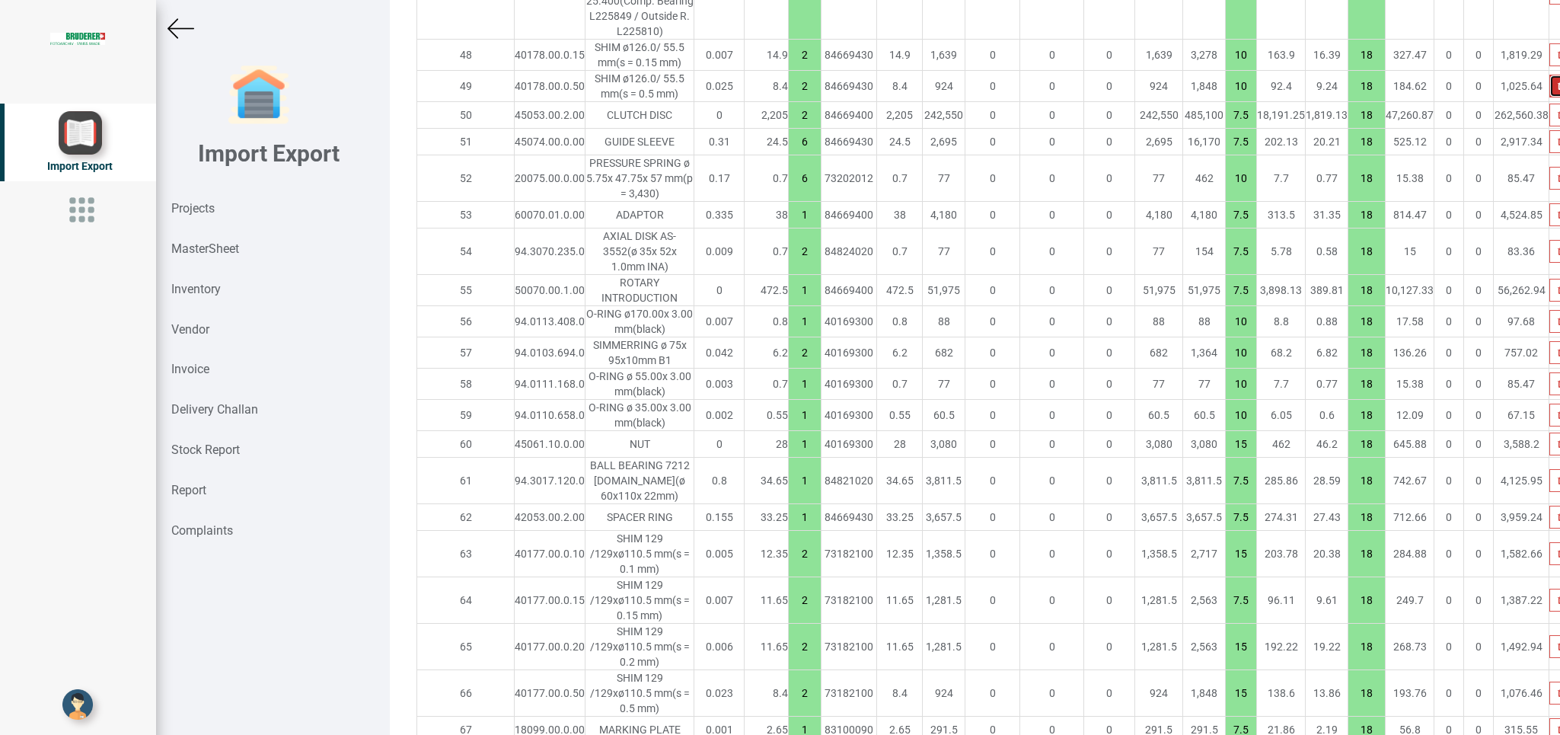
scroll to position [2754, 0]
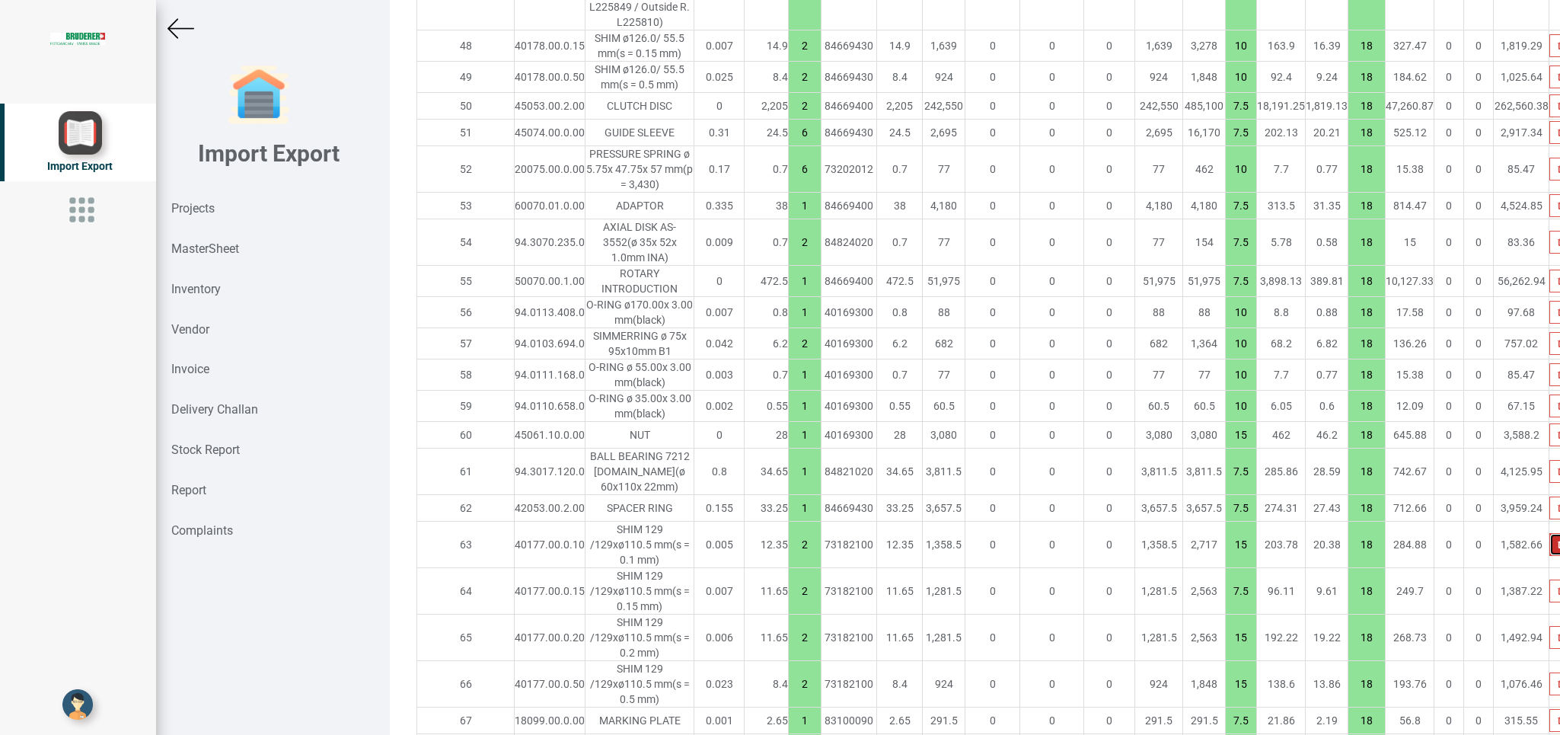
click at [1039, 489] on icon "button" at bounding box center [1561, 544] width 7 height 9
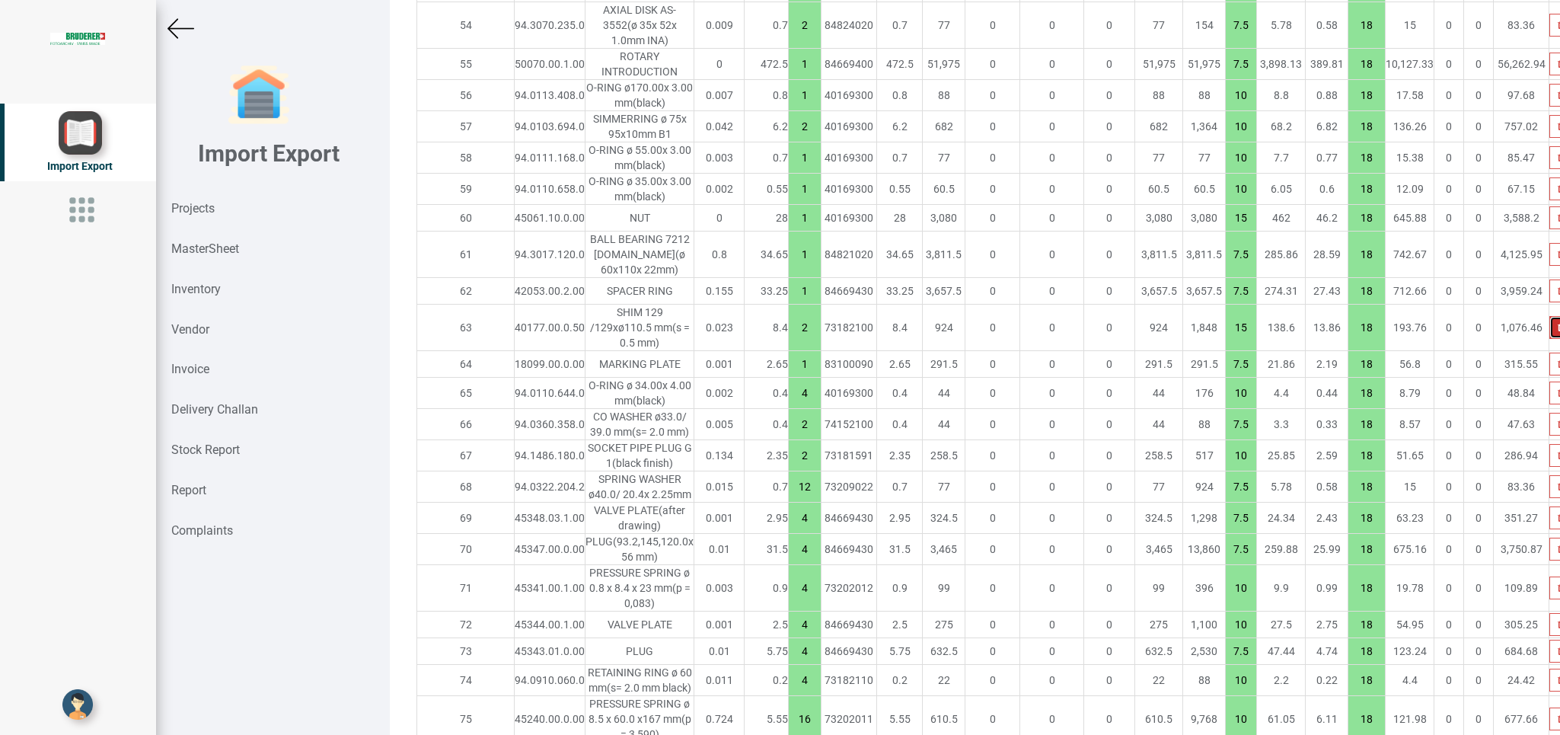
scroll to position [2980, 0]
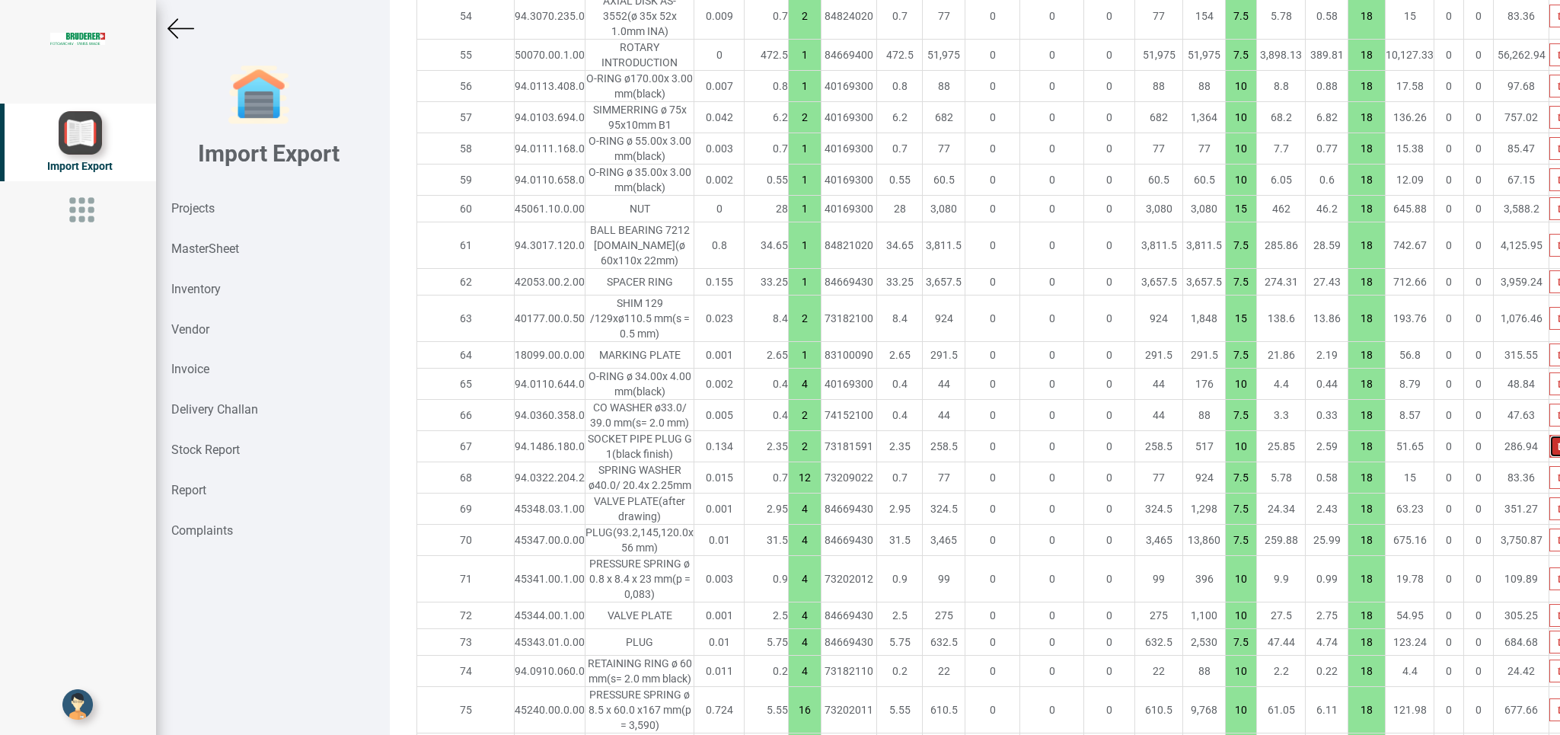
click at [1039, 458] on button "button" at bounding box center [1562, 446] width 24 height 23
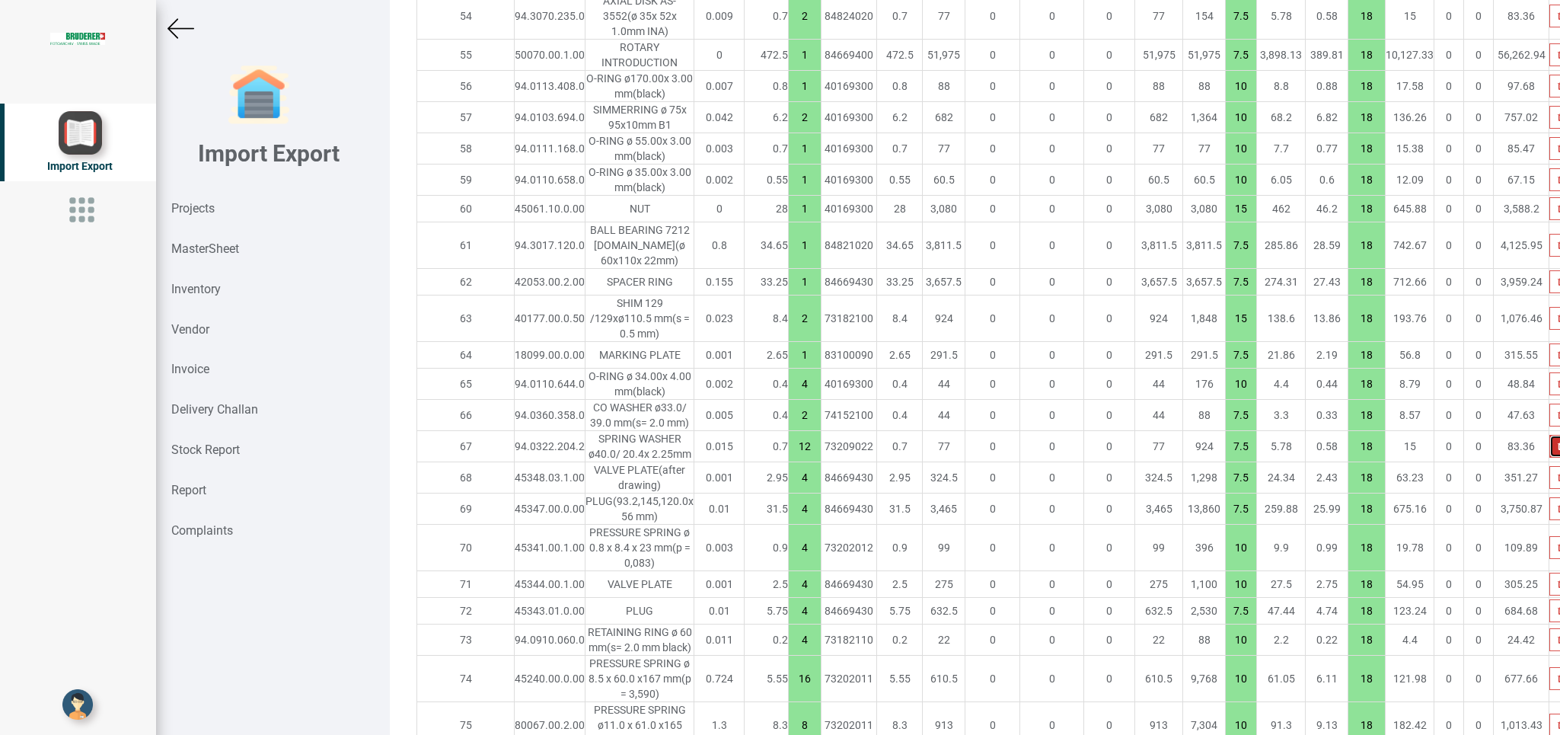
click at [1039, 451] on icon "button" at bounding box center [1561, 446] width 7 height 9
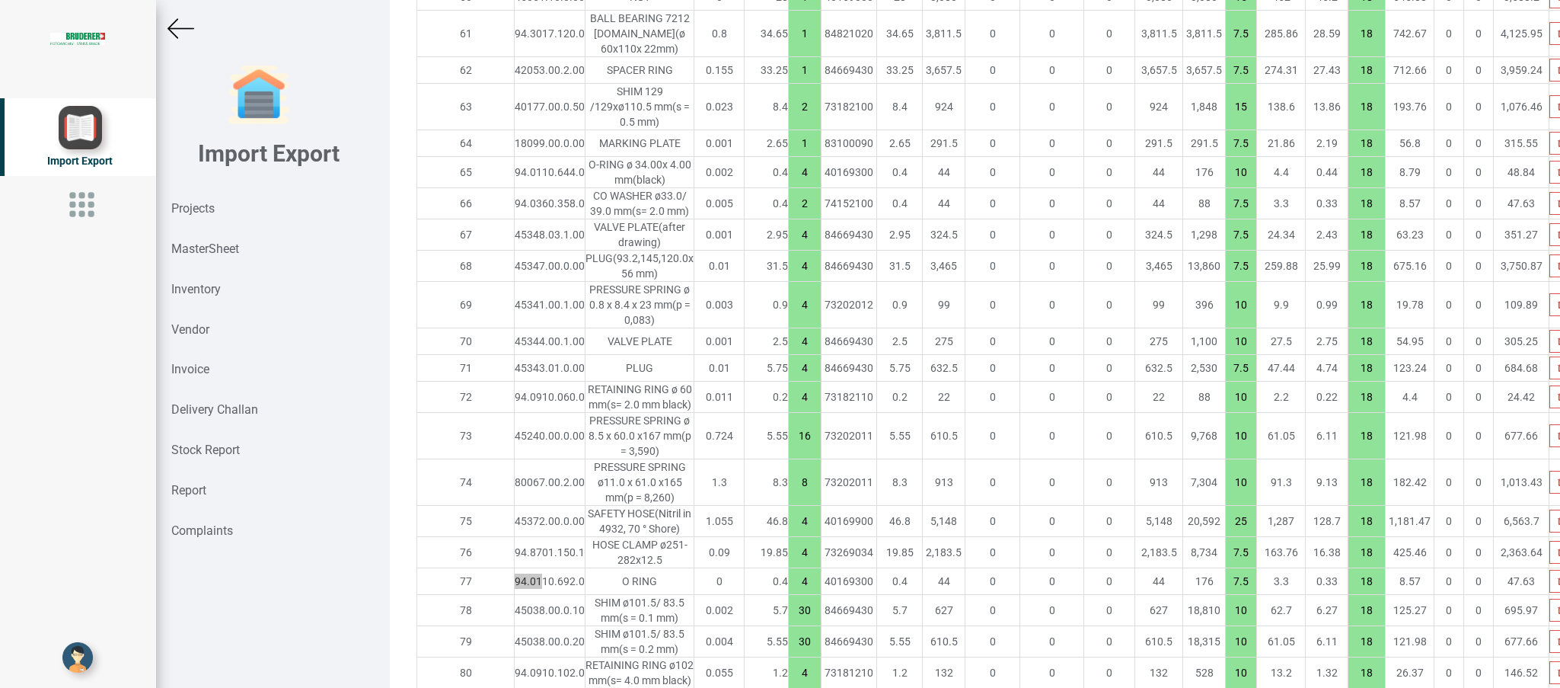
scroll to position [3533, 0]
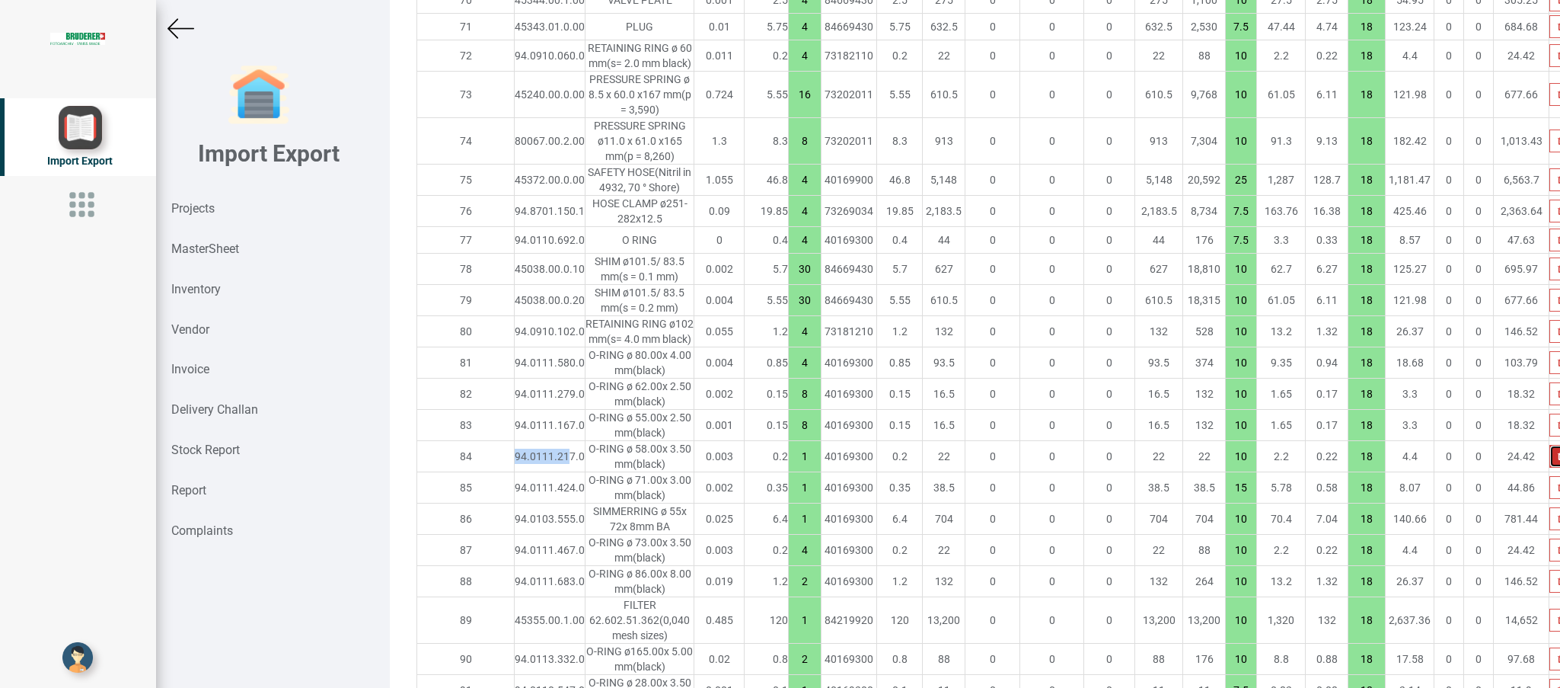
click at [1039, 468] on button "button" at bounding box center [1562, 456] width 24 height 23
click at [1039, 489] on icon "button" at bounding box center [1561, 487] width 7 height 9
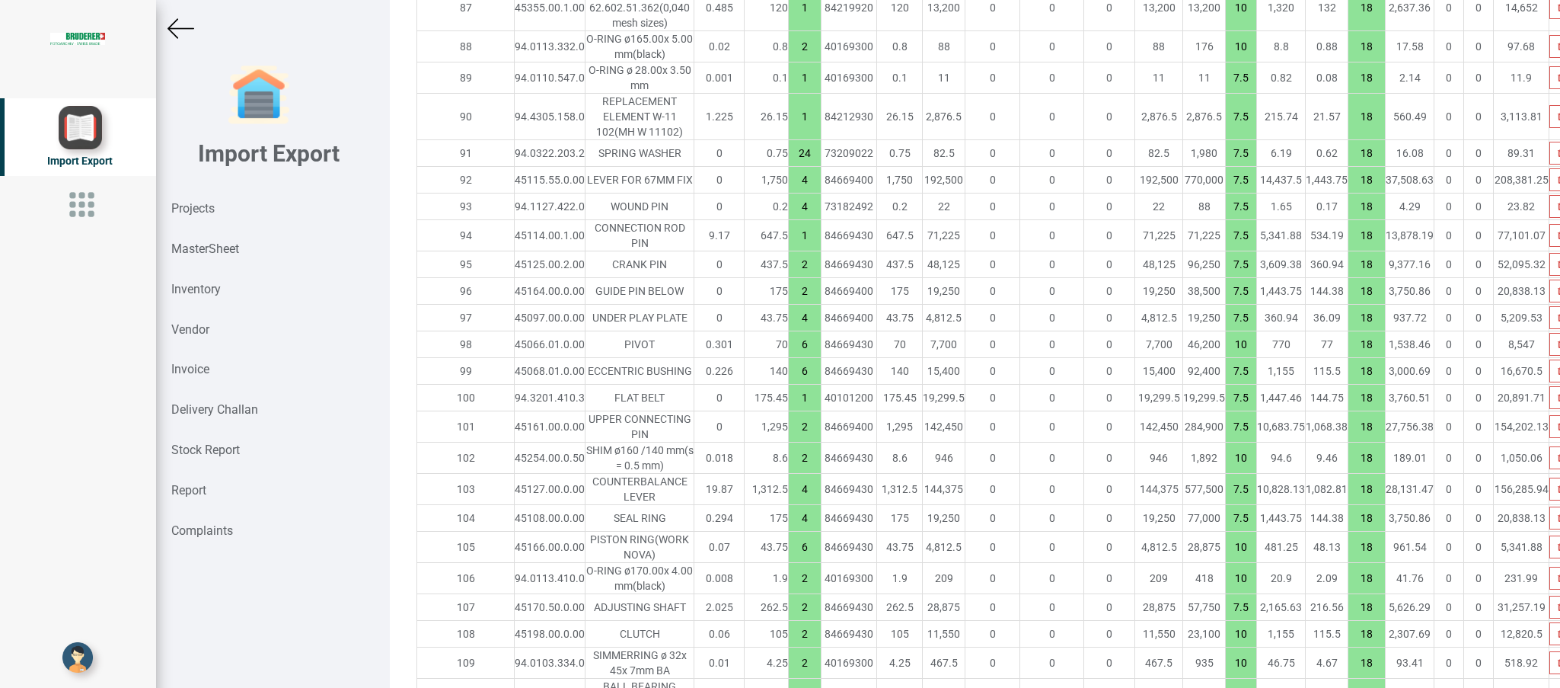
scroll to position [4086, 0]
click at [1039, 459] on icon "button" at bounding box center [1561, 454] width 7 height 9
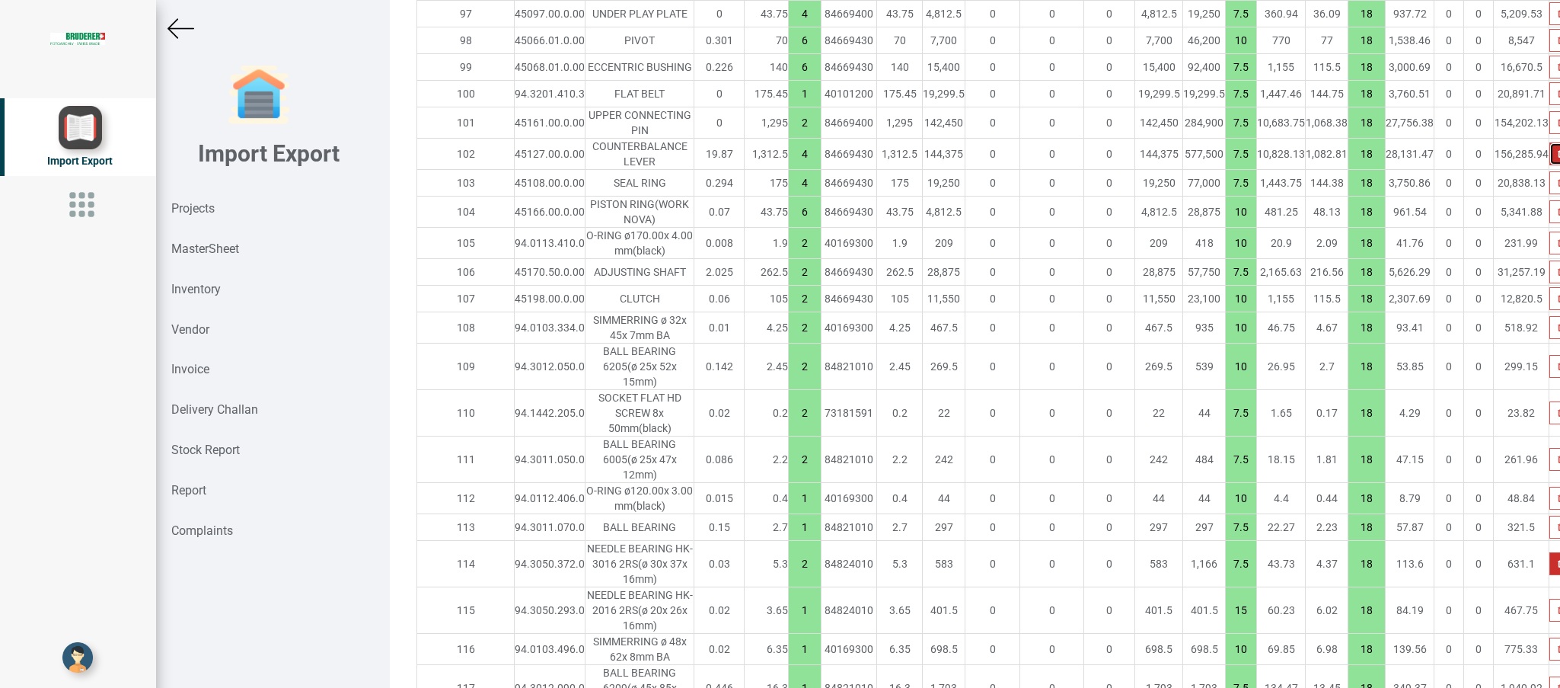
scroll to position [4388, 0]
click at [1039, 423] on button "button" at bounding box center [1562, 412] width 24 height 23
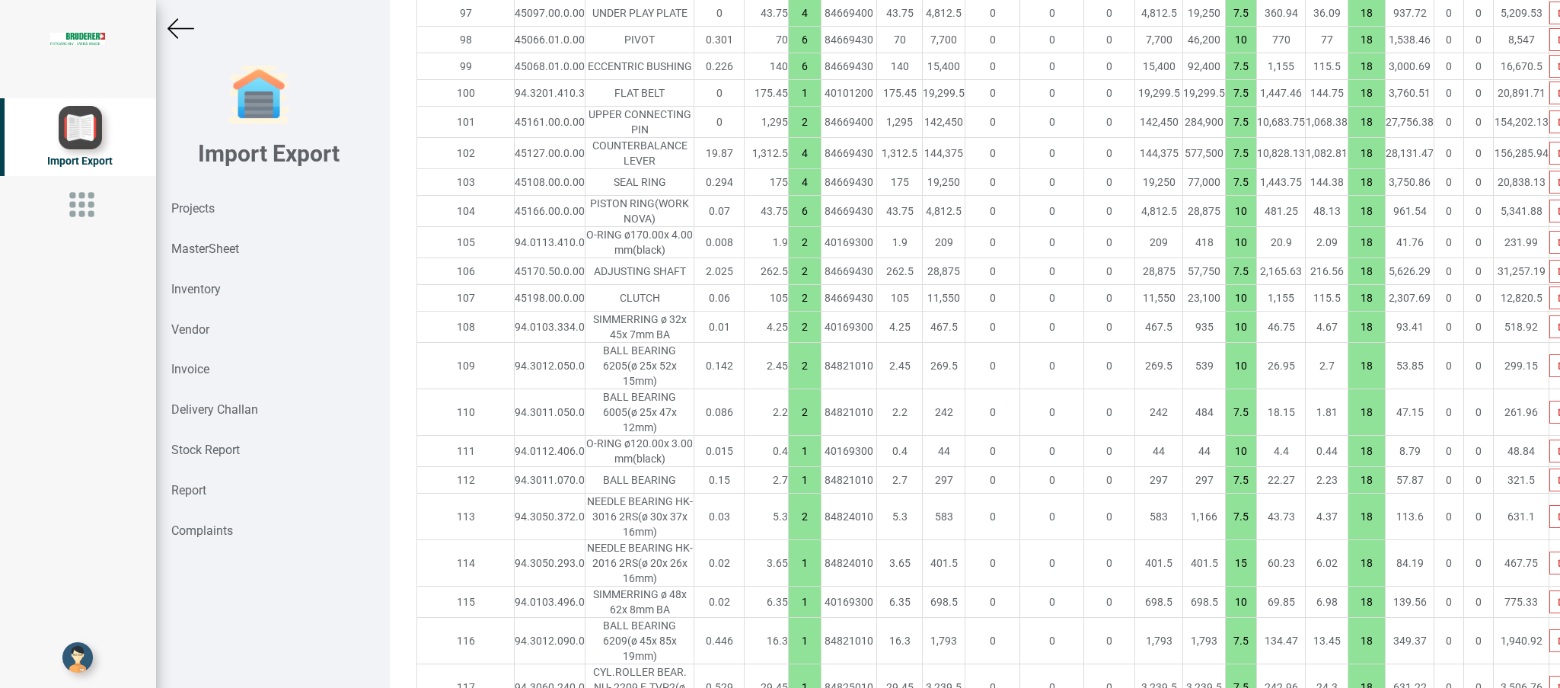
drag, startPoint x: 730, startPoint y: 513, endPoint x: 747, endPoint y: 516, distance: 17.0
click at [789, 425] on input "2" at bounding box center [805, 412] width 32 height 26
click at [1039, 455] on icon "button" at bounding box center [1561, 450] width 7 height 9
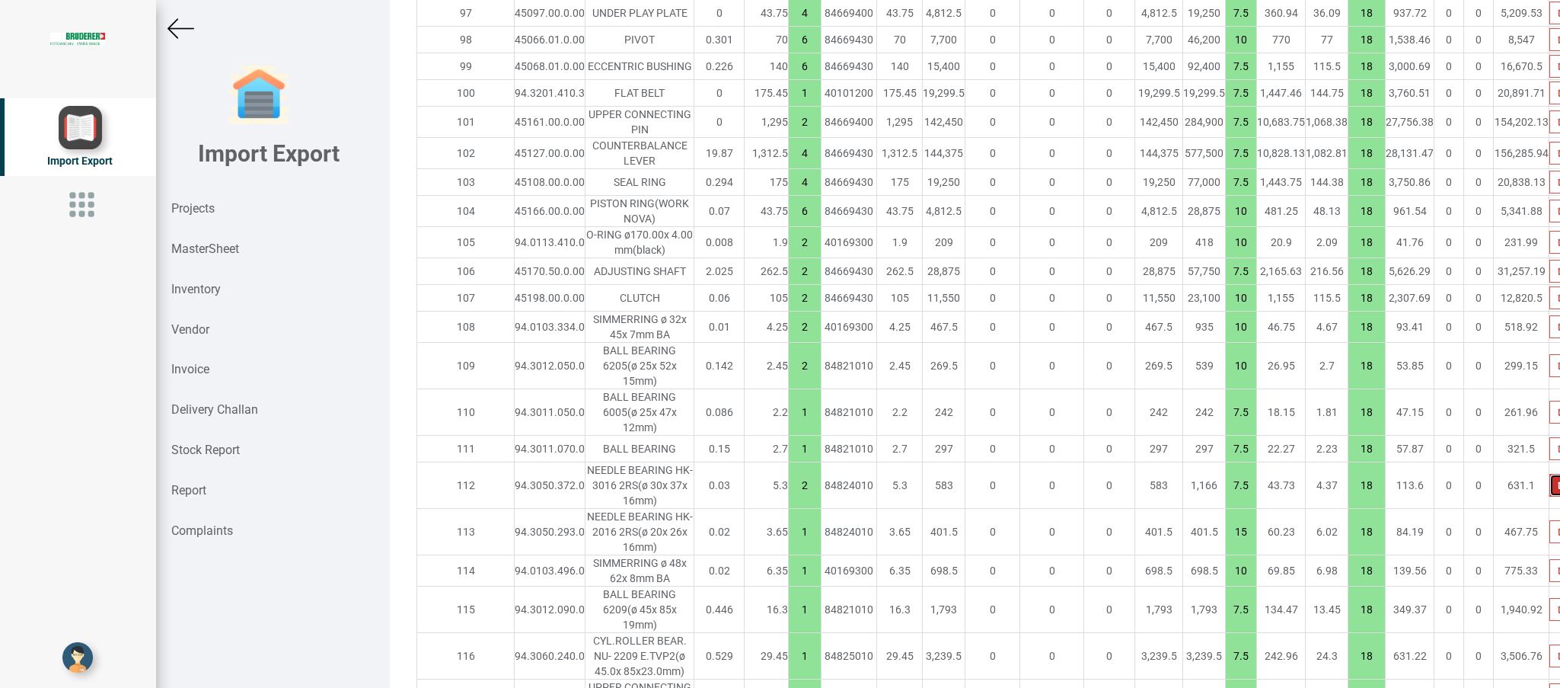
click at [1039, 489] on icon "button" at bounding box center [1561, 484] width 7 height 9
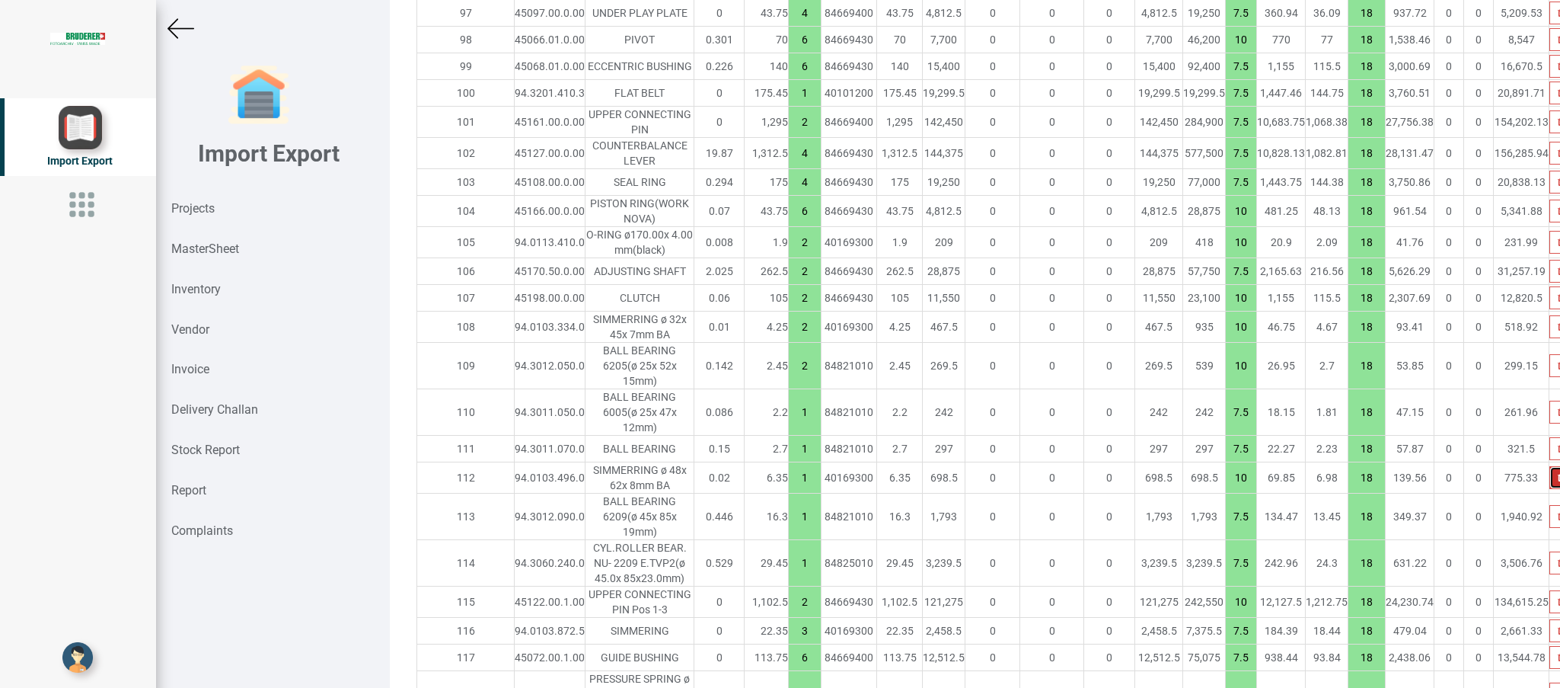
click at [1039, 482] on icon "button" at bounding box center [1561, 477] width 7 height 9
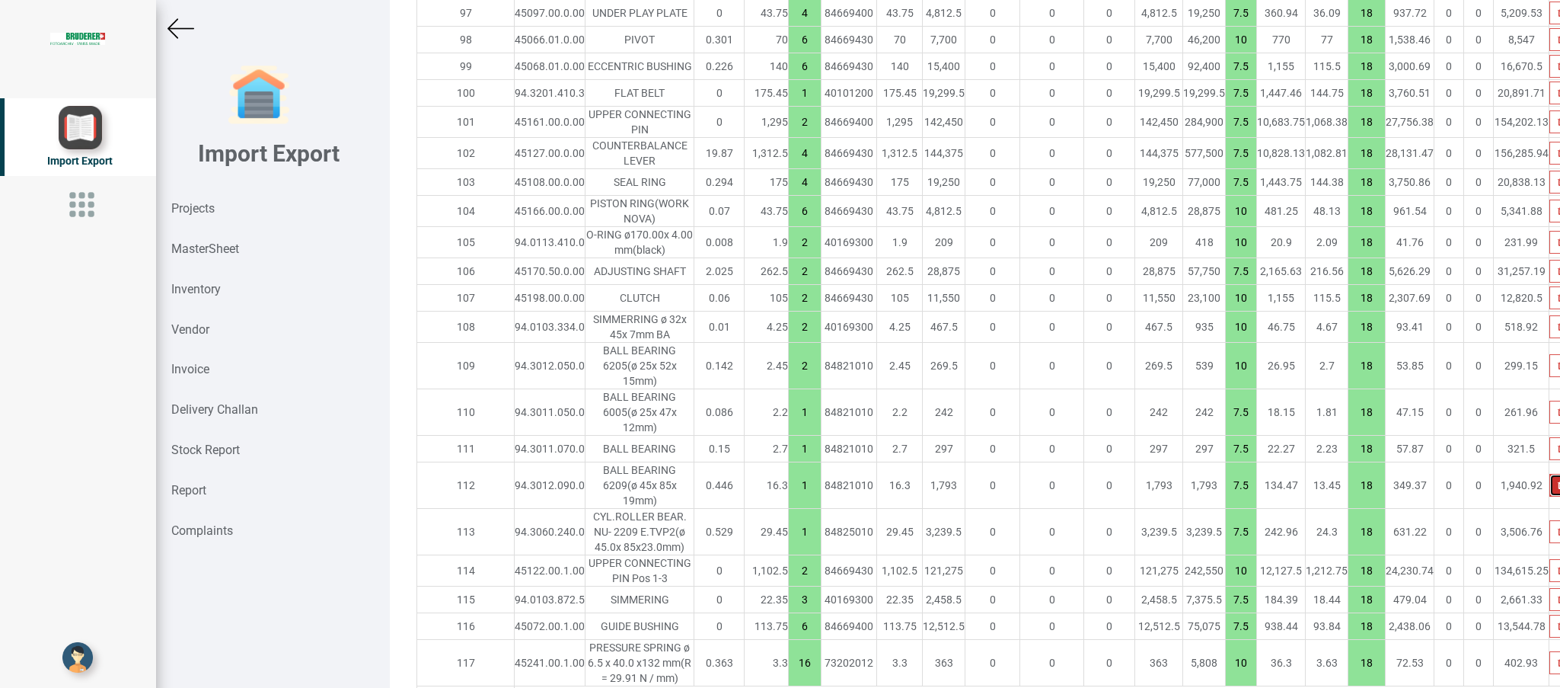
click at [1039, 489] on icon "button" at bounding box center [1561, 484] width 7 height 9
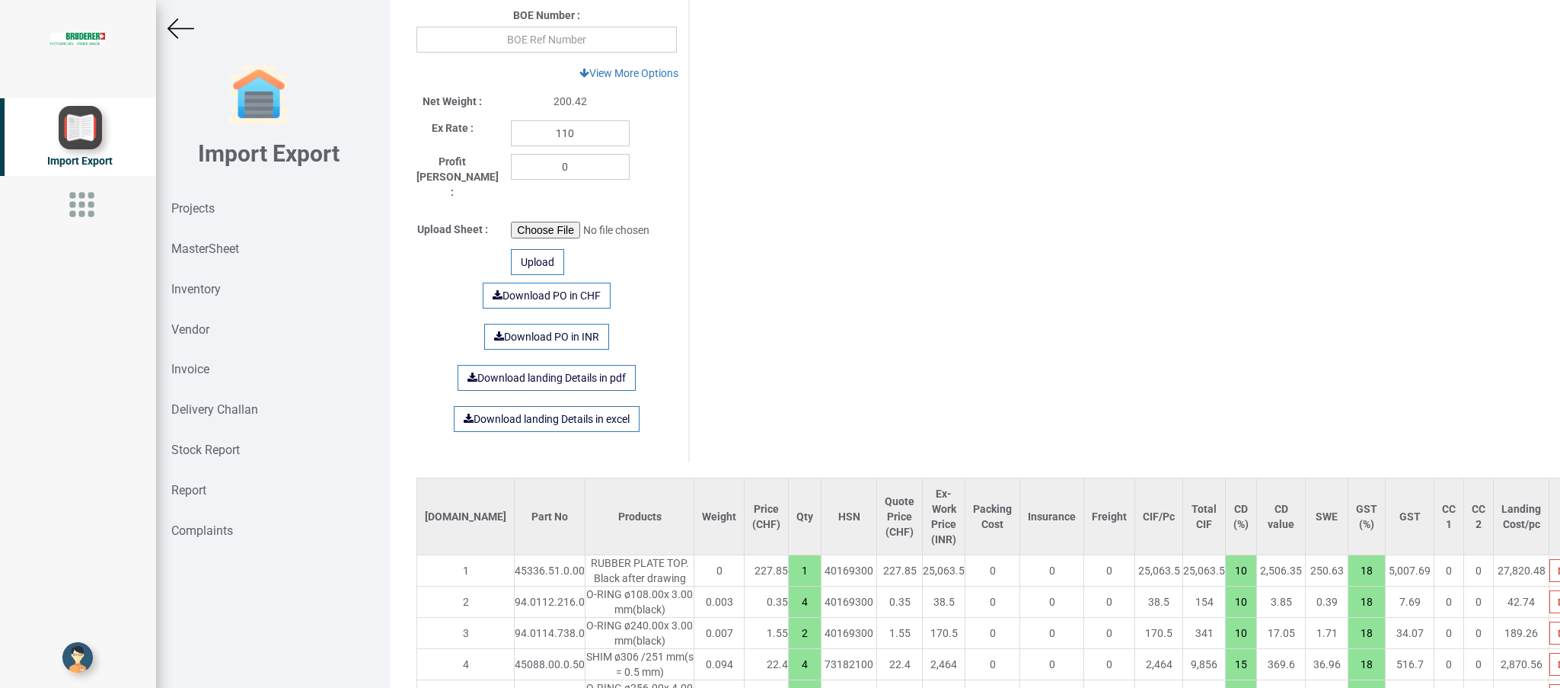
scroll to position [692, 0]
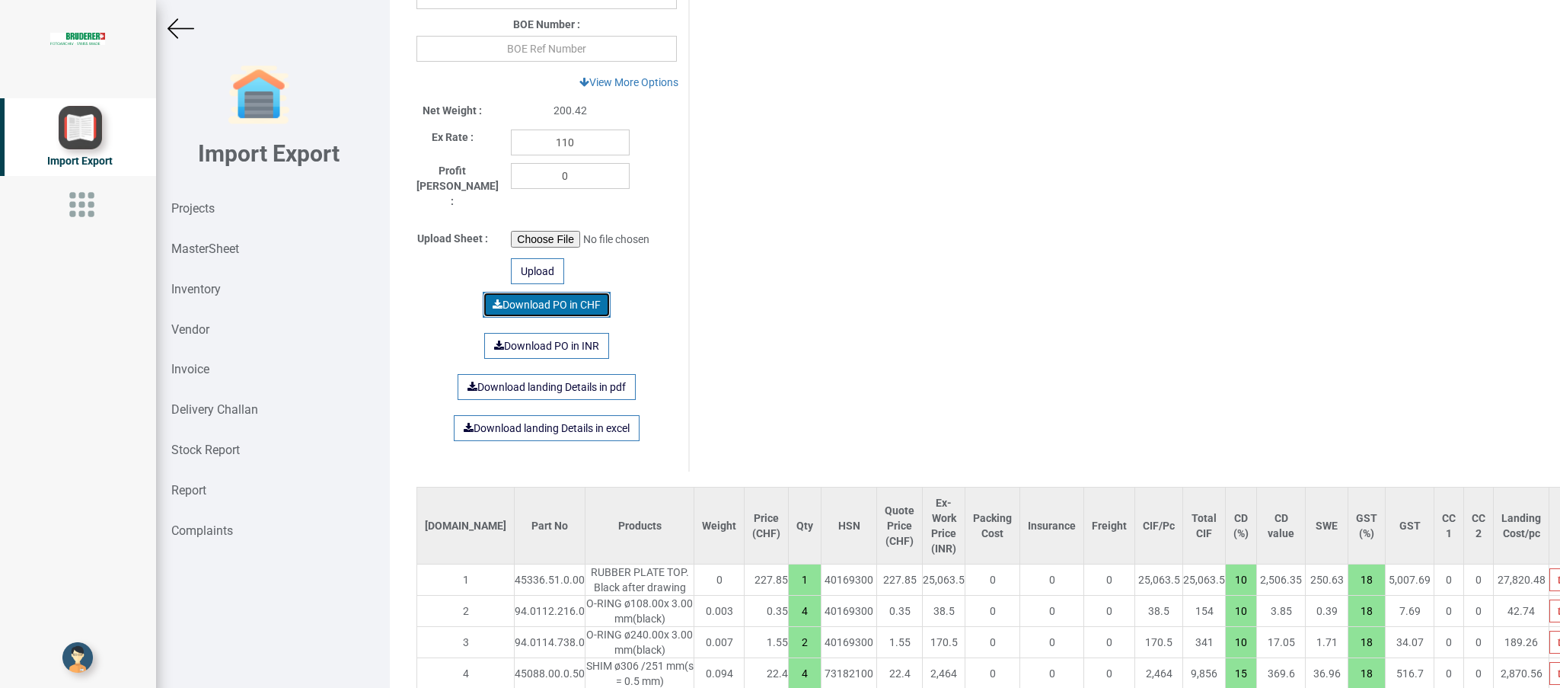
click at [554, 292] on link "Download PO in CHF" at bounding box center [547, 305] width 128 height 26
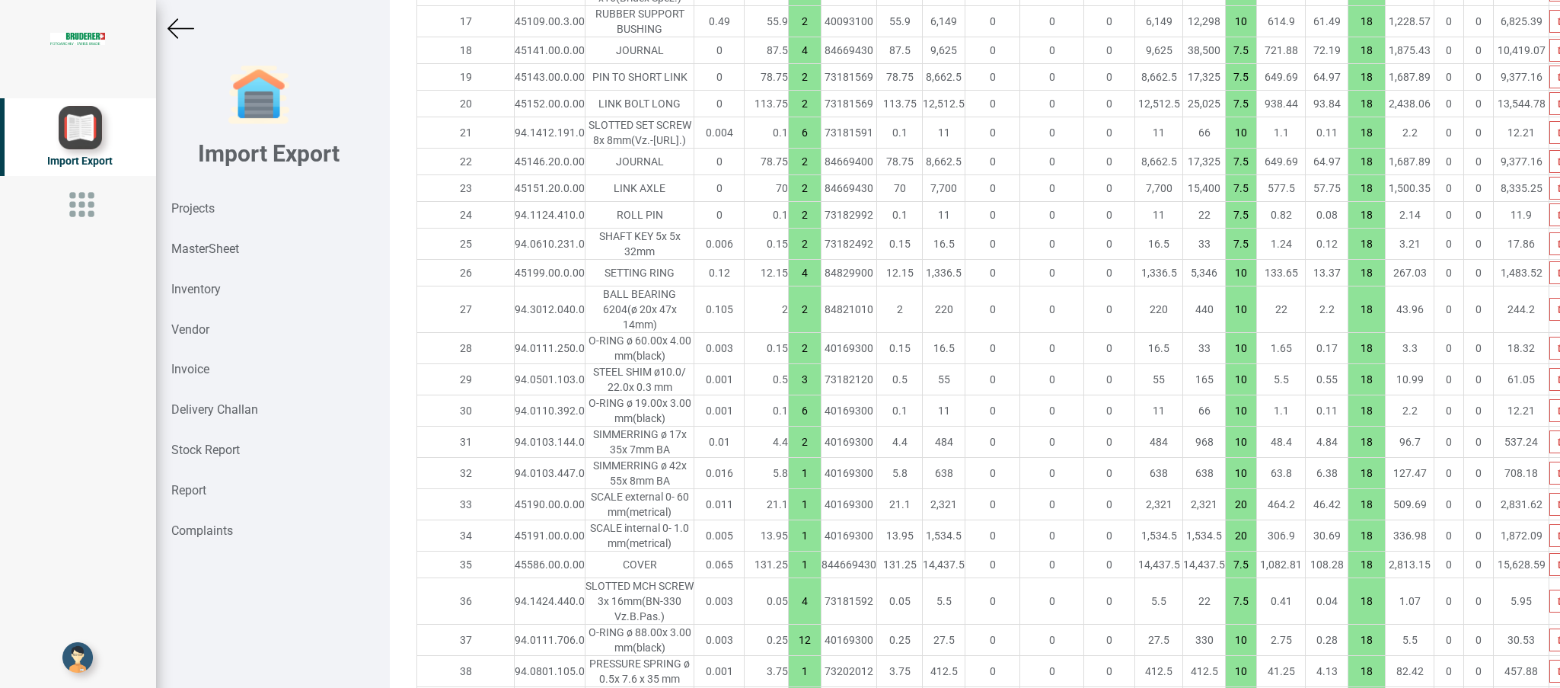
scroll to position [1750, 0]
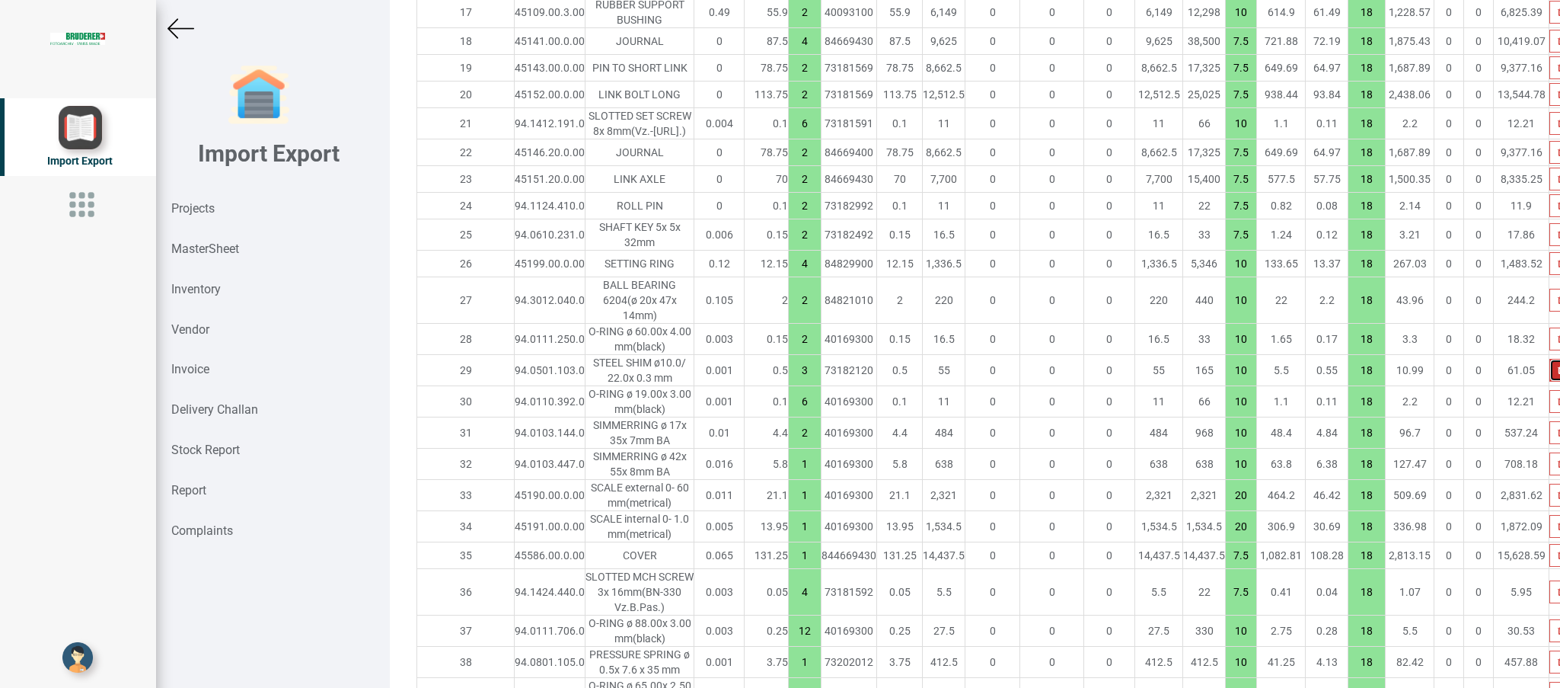
click at [1039, 364] on button "button" at bounding box center [1562, 370] width 24 height 23
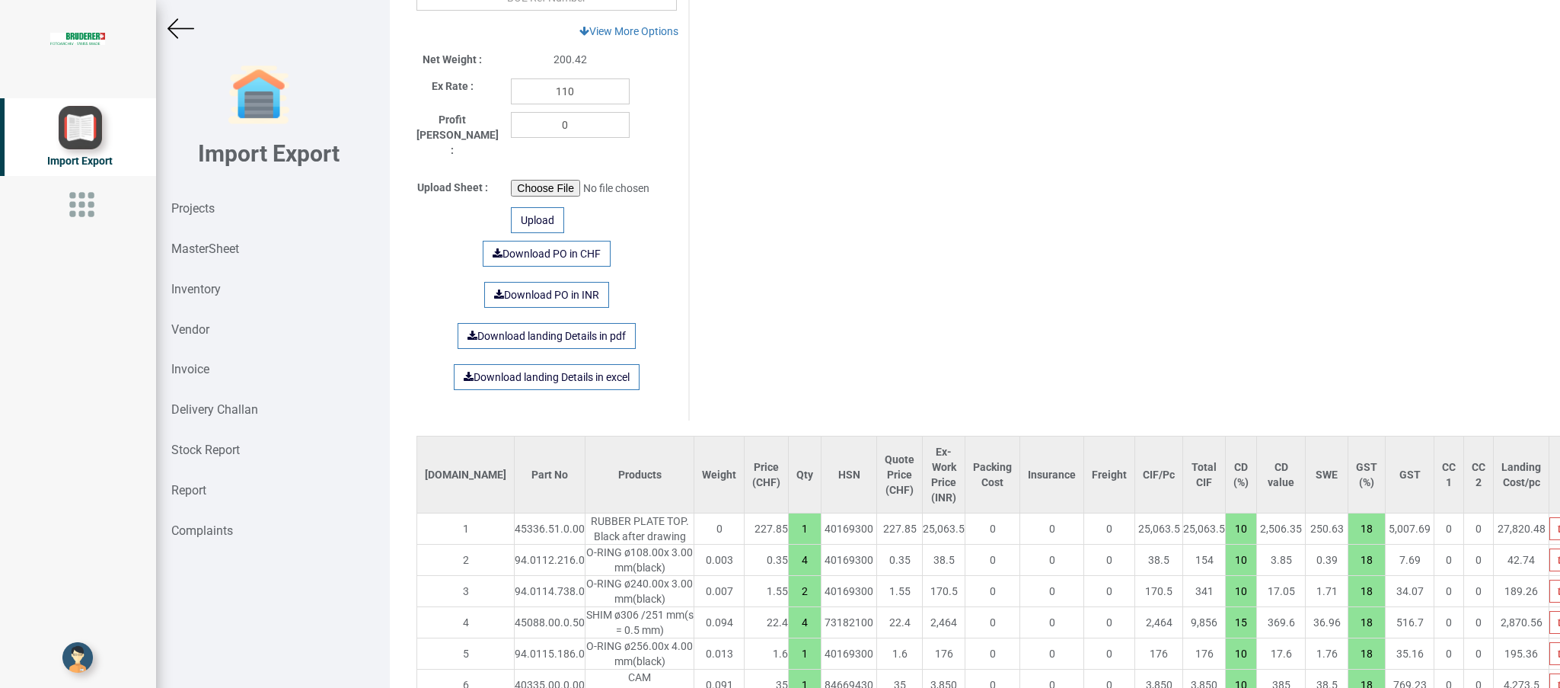
scroll to position [734, 0]
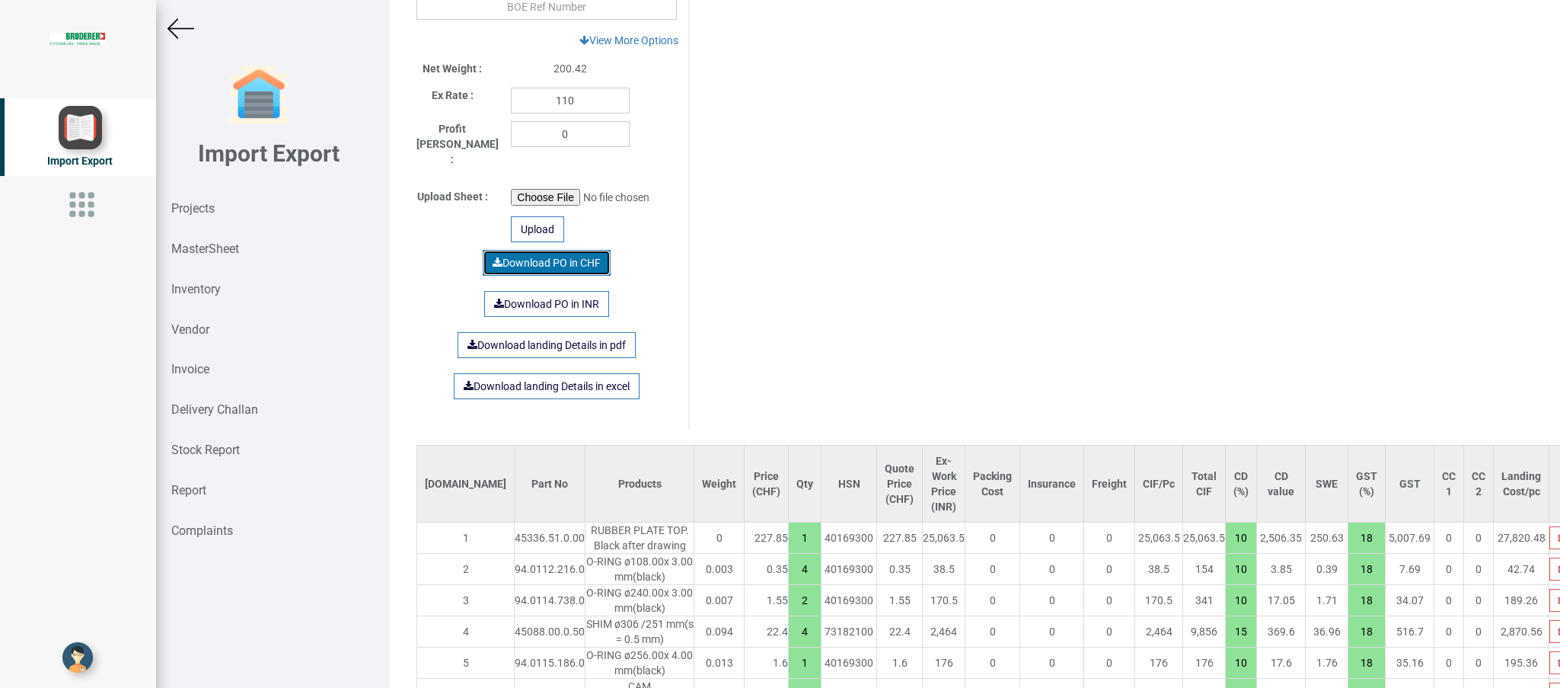
click at [539, 250] on link "Download PO in CHF" at bounding box center [547, 263] width 128 height 26
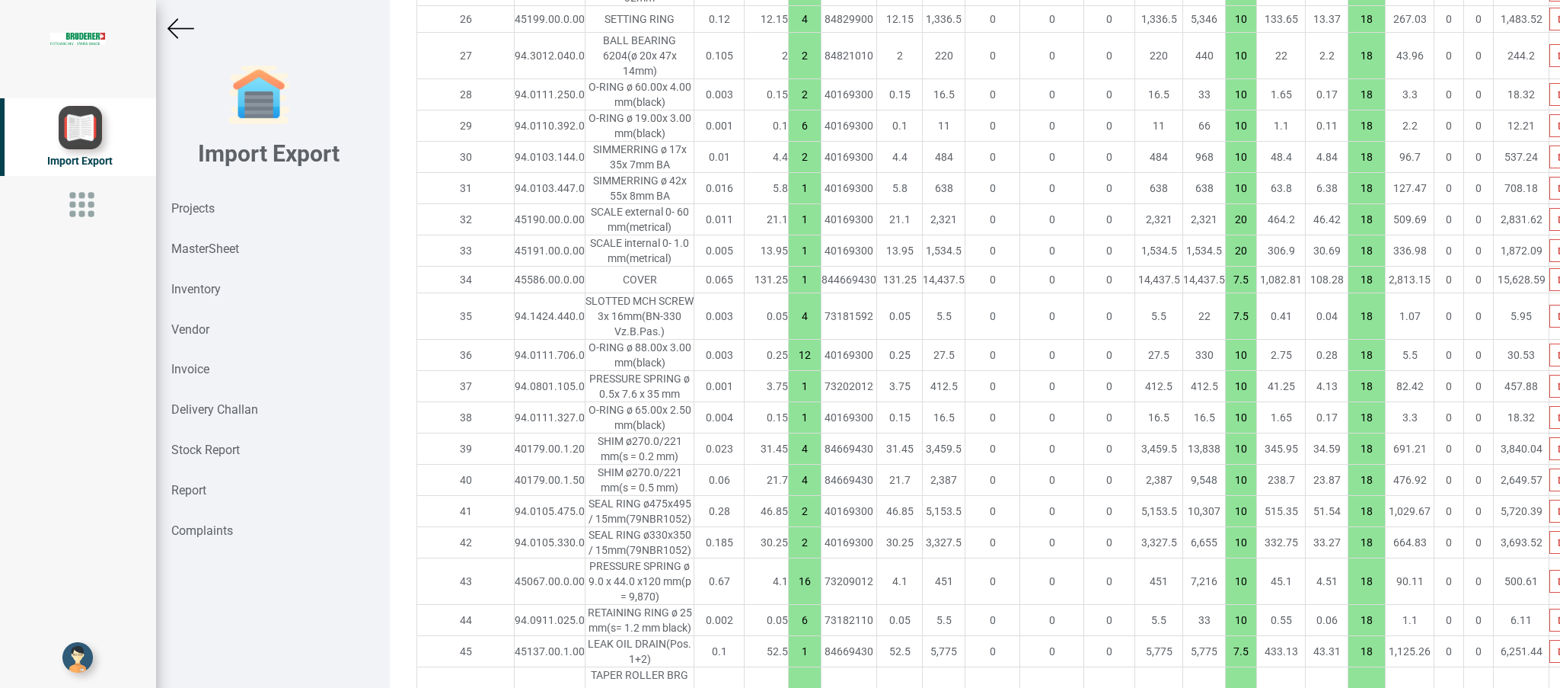
scroll to position [2013, 0]
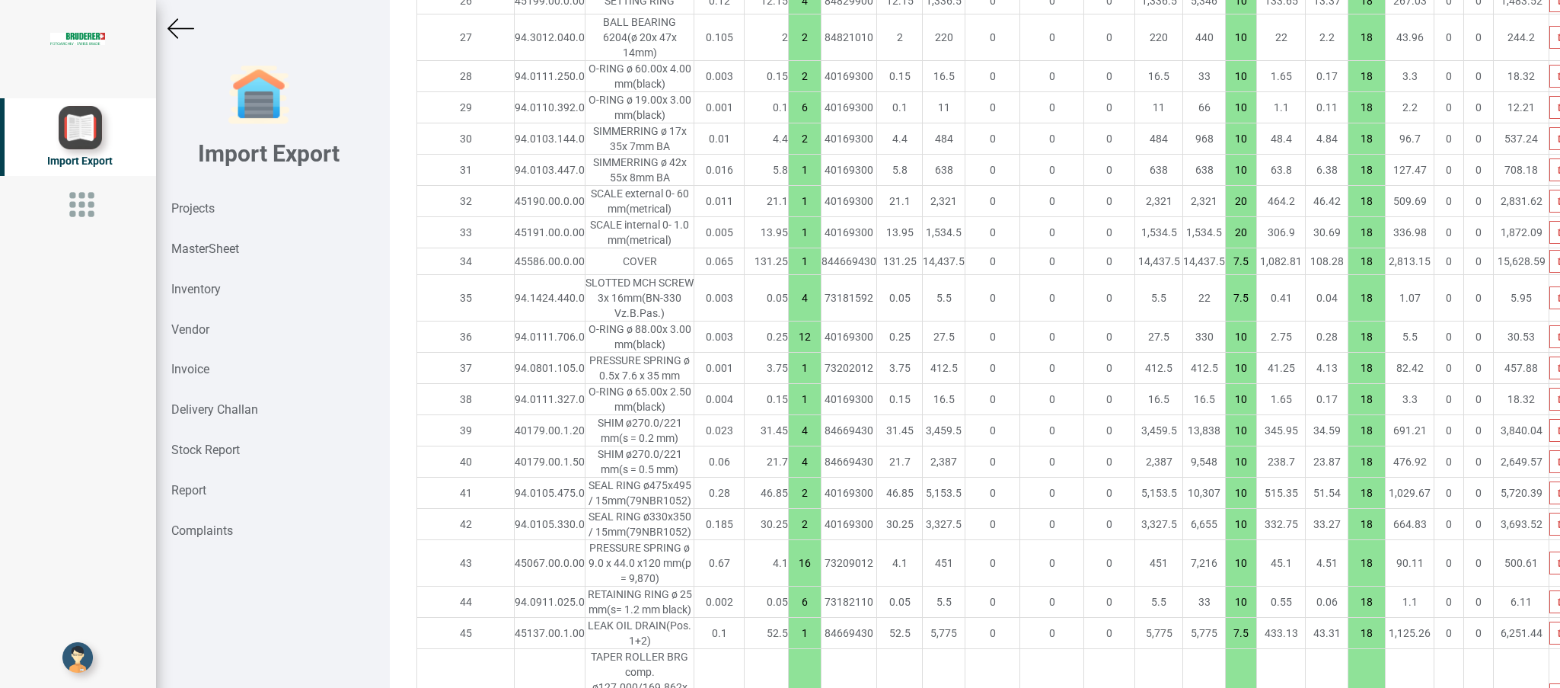
drag, startPoint x: 730, startPoint y: 429, endPoint x: 754, endPoint y: 432, distance: 23.8
click at [789, 432] on input "4" at bounding box center [805, 430] width 32 height 26
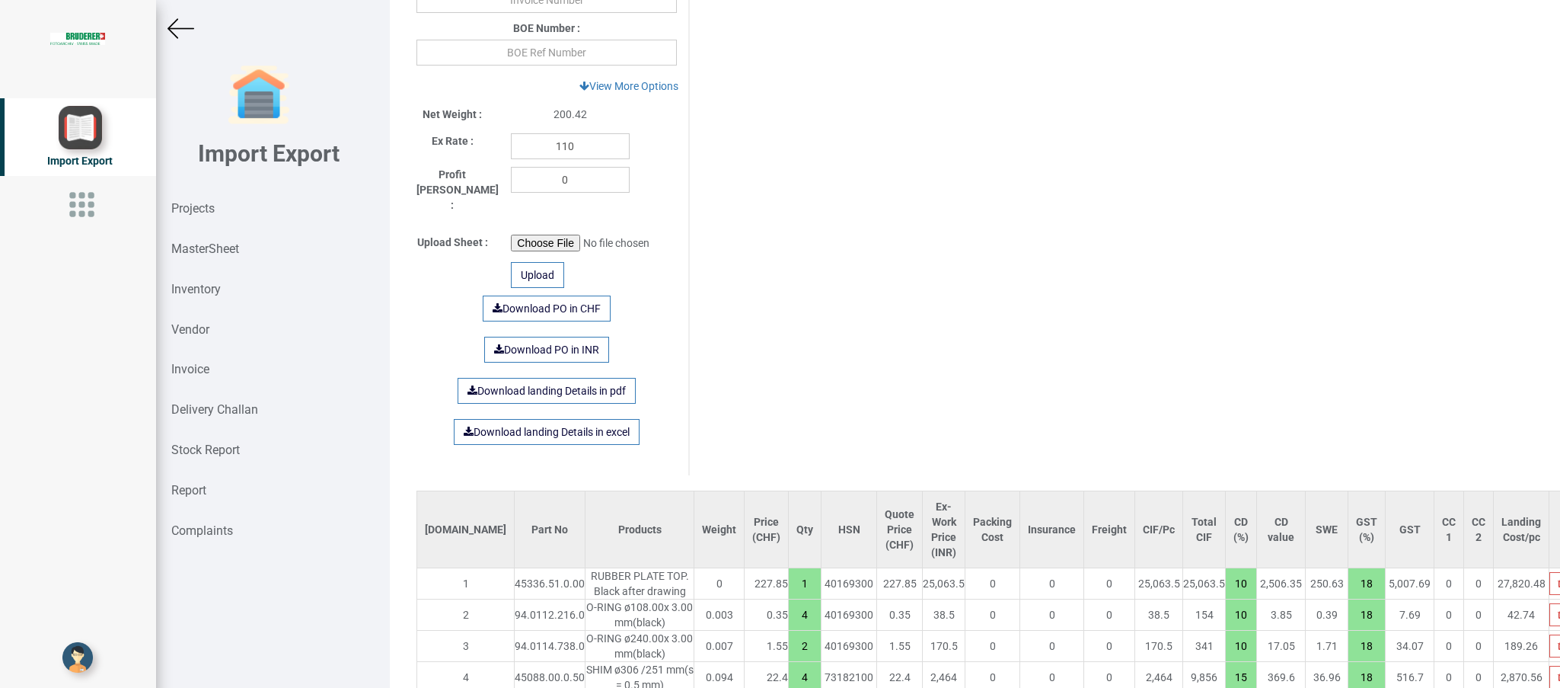
scroll to position [670, 0]
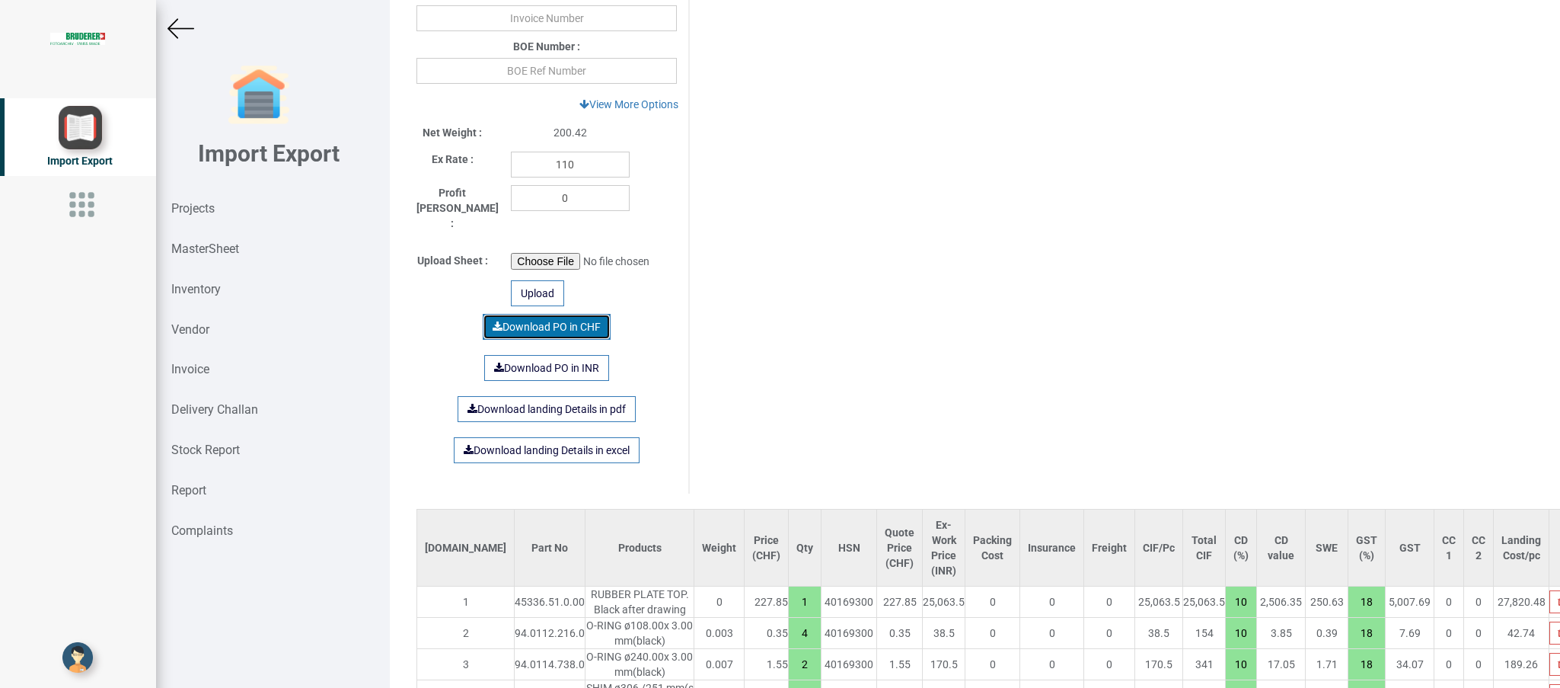
click at [538, 314] on link "Download PO in CHF" at bounding box center [547, 327] width 128 height 26
